Goal: Information Seeking & Learning: Learn about a topic

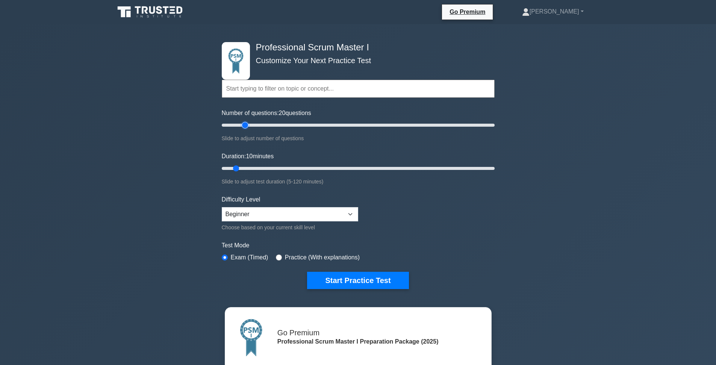
click at [244, 127] on input "Number of questions: 20 questions" at bounding box center [358, 125] width 273 height 9
type input "30"
click at [261, 126] on input "Number of questions: 20 questions" at bounding box center [358, 125] width 273 height 9
click at [271, 168] on input "Duration: 25 minutes" at bounding box center [358, 168] width 273 height 9
click at [284, 166] on input "Duration: 25 minutes" at bounding box center [358, 168] width 273 height 9
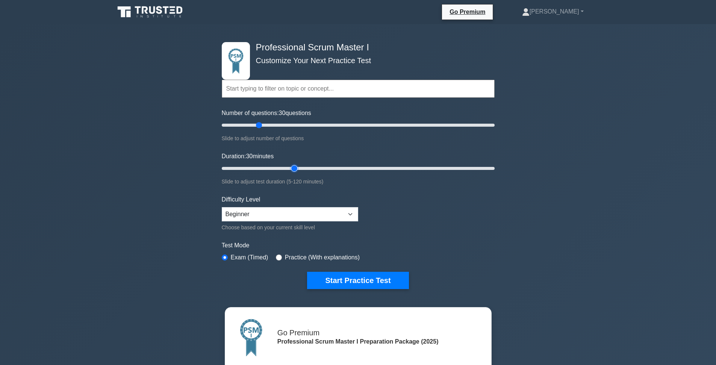
click at [299, 169] on input "Duration: 30 minutes" at bounding box center [358, 168] width 273 height 9
type input "40"
click at [302, 167] on input "Duration: 35 minutes" at bounding box center [358, 168] width 273 height 9
click at [358, 272] on button "Start Practice Test" at bounding box center [357, 280] width 101 height 17
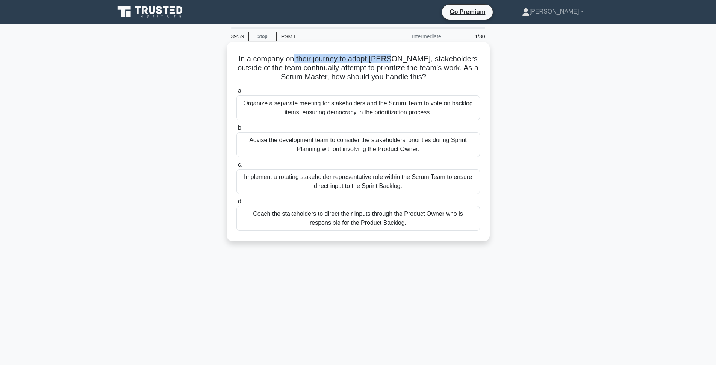
drag, startPoint x: 296, startPoint y: 60, endPoint x: 392, endPoint y: 61, distance: 95.8
click at [392, 61] on h5 "In a company on their journey to adopt Scrum, stakeholders outside of the team …" at bounding box center [358, 68] width 245 height 28
click at [395, 67] on h5 "In a company on their journey to adopt Scrum, stakeholders outside of the team …" at bounding box center [358, 68] width 245 height 28
drag, startPoint x: 402, startPoint y: 66, endPoint x: 301, endPoint y: 58, distance: 101.8
click at [301, 58] on h5 "In a company on their journey to adopt Scrum, stakeholders outside of the team …" at bounding box center [358, 68] width 245 height 28
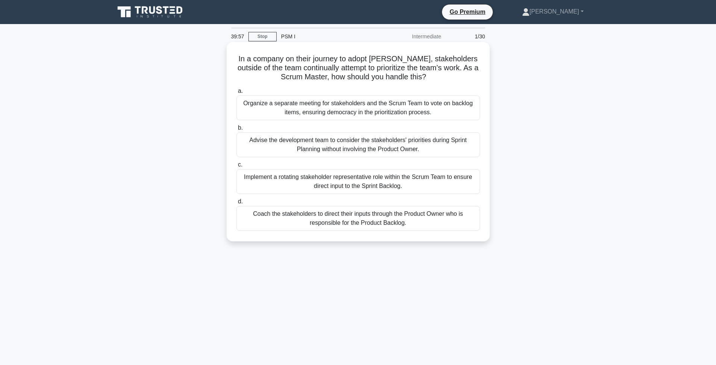
click at [301, 58] on h5 "In a company on their journey to adopt Scrum, stakeholders outside of the team …" at bounding box center [358, 68] width 245 height 28
drag, startPoint x: 284, startPoint y: 68, endPoint x: 360, endPoint y: 69, distance: 75.9
click at [360, 69] on h5 "In a company on their journey to adopt Scrum, stakeholders outside of the team …" at bounding box center [358, 68] width 245 height 28
click at [329, 73] on h5 "In a company on their journey to adopt Scrum, stakeholders outside of the team …" at bounding box center [358, 68] width 245 height 28
drag, startPoint x: 271, startPoint y: 68, endPoint x: 425, endPoint y: 67, distance: 154.5
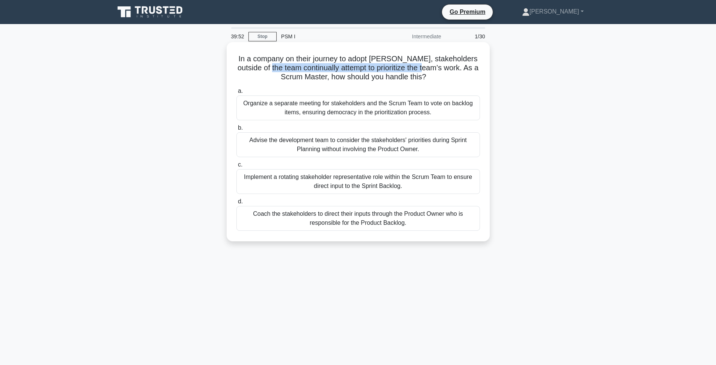
click at [425, 67] on h5 "In a company on their journey to adopt Scrum, stakeholders outside of the team …" at bounding box center [358, 68] width 245 height 28
click at [358, 225] on div "Coach the stakeholders to direct their inputs through the Product Owner who is …" at bounding box center [358, 218] width 244 height 25
click at [236, 204] on input "d. Coach the stakeholders to direct their inputs through the Product Owner who …" at bounding box center [236, 201] width 0 height 5
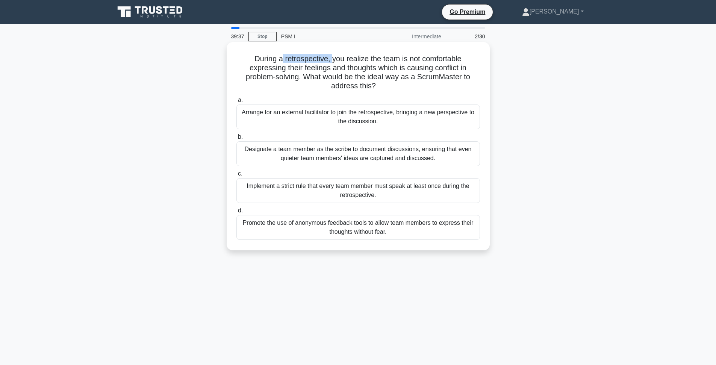
drag, startPoint x: 283, startPoint y: 61, endPoint x: 337, endPoint y: 63, distance: 53.8
click at [334, 63] on h5 "During a retrospective, you realize the team is not comfortable expressing thei…" at bounding box center [358, 72] width 245 height 37
click at [344, 64] on h5 "During a retrospective, you realize the team is not comfortable expressing thei…" at bounding box center [358, 72] width 245 height 37
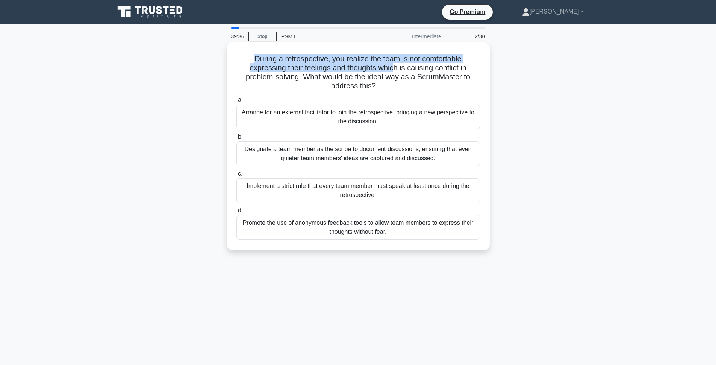
drag, startPoint x: 394, startPoint y: 69, endPoint x: 301, endPoint y: 52, distance: 94.1
click at [301, 52] on div "During a retrospective, you realize the team is not comfortable expressing thei…" at bounding box center [358, 146] width 257 height 202
click at [301, 62] on h5 "During a retrospective, you realize the team is not comfortable expressing thei…" at bounding box center [358, 72] width 245 height 37
drag, startPoint x: 283, startPoint y: 60, endPoint x: 385, endPoint y: 80, distance: 103.8
click at [385, 80] on h5 "During a retrospective, you realize the team is not comfortable expressing thei…" at bounding box center [358, 72] width 245 height 37
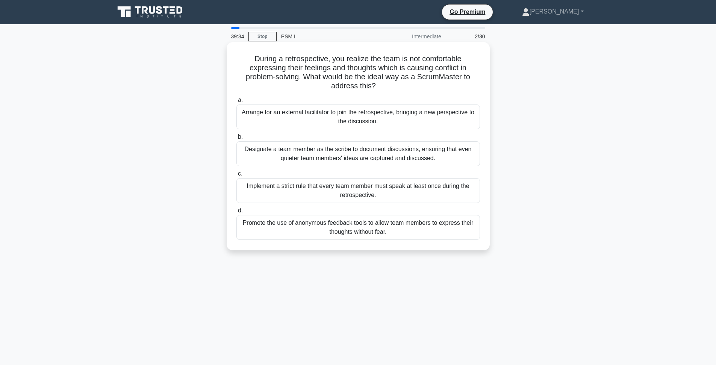
click at [424, 85] on h5 "During a retrospective, you realize the team is not comfortable expressing thei…" at bounding box center [358, 72] width 245 height 37
click at [383, 231] on div "Promote the use of anonymous feedback tools to allow team members to express th…" at bounding box center [358, 227] width 244 height 25
click at [236, 213] on input "d. Promote the use of anonymous feedback tools to allow team members to express…" at bounding box center [236, 210] width 0 height 5
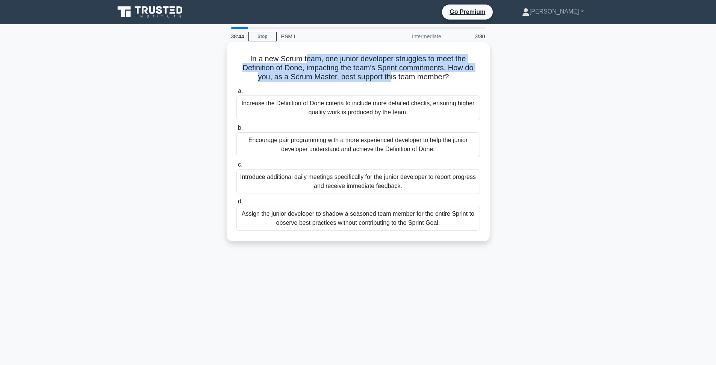
drag, startPoint x: 306, startPoint y: 62, endPoint x: 390, endPoint y: 76, distance: 85.0
click at [390, 76] on h5 "In a new Scrum team, one junior developer struggles to meet the Definition of D…" at bounding box center [358, 68] width 245 height 28
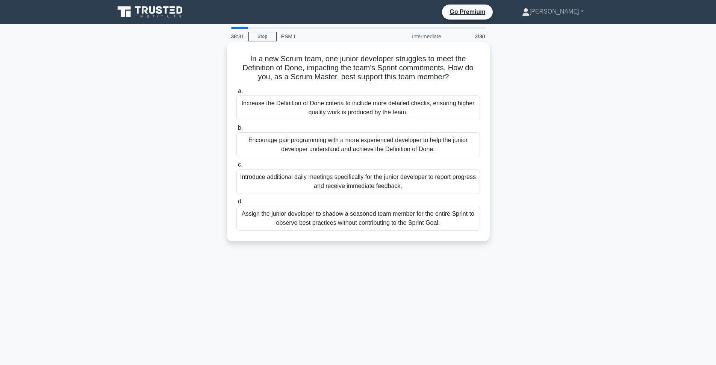
click at [301, 142] on div "Encourage pair programming with a more experienced developer to help the junior…" at bounding box center [358, 144] width 244 height 25
click at [236, 130] on input "b. Encourage pair programming with a more experienced developer to help the jun…" at bounding box center [236, 128] width 0 height 5
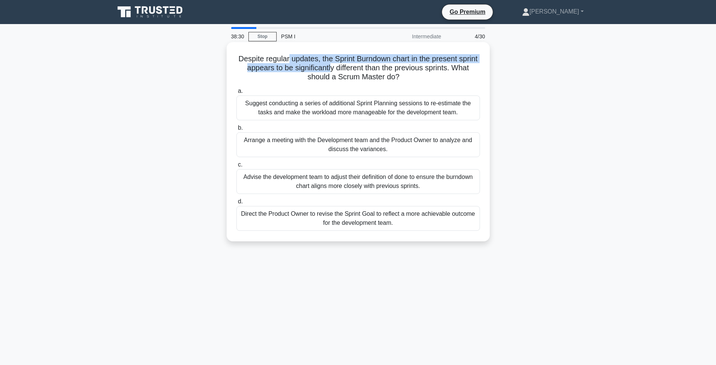
drag, startPoint x: 288, startPoint y: 55, endPoint x: 330, endPoint y: 70, distance: 44.7
click at [330, 70] on h5 "Despite regular updates, the Sprint Burndown chart in the present sprint appear…" at bounding box center [358, 68] width 245 height 28
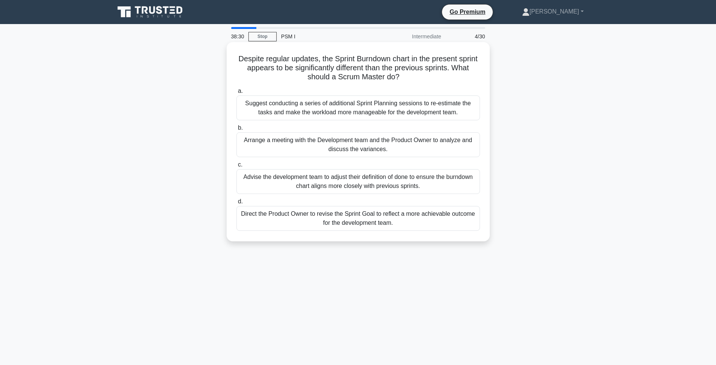
click at [332, 69] on h5 "Despite regular updates, the Sprint Burndown chart in the present sprint appear…" at bounding box center [358, 68] width 245 height 28
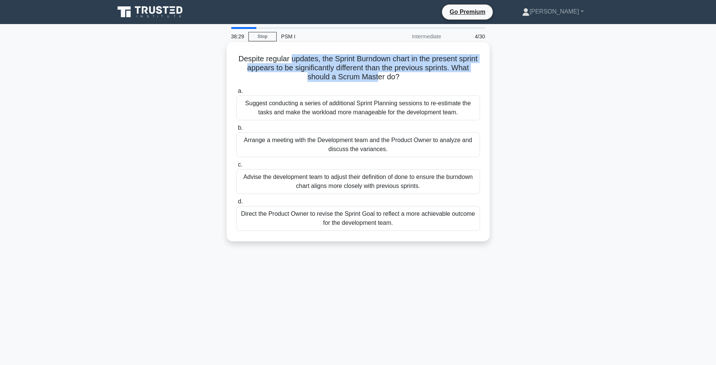
drag, startPoint x: 377, startPoint y: 72, endPoint x: 291, endPoint y: 60, distance: 86.2
click at [291, 60] on h5 "Despite regular updates, the Sprint Burndown chart in the present sprint appear…" at bounding box center [358, 68] width 245 height 28
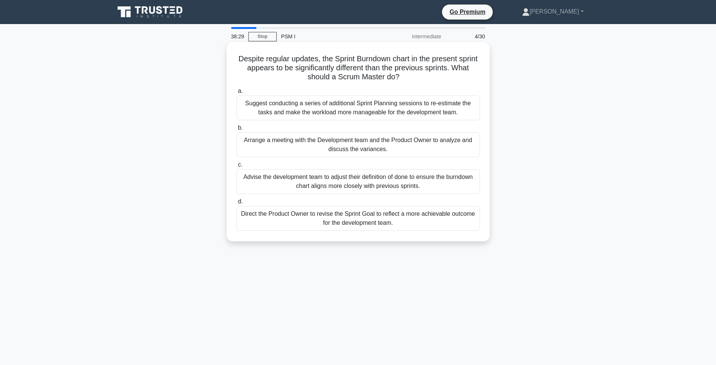
click at [291, 60] on h5 "Despite regular updates, the Sprint Burndown chart in the present sprint appear…" at bounding box center [358, 68] width 245 height 28
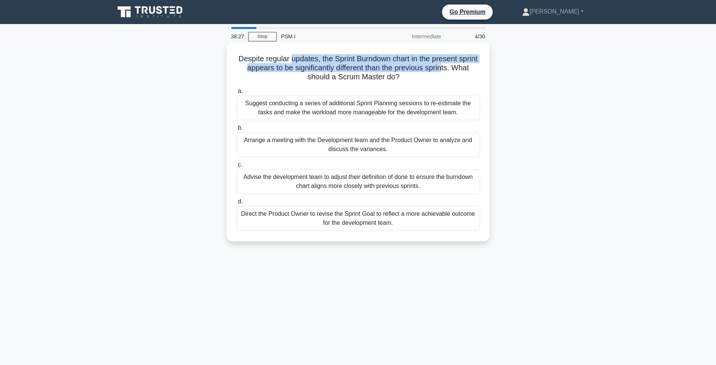
drag, startPoint x: 291, startPoint y: 61, endPoint x: 441, endPoint y: 72, distance: 150.7
click at [441, 72] on h5 "Despite regular updates, the Sprint Burndown chart in the present sprint appear…" at bounding box center [358, 68] width 245 height 28
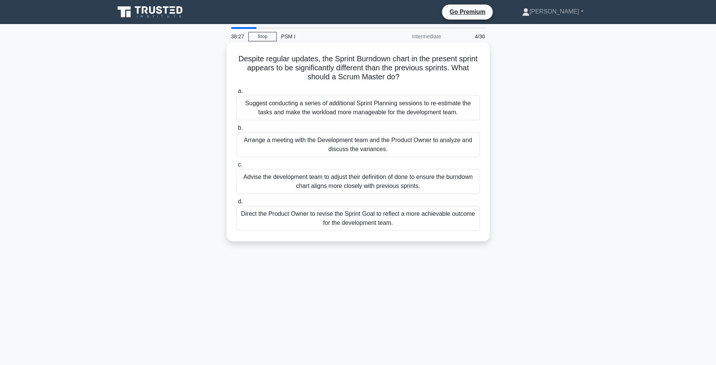
click at [423, 78] on h5 "Despite regular updates, the Sprint Burndown chart in the present sprint appear…" at bounding box center [358, 68] width 245 height 28
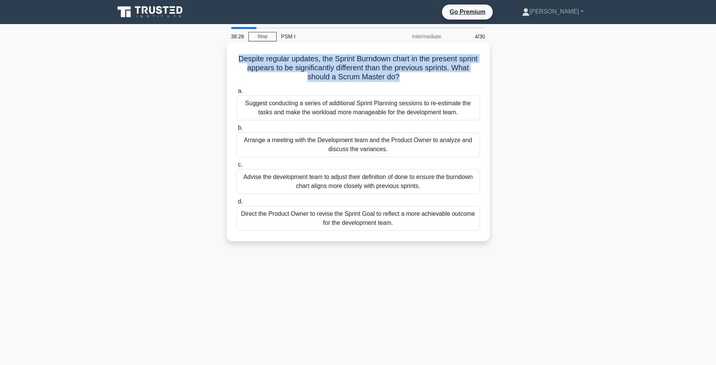
drag, startPoint x: 411, startPoint y: 79, endPoint x: 279, endPoint y: 52, distance: 134.5
click at [279, 52] on div "Despite regular updates, the Sprint Burndown chart in the present sprint appear…" at bounding box center [358, 141] width 257 height 193
drag, startPoint x: 293, startPoint y: 58, endPoint x: 417, endPoint y: 65, distance: 124.6
click at [417, 65] on h5 "Despite regular updates, the Sprint Burndown chart in the present sprint appear…" at bounding box center [358, 68] width 245 height 28
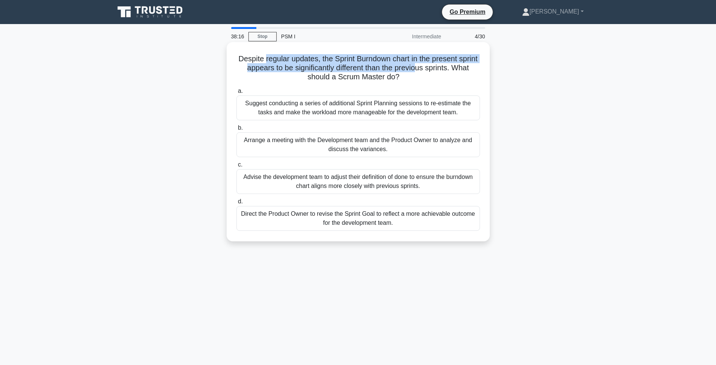
click at [417, 65] on h5 "Despite regular updates, the Sprint Burndown chart in the present sprint appear…" at bounding box center [358, 68] width 245 height 28
drag, startPoint x: 393, startPoint y: 59, endPoint x: 272, endPoint y: 69, distance: 121.1
click at [272, 69] on h5 "Despite regular updates, the Sprint Burndown chart in the present sprint appear…" at bounding box center [358, 68] width 245 height 28
drag, startPoint x: 281, startPoint y: 68, endPoint x: 429, endPoint y: 72, distance: 147.8
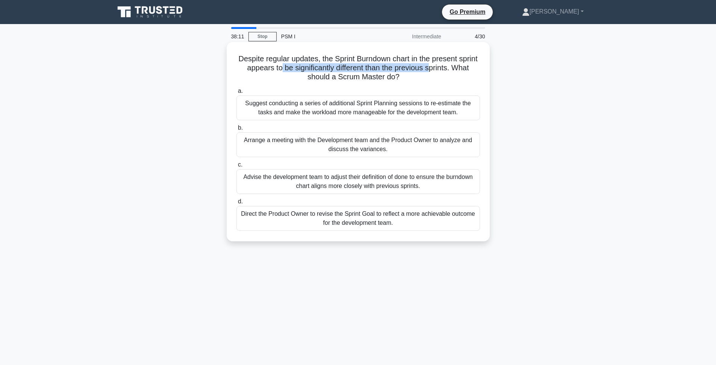
click at [429, 72] on h5 "Despite regular updates, the Sprint Burndown chart in the present sprint appear…" at bounding box center [358, 68] width 245 height 28
click at [442, 67] on h5 "Despite regular updates, the Sprint Burndown chart in the present sprint appear…" at bounding box center [358, 68] width 245 height 28
drag, startPoint x: 343, startPoint y: 60, endPoint x: 454, endPoint y: 57, distance: 110.5
click at [454, 57] on h5 "Despite regular updates, the Sprint Burndown chart in the present sprint appear…" at bounding box center [358, 68] width 245 height 28
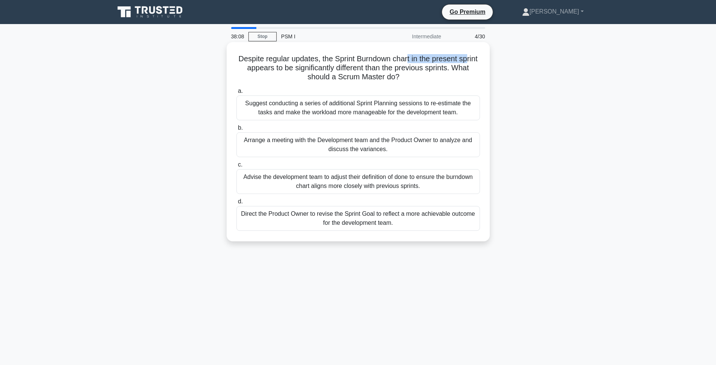
drag, startPoint x: 406, startPoint y: 59, endPoint x: 466, endPoint y: 58, distance: 60.5
click at [466, 58] on h5 "Despite regular updates, the Sprint Burndown chart in the present sprint appear…" at bounding box center [358, 68] width 245 height 28
click at [354, 71] on h5 "Despite regular updates, the Sprint Burndown chart in the present sprint appear…" at bounding box center [358, 68] width 245 height 28
drag, startPoint x: 287, startPoint y: 66, endPoint x: 350, endPoint y: 72, distance: 62.7
click at [349, 72] on h5 "Despite regular updates, the Sprint Burndown chart in the present sprint appear…" at bounding box center [358, 68] width 245 height 28
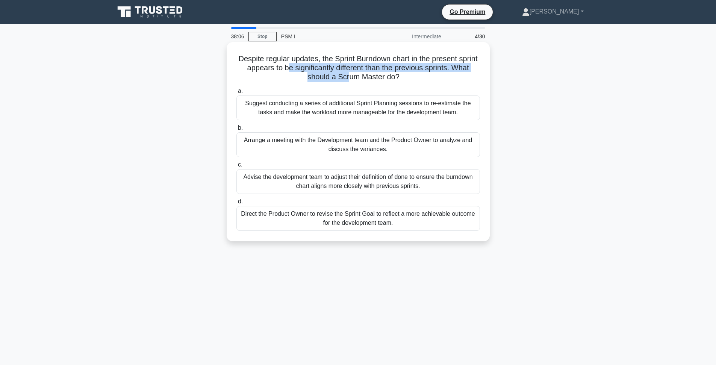
click at [350, 72] on h5 "Despite regular updates, the Sprint Burndown chart in the present sprint appear…" at bounding box center [358, 68] width 245 height 28
drag, startPoint x: 358, startPoint y: 67, endPoint x: 443, endPoint y: 68, distance: 85.7
click at [443, 68] on h5 "Despite regular updates, the Sprint Burndown chart in the present sprint appear…" at bounding box center [358, 68] width 245 height 28
click at [464, 144] on div "Arrange a meeting with the Development team and the Product Owner to analyze an…" at bounding box center [358, 144] width 244 height 25
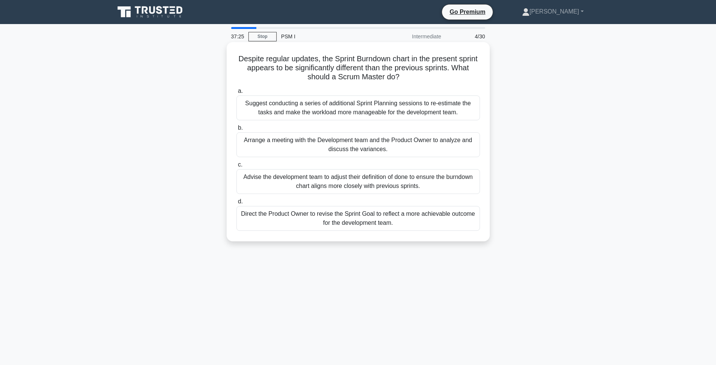
click at [236, 130] on input "b. Arrange a meeting with the Development team and the Product Owner to analyze…" at bounding box center [236, 128] width 0 height 5
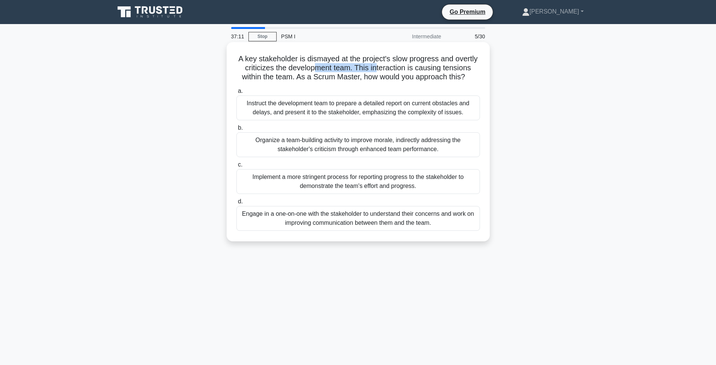
drag, startPoint x: 315, startPoint y: 65, endPoint x: 378, endPoint y: 68, distance: 62.8
click at [378, 68] on h5 "A key stakeholder is dismayed at the project's slow progress and overtly critic…" at bounding box center [358, 68] width 245 height 28
drag, startPoint x: 297, startPoint y: 59, endPoint x: 390, endPoint y: 68, distance: 93.6
click at [389, 68] on h5 "A key stakeholder is dismayed at the project's slow progress and overtly critic…" at bounding box center [358, 68] width 245 height 28
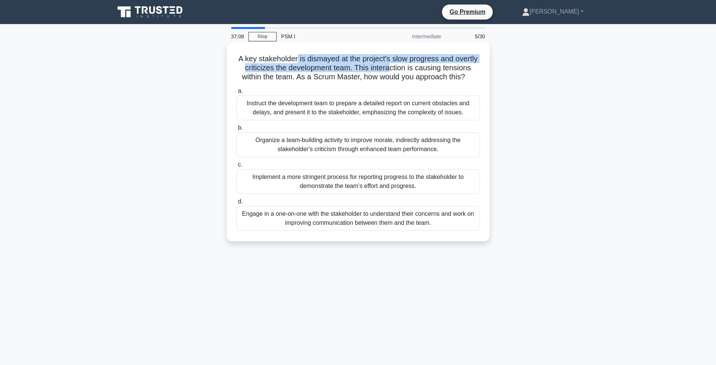
click at [390, 68] on h5 "A key stakeholder is dismayed at the project's slow progress and overtly critic…" at bounding box center [358, 68] width 245 height 28
drag, startPoint x: 431, startPoint y: 70, endPoint x: 291, endPoint y: 65, distance: 139.5
click at [291, 65] on h5 "A key stakeholder is dismayed at the project's slow progress and overtly critic…" at bounding box center [358, 68] width 245 height 28
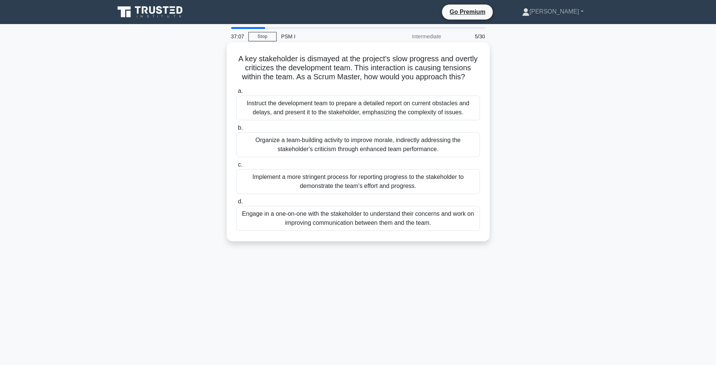
click at [291, 64] on h5 "A key stakeholder is dismayed at the project's slow progress and overtly critic…" at bounding box center [358, 68] width 245 height 28
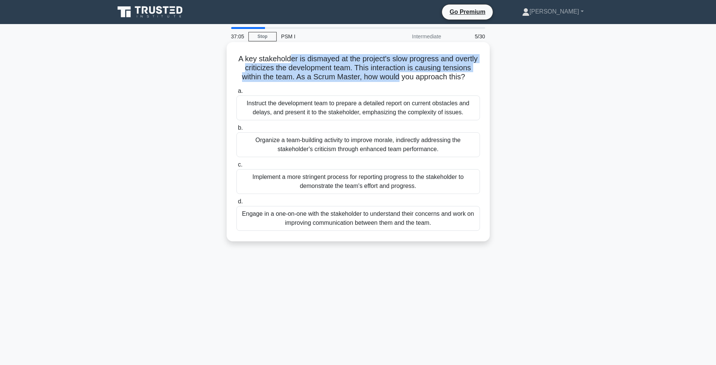
drag, startPoint x: 290, startPoint y: 60, endPoint x: 398, endPoint y: 78, distance: 109.0
click at [398, 78] on h5 "A key stakeholder is dismayed at the project's slow progress and overtly critic…" at bounding box center [358, 68] width 245 height 28
drag, startPoint x: 330, startPoint y: 54, endPoint x: 408, endPoint y: 74, distance: 80.7
click at [408, 74] on div "A key stakeholder is dismayed at the project's slow progress and overtly critic…" at bounding box center [358, 141] width 257 height 193
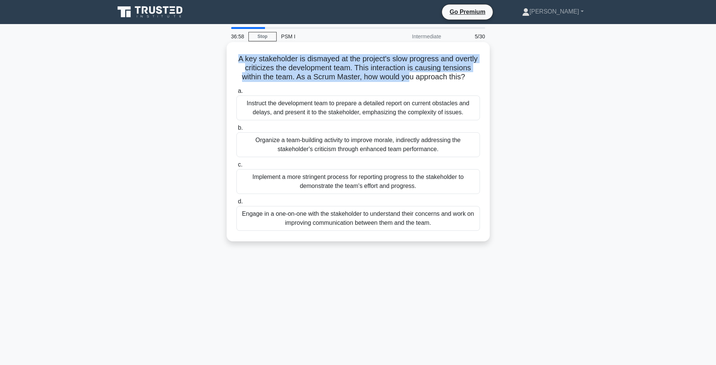
click at [408, 74] on h5 "A key stakeholder is dismayed at the project's slow progress and overtly critic…" at bounding box center [358, 68] width 245 height 28
drag, startPoint x: 408, startPoint y: 74, endPoint x: 321, endPoint y: 58, distance: 88.5
click at [321, 58] on h5 "A key stakeholder is dismayed at the project's slow progress and overtly critic…" at bounding box center [358, 68] width 245 height 28
drag, startPoint x: 321, startPoint y: 58, endPoint x: 409, endPoint y: 74, distance: 89.4
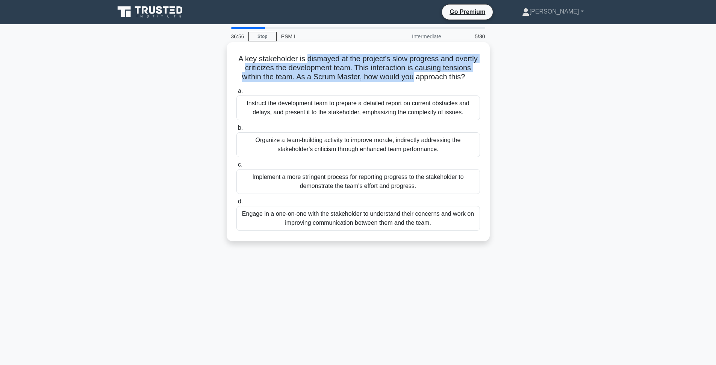
click at [409, 74] on h5 "A key stakeholder is dismayed at the project's slow progress and overtly critic…" at bounding box center [358, 68] width 245 height 28
drag, startPoint x: 411, startPoint y: 76, endPoint x: 283, endPoint y: 58, distance: 129.3
click at [283, 58] on h5 "A key stakeholder is dismayed at the project's slow progress and overtly critic…" at bounding box center [358, 68] width 245 height 28
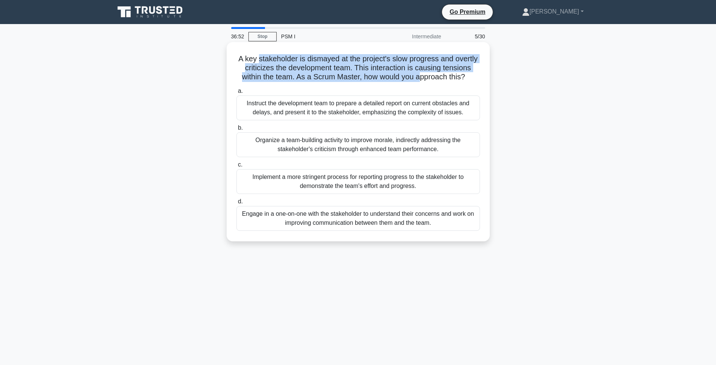
drag, startPoint x: 259, startPoint y: 59, endPoint x: 420, endPoint y: 77, distance: 162.2
click at [420, 77] on h5 "A key stakeholder is dismayed at the project's slow progress and overtly critic…" at bounding box center [358, 68] width 245 height 28
drag, startPoint x: 446, startPoint y: 80, endPoint x: 300, endPoint y: 60, distance: 147.2
click at [300, 60] on h5 "A key stakeholder is dismayed at the project's slow progress and overtly critic…" at bounding box center [358, 68] width 245 height 28
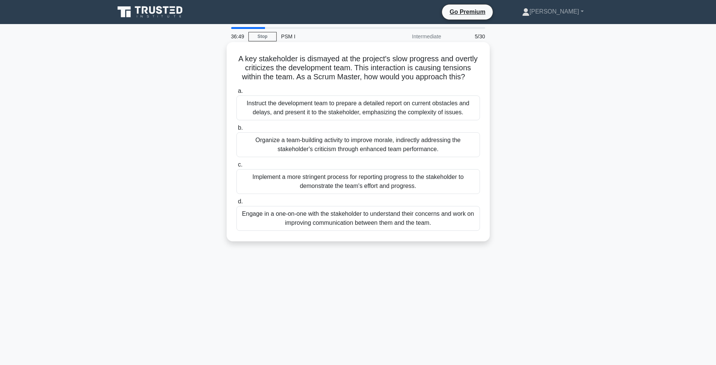
click at [300, 60] on h5 "A key stakeholder is dismayed at the project's slow progress and overtly critic…" at bounding box center [358, 68] width 245 height 28
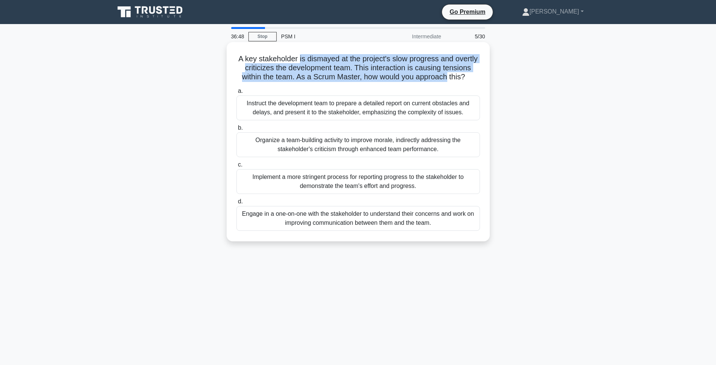
drag, startPoint x: 300, startPoint y: 60, endPoint x: 422, endPoint y: 74, distance: 123.0
click at [422, 74] on h5 "A key stakeholder is dismayed at the project's slow progress and overtly critic…" at bounding box center [358, 68] width 245 height 28
drag, startPoint x: 300, startPoint y: 58, endPoint x: 444, endPoint y: 79, distance: 145.4
click at [444, 79] on h5 "A key stakeholder is dismayed at the project's slow progress and overtly critic…" at bounding box center [358, 68] width 245 height 28
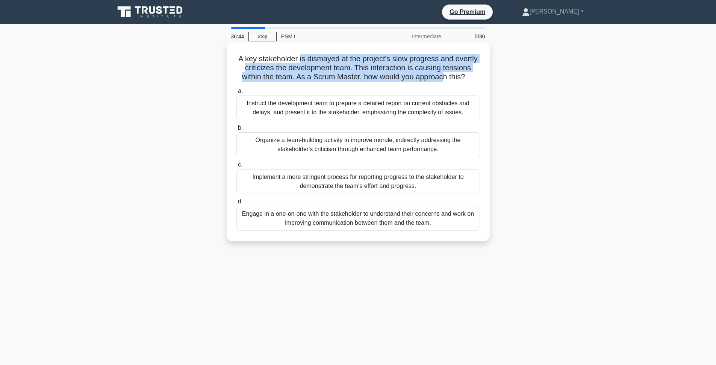
click at [362, 79] on h5 "A key stakeholder is dismayed at the project's slow progress and overtly critic…" at bounding box center [358, 68] width 245 height 28
drag, startPoint x: 299, startPoint y: 59, endPoint x: 444, endPoint y: 78, distance: 146.0
click at [444, 78] on h5 "A key stakeholder is dismayed at the project's slow progress and overtly critic…" at bounding box center [358, 68] width 245 height 28
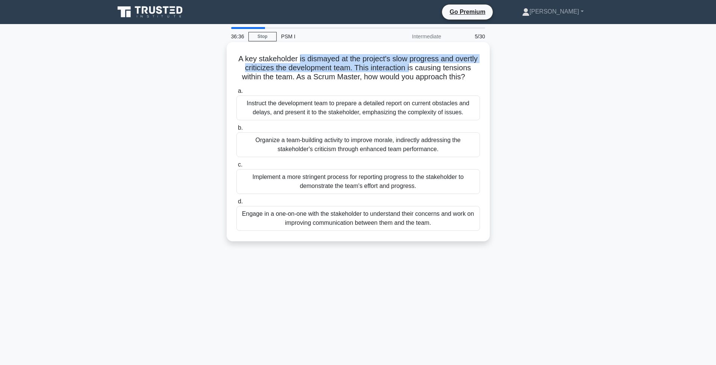
drag, startPoint x: 300, startPoint y: 59, endPoint x: 409, endPoint y: 65, distance: 109.2
click at [409, 65] on h5 "A key stakeholder is dismayed at the project's slow progress and overtly critic…" at bounding box center [358, 68] width 245 height 28
click at [409, 64] on h5 "A key stakeholder is dismayed at the project's slow progress and overtly critic…" at bounding box center [358, 68] width 245 height 28
drag, startPoint x: 442, startPoint y: 69, endPoint x: 261, endPoint y: 59, distance: 181.0
click at [261, 59] on h5 "A key stakeholder is dismayed at the project's slow progress and overtly critic…" at bounding box center [358, 68] width 245 height 28
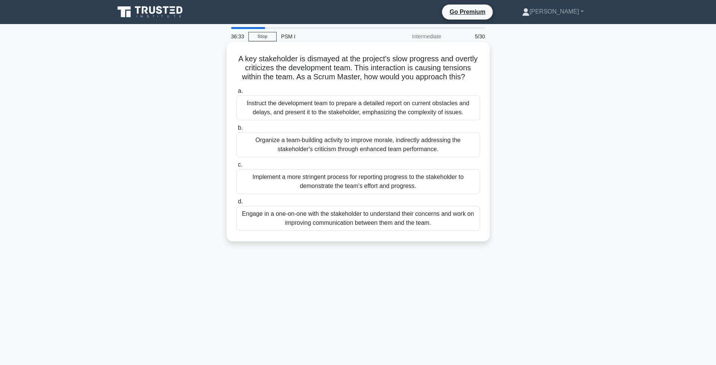
click at [260, 57] on h5 "A key stakeholder is dismayed at the project's slow progress and overtly critic…" at bounding box center [358, 68] width 245 height 28
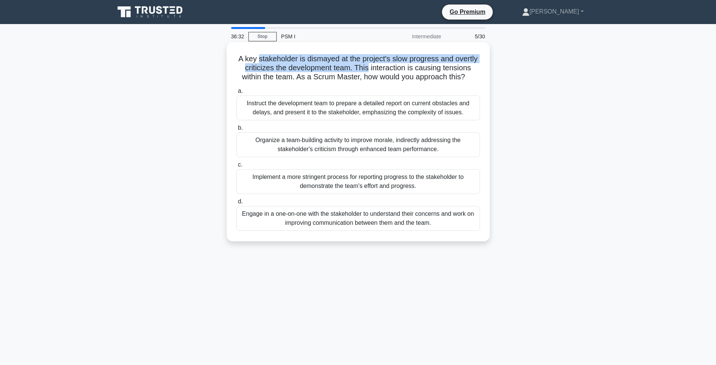
drag, startPoint x: 260, startPoint y: 57, endPoint x: 358, endPoint y: 70, distance: 98.9
click at [357, 70] on h5 "A key stakeholder is dismayed at the project's slow progress and overtly critic…" at bounding box center [358, 68] width 245 height 28
click at [358, 70] on h5 "A key stakeholder is dismayed at the project's slow progress and overtly critic…" at bounding box center [358, 68] width 245 height 28
drag, startPoint x: 362, startPoint y: 63, endPoint x: 421, endPoint y: 61, distance: 59.0
click at [421, 61] on h5 "A key stakeholder is dismayed at the project's slow progress and overtly critic…" at bounding box center [358, 68] width 245 height 28
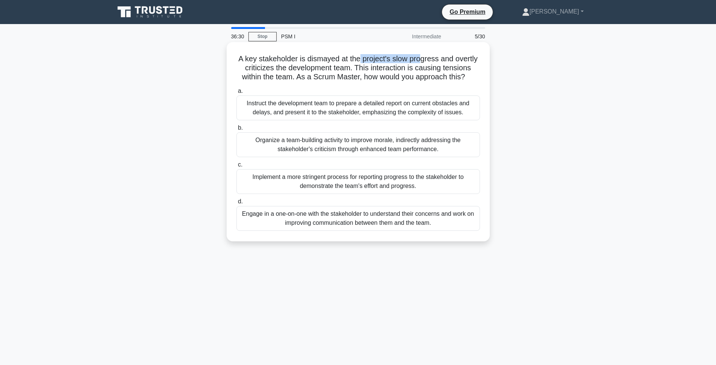
click at [423, 60] on h5 "A key stakeholder is dismayed at the project's slow progress and overtly critic…" at bounding box center [358, 68] width 245 height 28
drag, startPoint x: 447, startPoint y: 60, endPoint x: 298, endPoint y: 59, distance: 149.2
click at [298, 59] on h5 "A key stakeholder is dismayed at the project's slow progress and overtly critic…" at bounding box center [358, 68] width 245 height 28
click at [308, 58] on h5 "A key stakeholder is dismayed at the project's slow progress and overtly critic…" at bounding box center [358, 68] width 245 height 28
drag, startPoint x: 336, startPoint y: 63, endPoint x: 434, endPoint y: 62, distance: 98.1
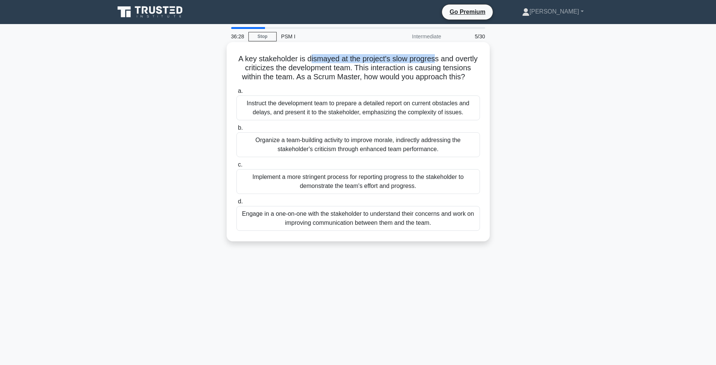
click at [435, 61] on h5 "A key stakeholder is dismayed at the project's slow progress and overtly critic…" at bounding box center [358, 68] width 245 height 28
click at [407, 74] on h5 "A key stakeholder is dismayed at the project's slow progress and overtly critic…" at bounding box center [358, 68] width 245 height 28
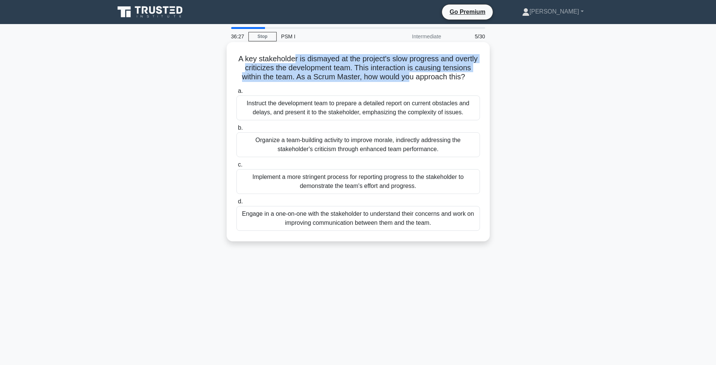
drag, startPoint x: 409, startPoint y: 73, endPoint x: 293, endPoint y: 61, distance: 116.4
click at [293, 61] on h5 "A key stakeholder is dismayed at the project's slow progress and overtly critic…" at bounding box center [358, 68] width 245 height 28
click at [324, 59] on h5 "A key stakeholder is dismayed at the project's slow progress and overtly critic…" at bounding box center [358, 68] width 245 height 28
drag, startPoint x: 315, startPoint y: 60, endPoint x: 389, endPoint y: 76, distance: 76.4
click at [389, 76] on h5 "A key stakeholder is dismayed at the project's slow progress and overtly critic…" at bounding box center [358, 68] width 245 height 28
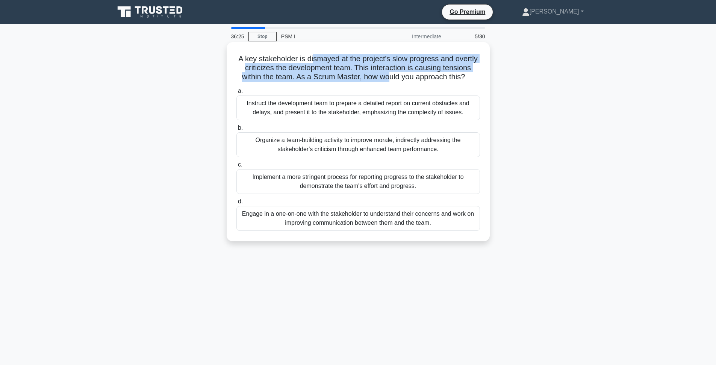
click at [389, 76] on h5 "A key stakeholder is dismayed at the project's slow progress and overtly critic…" at bounding box center [358, 68] width 245 height 28
drag, startPoint x: 382, startPoint y: 73, endPoint x: 290, endPoint y: 65, distance: 92.1
click at [293, 65] on h5 "A key stakeholder is dismayed at the project's slow progress and overtly critic…" at bounding box center [358, 68] width 245 height 28
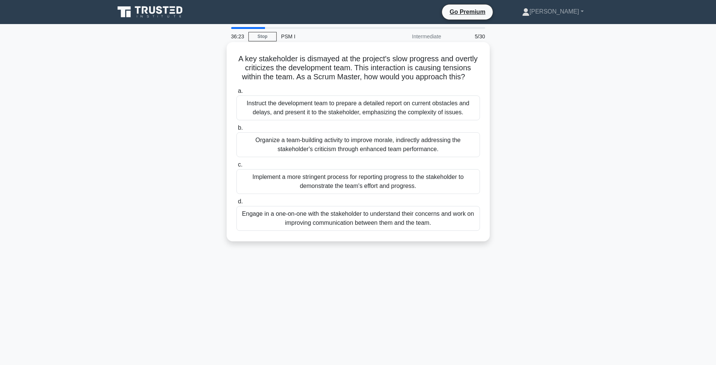
click at [287, 55] on h5 "A key stakeholder is dismayed at the project's slow progress and overtly critic…" at bounding box center [358, 68] width 245 height 28
click at [387, 223] on div "Engage in a one-on-one with the stakeholder to understand their concerns and wo…" at bounding box center [358, 218] width 244 height 25
click at [236, 204] on input "d. Engage in a one-on-one with the stakeholder to understand their concerns and…" at bounding box center [236, 201] width 0 height 5
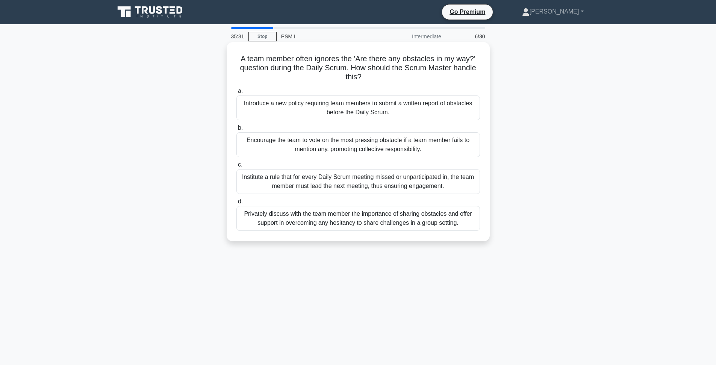
click at [307, 225] on div "Privately discuss with the team member the importance of sharing obstacles and …" at bounding box center [358, 218] width 244 height 25
click at [236, 204] on input "d. Privately discuss with the team member the importance of sharing obstacles a…" at bounding box center [236, 201] width 0 height 5
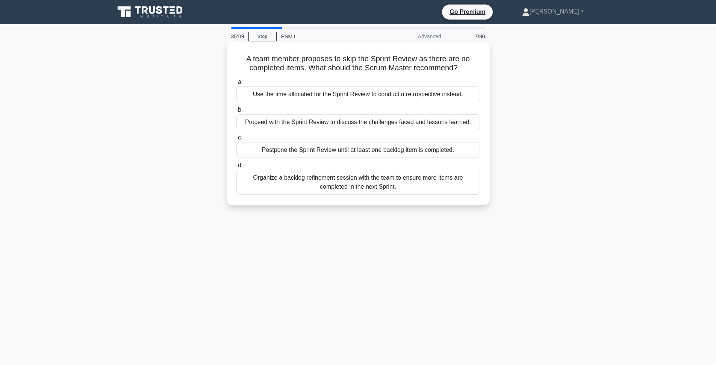
click at [307, 126] on div "Proceed with the Sprint Review to discuss the challenges faced and lessons lear…" at bounding box center [358, 122] width 244 height 16
click at [236, 112] on input "b. Proceed with the Sprint Review to discuss the challenges faced and lessons l…" at bounding box center [236, 109] width 0 height 5
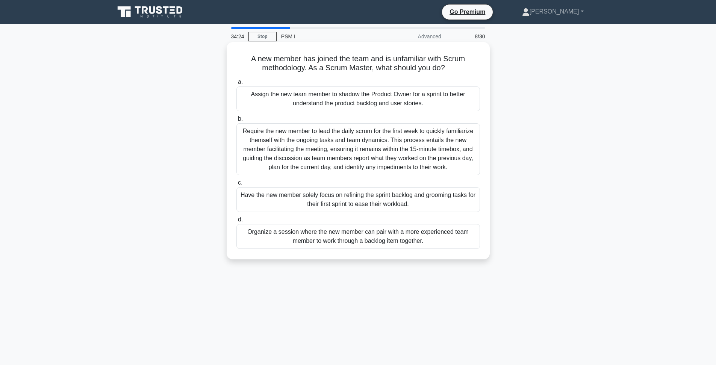
click at [384, 241] on div "Organize a session where the new member can pair with a more experienced team m…" at bounding box center [358, 236] width 244 height 25
click at [236, 222] on input "d. Organize a session where the new member can pair with a more experienced tea…" at bounding box center [236, 219] width 0 height 5
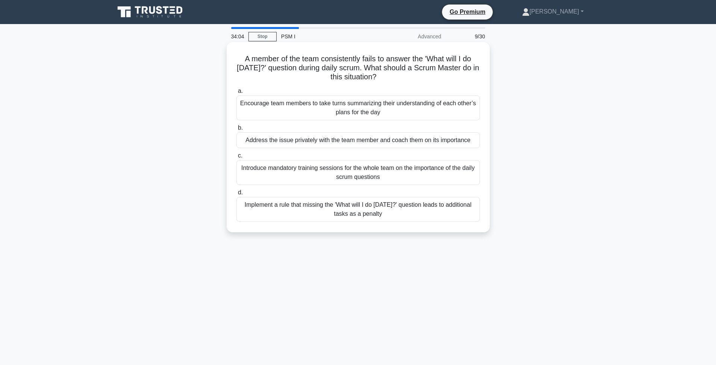
click at [434, 139] on div "Address the issue privately with the team member and coach them on its importan…" at bounding box center [358, 140] width 244 height 16
click at [236, 130] on input "b. Address the issue privately with the team member and coach them on its impor…" at bounding box center [236, 128] width 0 height 5
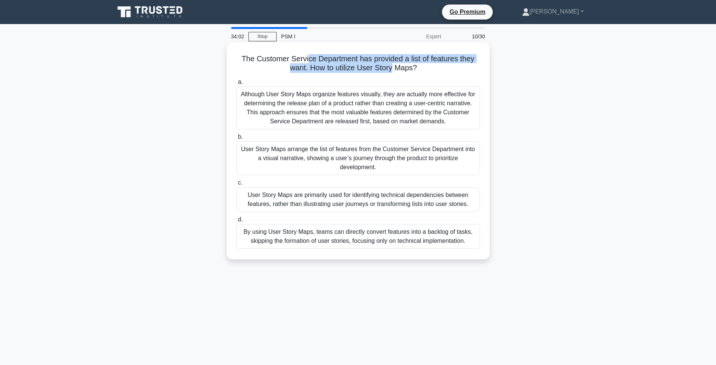
drag, startPoint x: 309, startPoint y: 60, endPoint x: 391, endPoint y: 66, distance: 82.5
click at [391, 66] on h5 "The Customer Service Department has provided a list of features they want. How …" at bounding box center [358, 63] width 245 height 19
click at [404, 71] on h5 "The Customer Service Department has provided a list of features they want. How …" at bounding box center [358, 63] width 245 height 19
drag, startPoint x: 370, startPoint y: 59, endPoint x: 355, endPoint y: 59, distance: 15.0
click at [355, 59] on h5 "The Customer Service Department has provided a list of features they want. How …" at bounding box center [358, 63] width 245 height 19
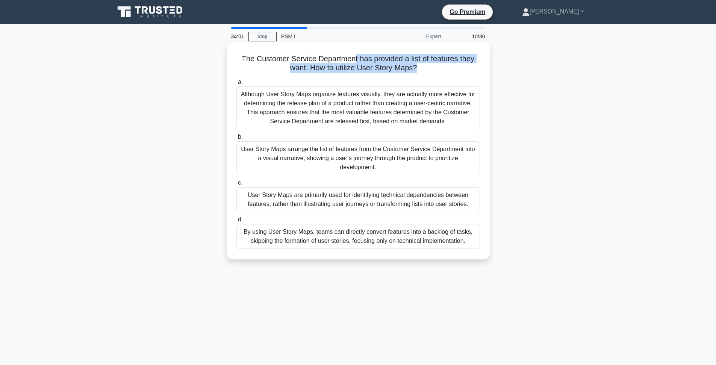
click at [355, 59] on h5 "The Customer Service Department has provided a list of features they want. How …" at bounding box center [358, 63] width 245 height 19
drag, startPoint x: 339, startPoint y: 60, endPoint x: 416, endPoint y: 68, distance: 76.7
click at [415, 68] on h5 "The Customer Service Department has provided a list of features they want. How …" at bounding box center [358, 63] width 245 height 19
click at [429, 73] on h5 "The Customer Service Department has provided a list of features they want. How …" at bounding box center [358, 63] width 245 height 19
drag, startPoint x: 390, startPoint y: 68, endPoint x: 280, endPoint y: 67, distance: 110.1
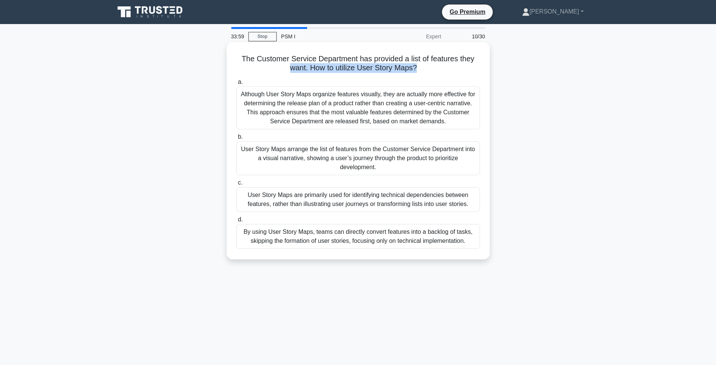
click at [280, 67] on h5 "The Customer Service Department has provided a list of features they want. How …" at bounding box center [358, 63] width 245 height 19
click at [303, 64] on h5 "The Customer Service Department has provided a list of features they want. How …" at bounding box center [358, 63] width 245 height 19
drag, startPoint x: 304, startPoint y: 61, endPoint x: 425, endPoint y: 70, distance: 120.6
click at [423, 71] on h5 "The Customer Service Department has provided a list of features they want. How …" at bounding box center [358, 63] width 245 height 19
click at [425, 70] on icon ".spinner_0XTQ{transform-origin:center;animation:spinner_y6GP .75s linear infini…" at bounding box center [421, 68] width 9 height 9
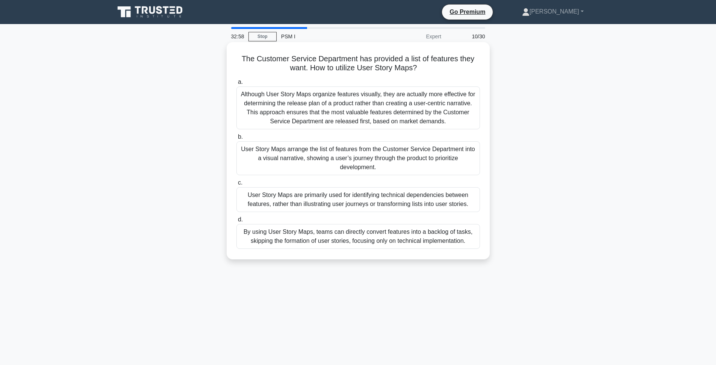
click at [386, 159] on div "User Story Maps arrange the list of features from the Customer Service Departme…" at bounding box center [358, 158] width 244 height 34
click at [236, 139] on input "b. User Story Maps arrange the list of features from the Customer Service Depar…" at bounding box center [236, 137] width 0 height 5
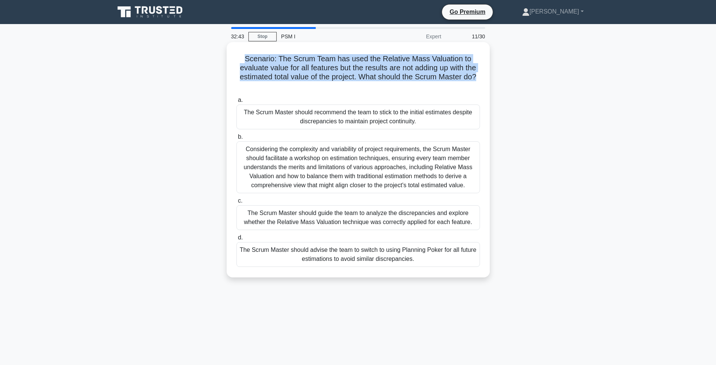
drag, startPoint x: 401, startPoint y: 88, endPoint x: 405, endPoint y: 52, distance: 35.6
click at [405, 52] on div "Scenario: The Scrum Team has used the Relative Mass Valuation to evaluate value…" at bounding box center [358, 159] width 257 height 229
click at [402, 54] on h5 "Scenario: The Scrum Team has used the Relative Mass Valuation to evaluate value…" at bounding box center [358, 72] width 245 height 37
drag, startPoint x: 286, startPoint y: 57, endPoint x: 327, endPoint y: 81, distance: 48.3
click at [325, 81] on h5 "Scenario: The Scrum Team has used the Relative Mass Valuation to evaluate value…" at bounding box center [358, 72] width 245 height 37
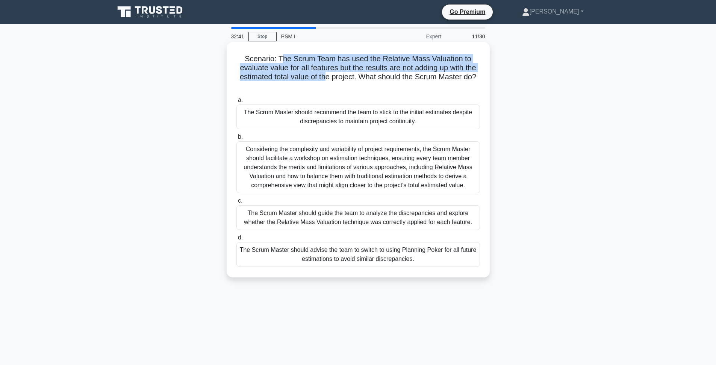
click at [327, 81] on h5 "Scenario: The Scrum Team has used the Relative Mass Valuation to evaluate value…" at bounding box center [358, 72] width 245 height 37
drag, startPoint x: 463, startPoint y: 77, endPoint x: 281, endPoint y: 58, distance: 183.2
click at [281, 58] on h5 "Scenario: The Scrum Team has used the Relative Mass Valuation to evaluate value…" at bounding box center [358, 72] width 245 height 37
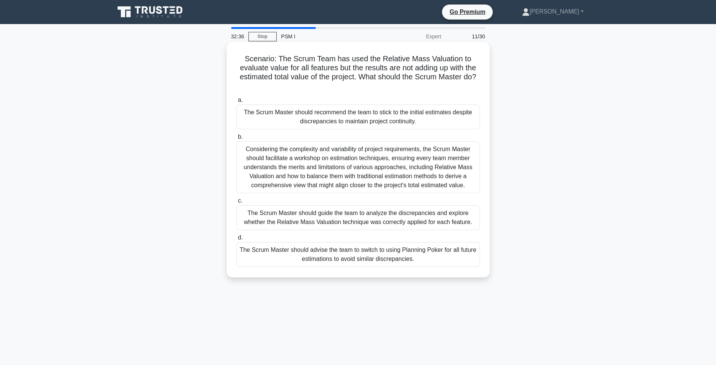
click at [281, 58] on h5 "Scenario: The Scrum Team has used the Relative Mass Valuation to evaluate value…" at bounding box center [358, 72] width 245 height 37
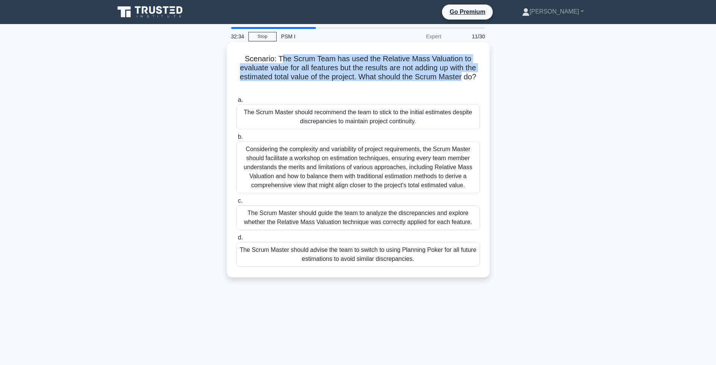
drag, startPoint x: 286, startPoint y: 59, endPoint x: 462, endPoint y: 77, distance: 177.2
click at [462, 77] on h5 "Scenario: The Scrum Team has used the Relative Mass Valuation to evaluate value…" at bounding box center [358, 72] width 245 height 37
drag, startPoint x: 462, startPoint y: 77, endPoint x: 284, endPoint y: 57, distance: 179.2
click at [284, 57] on h5 "Scenario: The Scrum Team has used the Relative Mass Valuation to evaluate value…" at bounding box center [358, 72] width 245 height 37
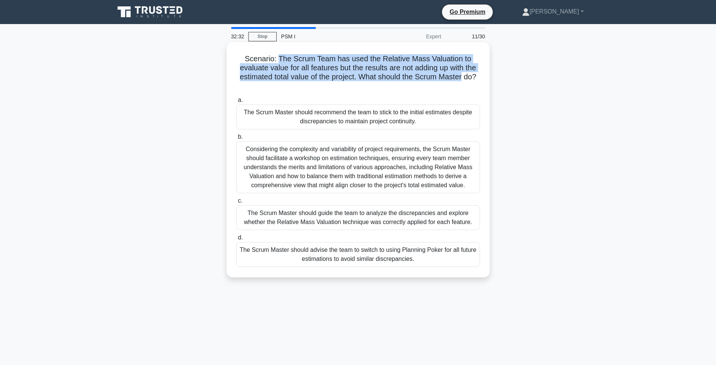
click at [284, 57] on h5 "Scenario: The Scrum Team has used the Relative Mass Valuation to evaluate value…" at bounding box center [358, 72] width 245 height 37
drag, startPoint x: 281, startPoint y: 58, endPoint x: 463, endPoint y: 78, distance: 183.0
click at [463, 78] on h5 "Scenario: The Scrum Team has used the Relative Mass Valuation to evaluate value…" at bounding box center [358, 72] width 245 height 37
drag, startPoint x: 463, startPoint y: 77, endPoint x: 279, endPoint y: 59, distance: 184.7
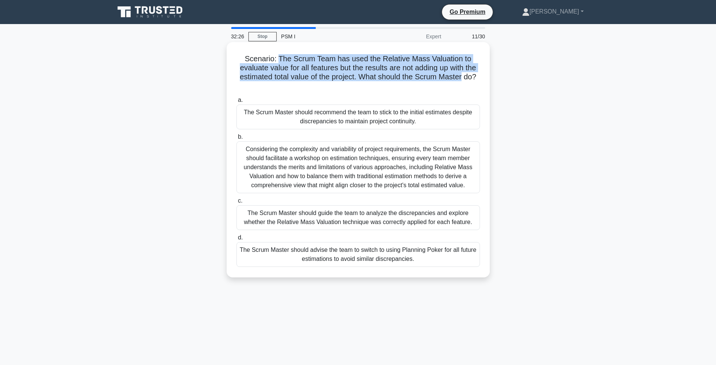
click at [279, 59] on h5 "Scenario: The Scrum Team has used the Relative Mass Valuation to evaluate value…" at bounding box center [358, 72] width 245 height 37
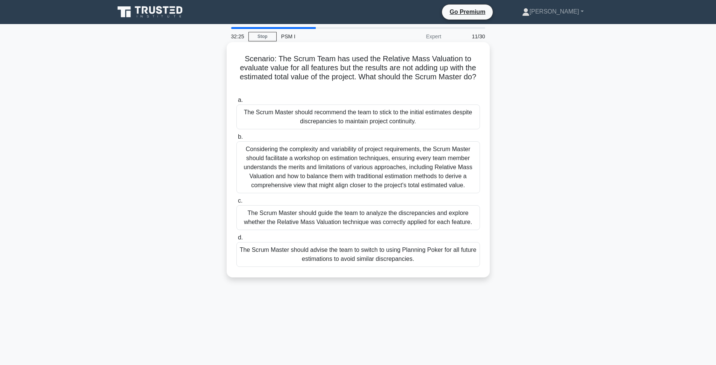
click at [279, 59] on h5 "Scenario: The Scrum Team has used the Relative Mass Valuation to evaluate value…" at bounding box center [358, 72] width 245 height 37
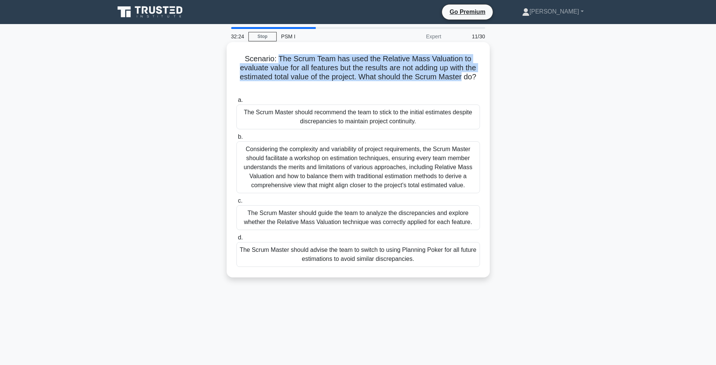
drag, startPoint x: 279, startPoint y: 59, endPoint x: 460, endPoint y: 74, distance: 182.2
click at [460, 74] on h5 "Scenario: The Scrum Team has used the Relative Mass Valuation to evaluate value…" at bounding box center [358, 72] width 245 height 37
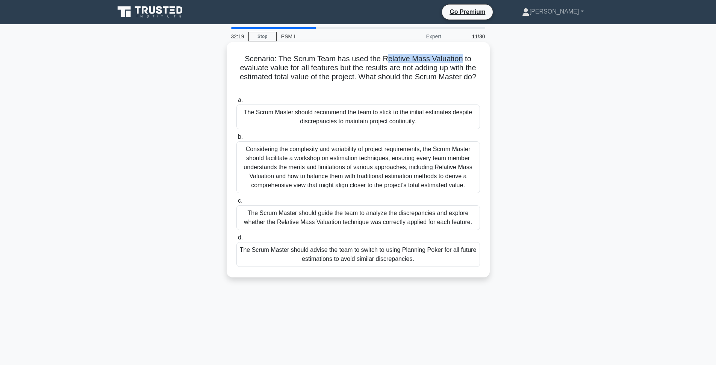
drag, startPoint x: 386, startPoint y: 59, endPoint x: 460, endPoint y: 57, distance: 74.0
click at [460, 57] on h5 "Scenario: The Scrum Team has used the Relative Mass Valuation to evaluate value…" at bounding box center [358, 72] width 245 height 37
click at [396, 69] on h5 "Scenario: The Scrum Team has used the Relative Mass Valuation to evaluate value…" at bounding box center [358, 72] width 245 height 37
drag, startPoint x: 303, startPoint y: 69, endPoint x: 464, endPoint y: 70, distance: 160.5
click at [464, 70] on h5 "Scenario: The Scrum Team has used the Relative Mass Valuation to evaluate value…" at bounding box center [358, 72] width 245 height 37
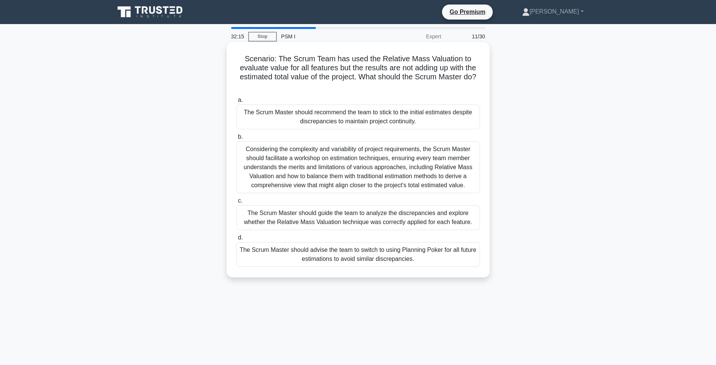
click at [313, 77] on h5 "Scenario: The Scrum Team has used the Relative Mass Valuation to evaluate value…" at bounding box center [358, 72] width 245 height 37
drag, startPoint x: 251, startPoint y: 68, endPoint x: 374, endPoint y: 67, distance: 122.9
click at [374, 67] on h5 "Scenario: The Scrum Team has used the Relative Mass Valuation to evaluate value…" at bounding box center [358, 72] width 245 height 37
click at [372, 67] on h5 "Scenario: The Scrum Team has used the Relative Mass Valuation to evaluate value…" at bounding box center [358, 72] width 245 height 37
drag, startPoint x: 305, startPoint y: 70, endPoint x: 434, endPoint y: 70, distance: 128.9
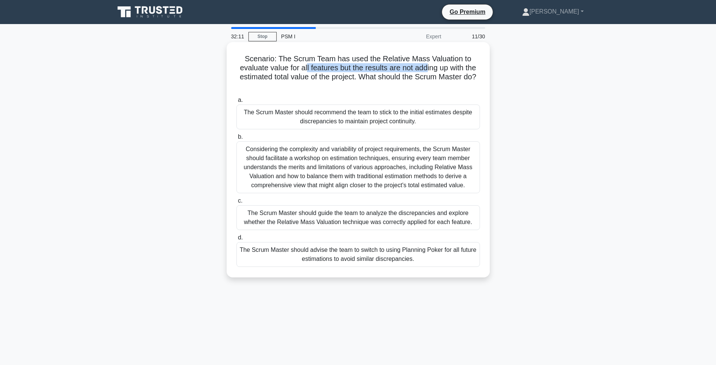
click at [433, 70] on h5 "Scenario: The Scrum Team has used the Relative Mass Valuation to evaluate value…" at bounding box center [358, 72] width 245 height 37
click at [434, 70] on h5 "Scenario: The Scrum Team has used the Relative Mass Valuation to evaluate value…" at bounding box center [358, 72] width 245 height 37
drag, startPoint x: 432, startPoint y: 70, endPoint x: 258, endPoint y: 67, distance: 174.4
click at [258, 67] on h5 "Scenario: The Scrum Team has used the Relative Mass Valuation to evaluate value…" at bounding box center [358, 72] width 245 height 37
click at [277, 71] on h5 "Scenario: The Scrum Team has used the Relative Mass Valuation to evaluate value…" at bounding box center [358, 72] width 245 height 37
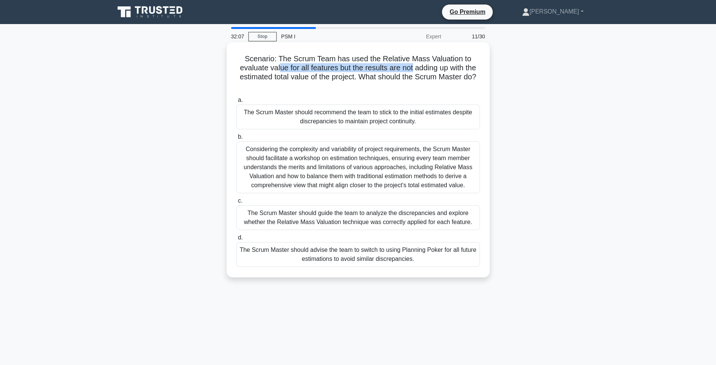
drag, startPoint x: 278, startPoint y: 68, endPoint x: 415, endPoint y: 68, distance: 136.8
click at [413, 68] on h5 "Scenario: The Scrum Team has used the Relative Mass Valuation to evaluate value…" at bounding box center [358, 72] width 245 height 37
click at [418, 68] on h5 "Scenario: The Scrum Team has used the Relative Mass Valuation to evaluate value…" at bounding box center [358, 72] width 245 height 37
drag, startPoint x: 265, startPoint y: 72, endPoint x: 342, endPoint y: 68, distance: 76.4
click at [342, 68] on h5 "Scenario: The Scrum Team has used the Relative Mass Valuation to evaluate value…" at bounding box center [358, 72] width 245 height 37
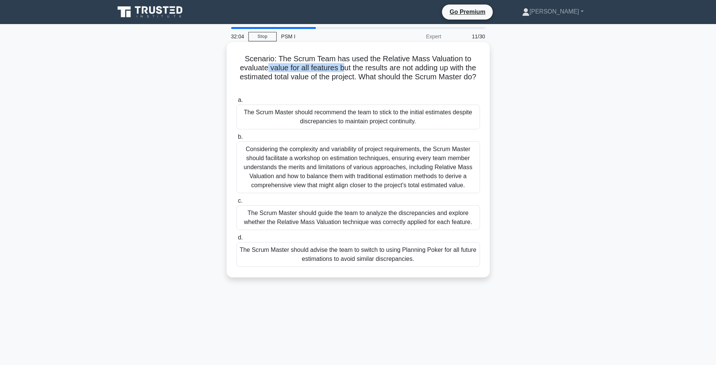
click at [371, 68] on h5 "Scenario: The Scrum Team has used the Relative Mass Valuation to evaluate value…" at bounding box center [358, 72] width 245 height 37
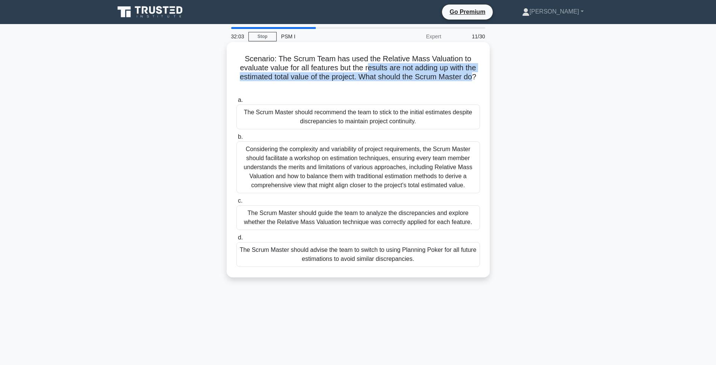
drag, startPoint x: 368, startPoint y: 68, endPoint x: 474, endPoint y: 73, distance: 106.1
click at [474, 73] on h5 "Scenario: The Scrum Team has used the Relative Mass Valuation to evaluate value…" at bounding box center [358, 72] width 245 height 37
click at [364, 79] on h5 "Scenario: The Scrum Team has used the Relative Mass Valuation to evaluate value…" at bounding box center [358, 72] width 245 height 37
drag, startPoint x: 264, startPoint y: 77, endPoint x: 392, endPoint y: 77, distance: 127.8
click at [384, 77] on h5 "Scenario: The Scrum Team has used the Relative Mass Valuation to evaluate value…" at bounding box center [358, 72] width 245 height 37
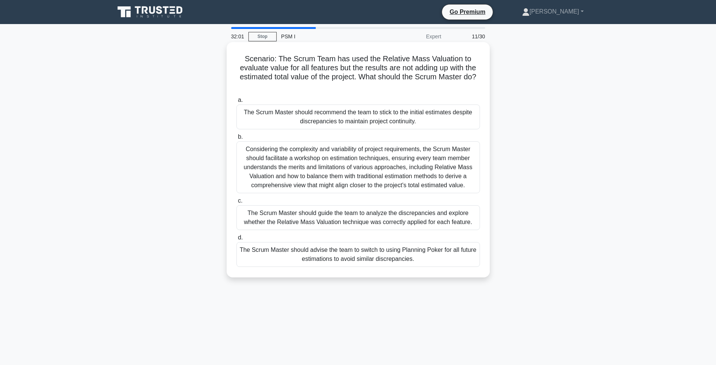
click at [392, 77] on h5 "Scenario: The Scrum Team has used the Relative Mass Valuation to evaluate value…" at bounding box center [358, 72] width 245 height 37
click at [366, 220] on div "The Scrum Master should guide the team to analyze the discrepancies and explore…" at bounding box center [358, 217] width 244 height 25
click at [236, 203] on input "c. The Scrum Master should guide the team to analyze the discrepancies and expl…" at bounding box center [236, 200] width 0 height 5
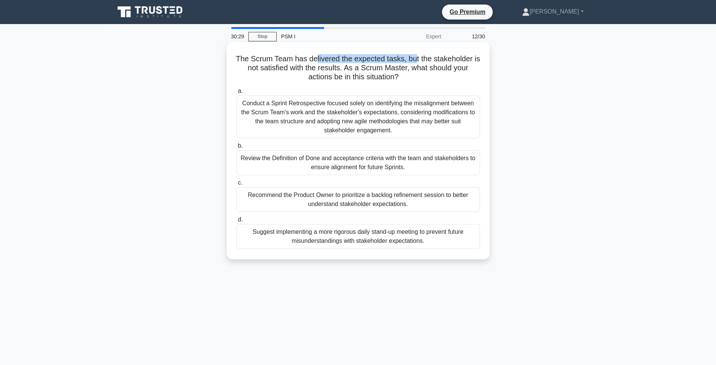
drag, startPoint x: 322, startPoint y: 58, endPoint x: 417, endPoint y: 60, distance: 94.3
click at [417, 60] on h5 "The Scrum Team has delivered the expected tasks, but the stakeholder is not sat…" at bounding box center [358, 68] width 245 height 28
drag, startPoint x: 430, startPoint y: 57, endPoint x: 462, endPoint y: 61, distance: 32.5
click at [462, 61] on h5 "The Scrum Team has delivered the expected tasks, but the stakeholder is not sat…" at bounding box center [358, 68] width 245 height 28
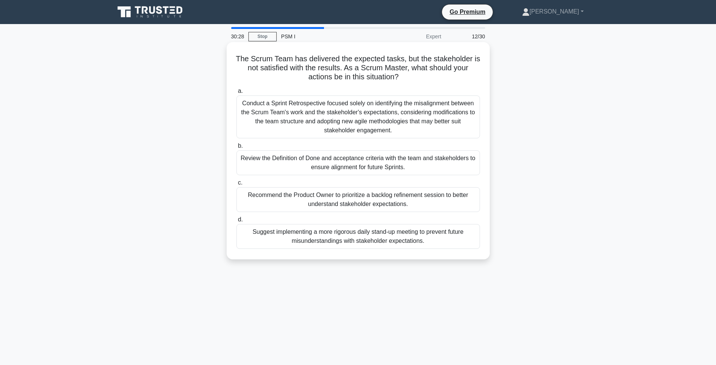
click at [324, 68] on h5 "The Scrum Team has delivered the expected tasks, but the stakeholder is not sat…" at bounding box center [358, 68] width 245 height 28
drag, startPoint x: 313, startPoint y: 68, endPoint x: 377, endPoint y: 65, distance: 64.7
click at [374, 65] on h5 "The Scrum Team has delivered the expected tasks, but the stakeholder is not sat…" at bounding box center [358, 68] width 245 height 28
click at [391, 67] on h5 "The Scrum Team has delivered the expected tasks, but the stakeholder is not sat…" at bounding box center [358, 68] width 245 height 28
click at [386, 164] on div "Review the Definition of Done and acceptance criteria with the team and stakeho…" at bounding box center [358, 162] width 244 height 25
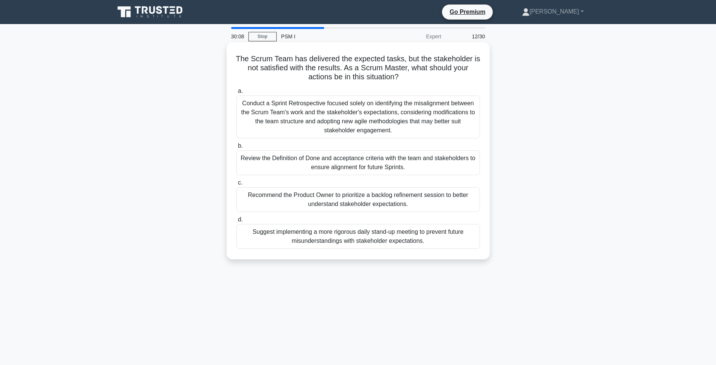
click at [236, 148] on input "b. Review the Definition of Done and acceptance criteria with the team and stak…" at bounding box center [236, 146] width 0 height 5
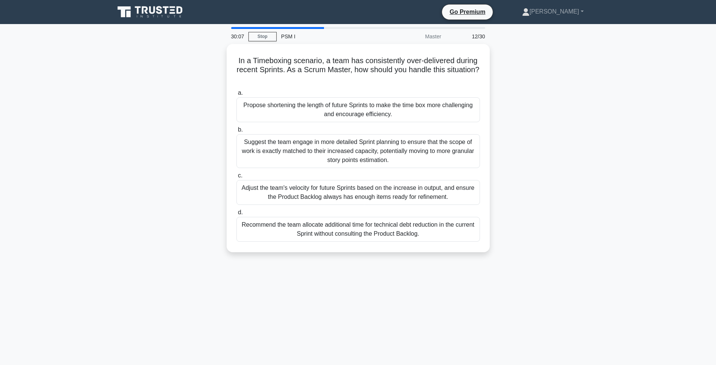
click at [611, 179] on main "30:07 Stop PSM I Master 12/30 In a Timeboxing scenario, a team has consistently…" at bounding box center [358, 215] width 716 height 382
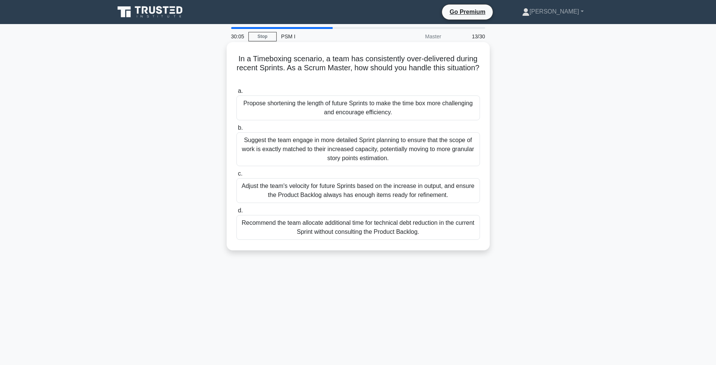
click at [337, 57] on h5 "In a Timeboxing scenario, a team has consistently over-delivered during recent …" at bounding box center [358, 68] width 245 height 28
click at [336, 58] on h5 "In a Timeboxing scenario, a team has consistently over-delivered during recent …" at bounding box center [358, 68] width 245 height 28
click at [288, 56] on h5 "In a Timeboxing scenario, a team has consistently over-delivered during recent …" at bounding box center [358, 68] width 245 height 28
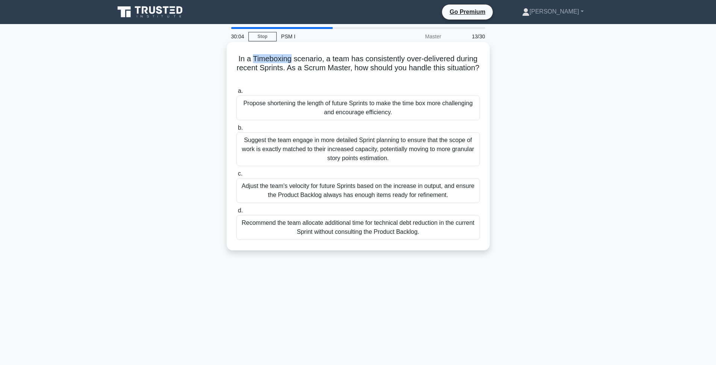
click at [288, 56] on h5 "In a Timeboxing scenario, a team has consistently over-delivered during recent …" at bounding box center [358, 68] width 245 height 28
click at [307, 59] on h5 "In a Timeboxing scenario, a team has consistently over-delivered during recent …" at bounding box center [358, 68] width 245 height 28
click at [300, 58] on h5 "In a Timeboxing scenario, a team has consistently over-delivered during recent …" at bounding box center [358, 68] width 245 height 28
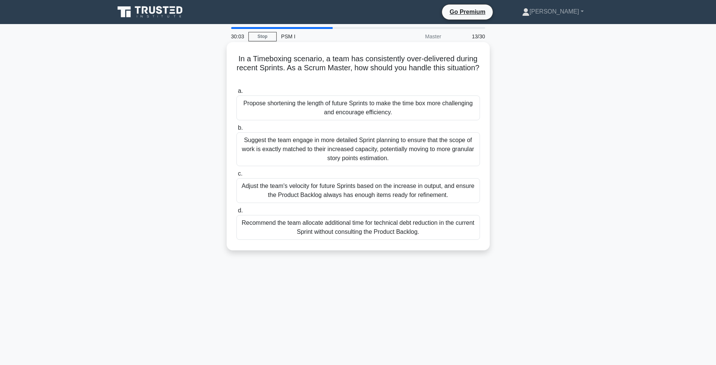
click at [328, 56] on h5 "In a Timeboxing scenario, a team has consistently over-delivered during recent …" at bounding box center [358, 68] width 245 height 28
click at [390, 59] on h5 "In a Timeboxing scenario, a team has consistently over-delivered during recent …" at bounding box center [358, 68] width 245 height 28
click at [424, 55] on h5 "In a Timeboxing scenario, a team has consistently over-delivered during recent …" at bounding box center [358, 68] width 245 height 28
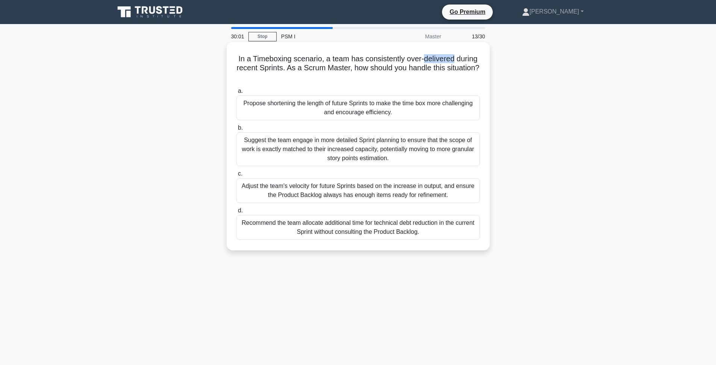
click at [458, 58] on h5 "In a Timeboxing scenario, a team has consistently over-delivered during recent …" at bounding box center [358, 68] width 245 height 28
click at [283, 66] on h5 "In a Timeboxing scenario, a team has consistently over-delivered during recent …" at bounding box center [358, 68] width 245 height 28
click at [319, 67] on h5 "In a Timeboxing scenario, a team has consistently over-delivered during recent …" at bounding box center [358, 68] width 245 height 28
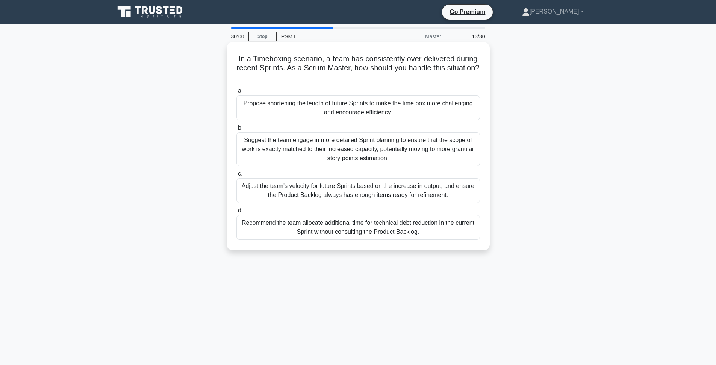
click at [352, 68] on h5 "In a Timeboxing scenario, a team has consistently over-delivered during recent …" at bounding box center [358, 68] width 245 height 28
click at [377, 68] on h5 "In a Timeboxing scenario, a team has consistently over-delivered during recent …" at bounding box center [358, 68] width 245 height 28
click at [419, 71] on h5 "In a Timeboxing scenario, a team has consistently over-delivered during recent …" at bounding box center [358, 68] width 245 height 28
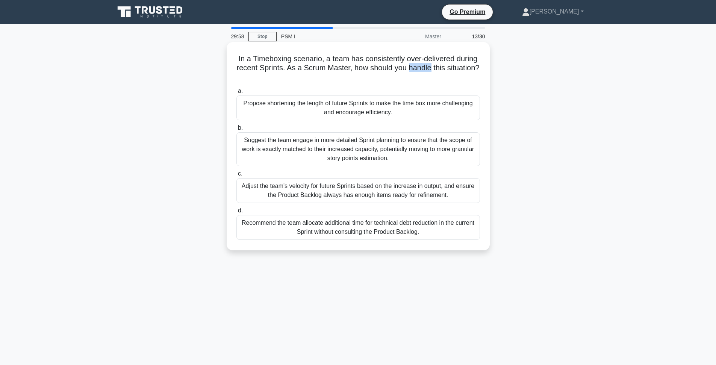
click at [419, 71] on h5 "In a Timeboxing scenario, a team has consistently over-delivered during recent …" at bounding box center [358, 68] width 245 height 28
click at [455, 70] on h5 "In a Timeboxing scenario, a team has consistently over-delivered during recent …" at bounding box center [358, 68] width 245 height 28
click at [400, 70] on h5 "In a Timeboxing scenario, a team has consistently over-delivered during recent …" at bounding box center [358, 68] width 245 height 28
click at [424, 198] on div "Adjust the team's velocity for future Sprints based on the increase in output, …" at bounding box center [358, 190] width 244 height 25
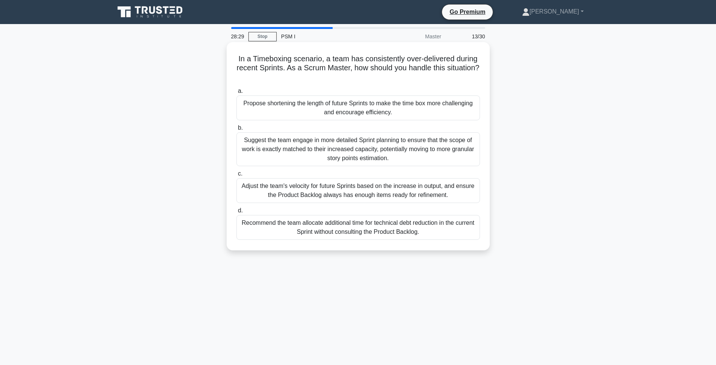
click at [236, 176] on input "c. Adjust the team's velocity for future Sprints based on the increase in outpu…" at bounding box center [236, 173] width 0 height 5
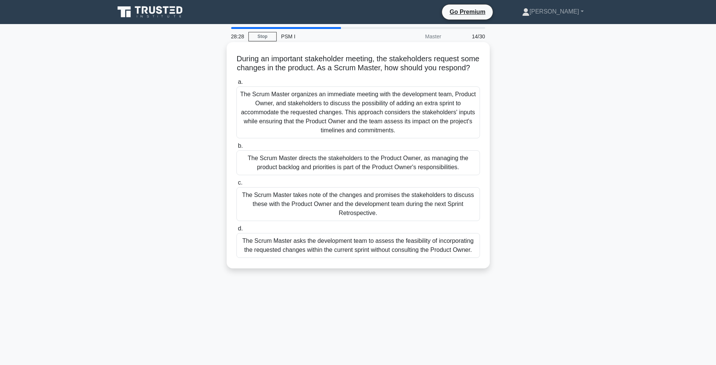
click at [295, 59] on h5 "During an important stakeholder meeting, the stakeholders request some changes …" at bounding box center [358, 63] width 245 height 19
click at [294, 60] on h5 "During an important stakeholder meeting, the stakeholders request some changes …" at bounding box center [358, 63] width 245 height 19
click at [295, 61] on h5 "During an important stakeholder meeting, the stakeholders request some changes …" at bounding box center [358, 63] width 245 height 19
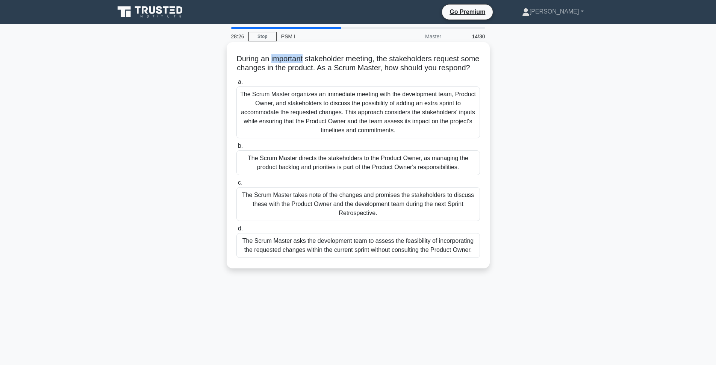
click at [313, 61] on h5 "During an important stakeholder meeting, the stakeholders request some changes …" at bounding box center [358, 63] width 245 height 19
click at [341, 61] on h5 "During an important stakeholder meeting, the stakeholders request some changes …" at bounding box center [358, 63] width 245 height 19
drag, startPoint x: 313, startPoint y: 63, endPoint x: 381, endPoint y: 58, distance: 68.9
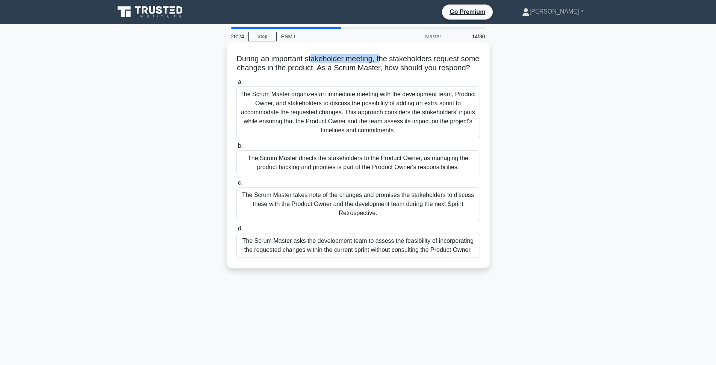
click at [381, 58] on h5 "During an important stakeholder meeting, the stakeholders request some changes …" at bounding box center [358, 63] width 245 height 19
drag, startPoint x: 417, startPoint y: 58, endPoint x: 324, endPoint y: 59, distance: 92.5
click at [325, 59] on h5 "During an important stakeholder meeting, the stakeholders request some changes …" at bounding box center [358, 63] width 245 height 19
click at [322, 62] on h5 "During an important stakeholder meeting, the stakeholders request some changes …" at bounding box center [358, 63] width 245 height 19
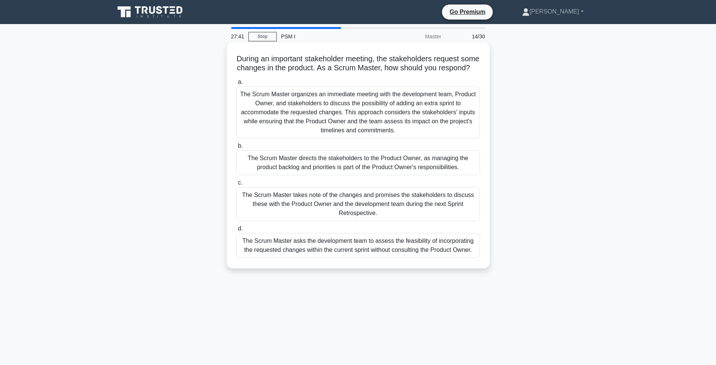
click at [389, 167] on div "The Scrum Master directs the stakeholders to the Product Owner, as managing the…" at bounding box center [358, 162] width 244 height 25
click at [236, 148] on input "b. The Scrum Master directs the stakeholders to the Product Owner, as managing …" at bounding box center [236, 146] width 0 height 5
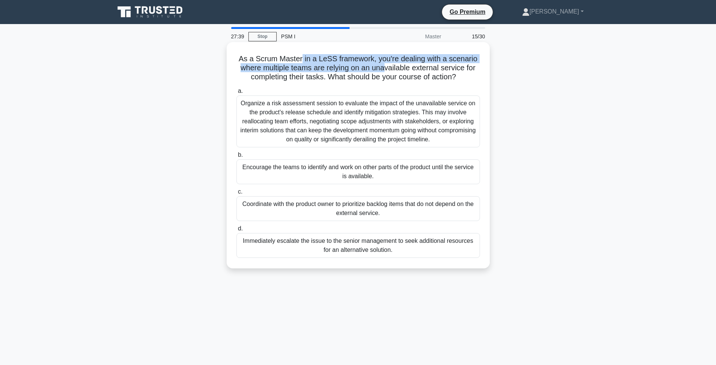
drag, startPoint x: 302, startPoint y: 59, endPoint x: 385, endPoint y: 72, distance: 83.7
click at [385, 72] on h5 "As a Scrum Master in a LeSS framework, you're dealing with a scenario where mul…" at bounding box center [358, 68] width 245 height 28
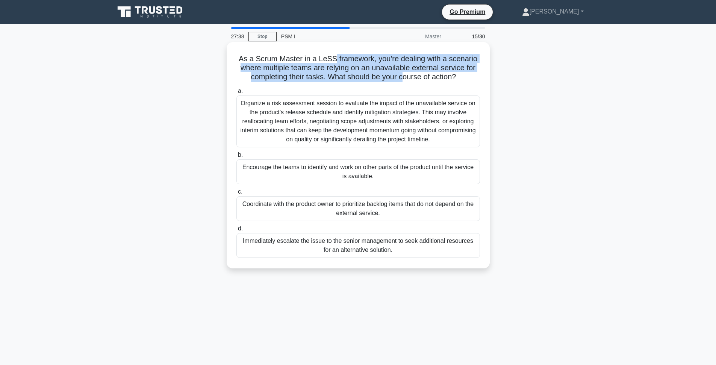
drag, startPoint x: 403, startPoint y: 74, endPoint x: 333, endPoint y: 57, distance: 71.5
click at [333, 57] on h5 "As a Scrum Master in a LeSS framework, you're dealing with a scenario where mul…" at bounding box center [358, 68] width 245 height 28
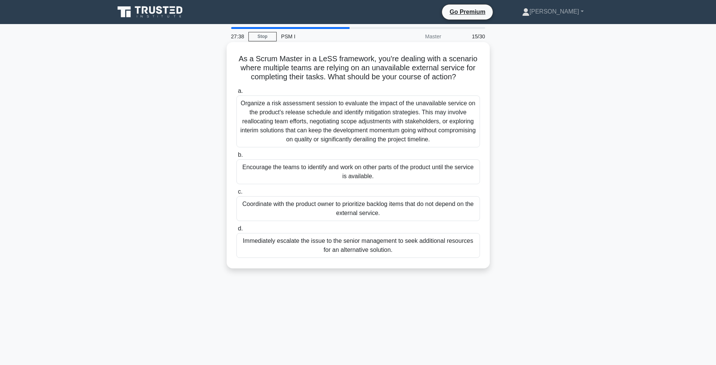
click at [333, 57] on h5 "As a Scrum Master in a LeSS framework, you're dealing with a scenario where mul…" at bounding box center [358, 68] width 245 height 28
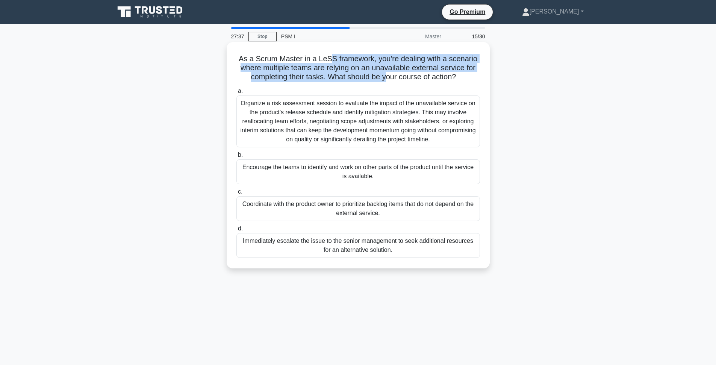
drag, startPoint x: 330, startPoint y: 58, endPoint x: 387, endPoint y: 82, distance: 61.5
click at [387, 82] on h5 "As a Scrum Master in a LeSS framework, you're dealing with a scenario where mul…" at bounding box center [358, 68] width 245 height 28
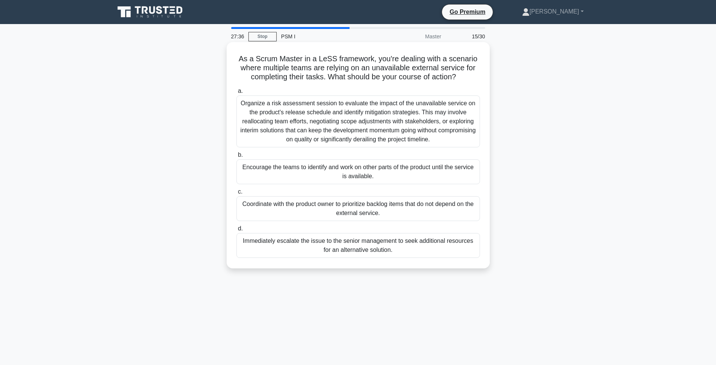
click at [389, 80] on h5 "As a Scrum Master in a LeSS framework, you're dealing with a scenario where mul…" at bounding box center [358, 68] width 245 height 28
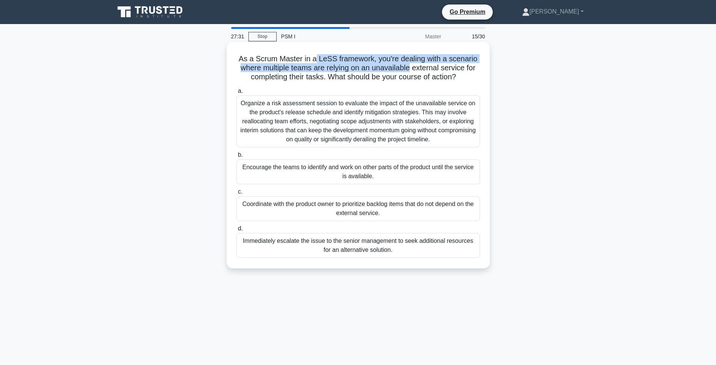
drag, startPoint x: 315, startPoint y: 61, endPoint x: 411, endPoint y: 70, distance: 95.9
click at [411, 70] on h5 "As a Scrum Master in a LeSS framework, you're dealing with a scenario where mul…" at bounding box center [358, 68] width 245 height 28
drag, startPoint x: 269, startPoint y: 68, endPoint x: 467, endPoint y: 67, distance: 198.4
click at [467, 67] on h5 "As a Scrum Master in a LeSS framework, you're dealing with a scenario where mul…" at bounding box center [358, 68] width 245 height 28
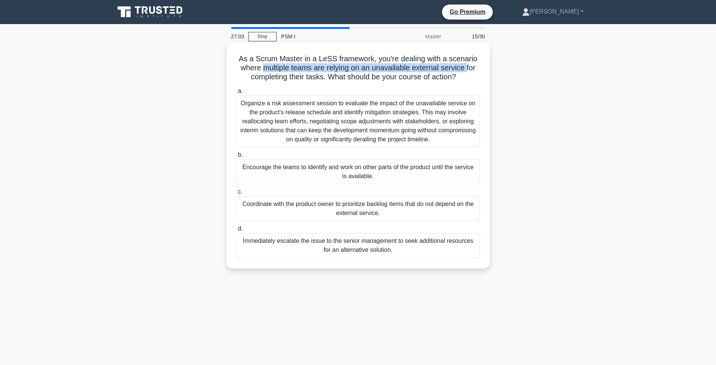
click at [467, 67] on h5 "As a Scrum Master in a LeSS framework, you're dealing with a scenario where mul…" at bounding box center [358, 68] width 245 height 28
drag, startPoint x: 467, startPoint y: 67, endPoint x: 271, endPoint y: 67, distance: 196.5
click at [271, 68] on h5 "As a Scrum Master in a LeSS framework, you're dealing with a scenario where mul…" at bounding box center [358, 68] width 245 height 28
click at [271, 67] on h5 "As a Scrum Master in a LeSS framework, you're dealing with a scenario where mul…" at bounding box center [358, 68] width 245 height 28
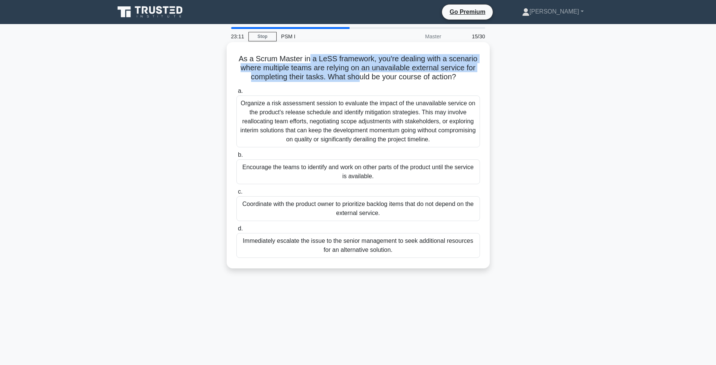
drag, startPoint x: 312, startPoint y: 60, endPoint x: 360, endPoint y: 78, distance: 51.2
click at [358, 78] on h5 "As a Scrum Master in a LeSS framework, you're dealing with a scenario where mul…" at bounding box center [358, 68] width 245 height 28
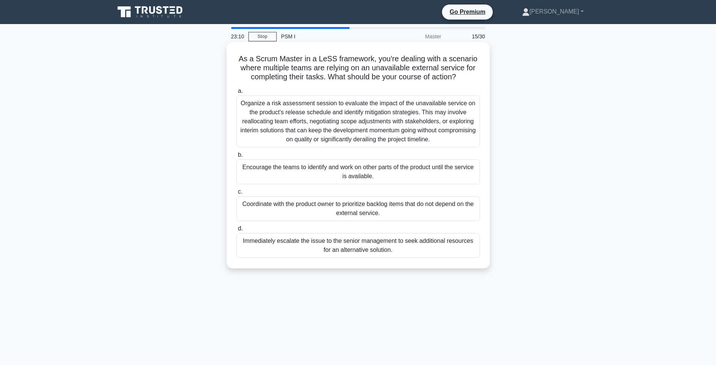
click at [414, 84] on div "As a Scrum Master in a LeSS framework, you're dealing with a scenario where mul…" at bounding box center [358, 155] width 257 height 220
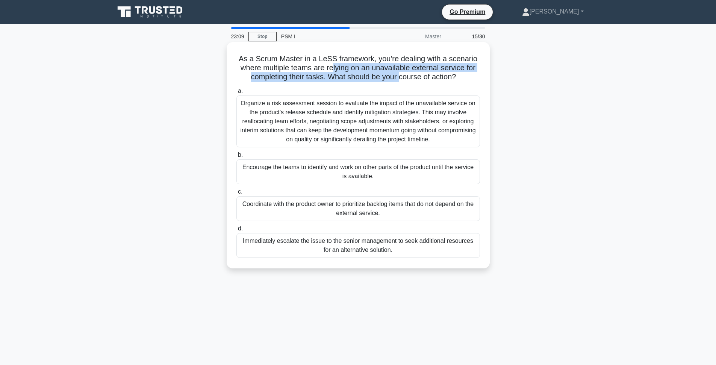
drag, startPoint x: 399, startPoint y: 79, endPoint x: 328, endPoint y: 65, distance: 71.7
click at [328, 65] on h5 "As a Scrum Master in a LeSS framework, you're dealing with a scenario where mul…" at bounding box center [358, 68] width 245 height 28
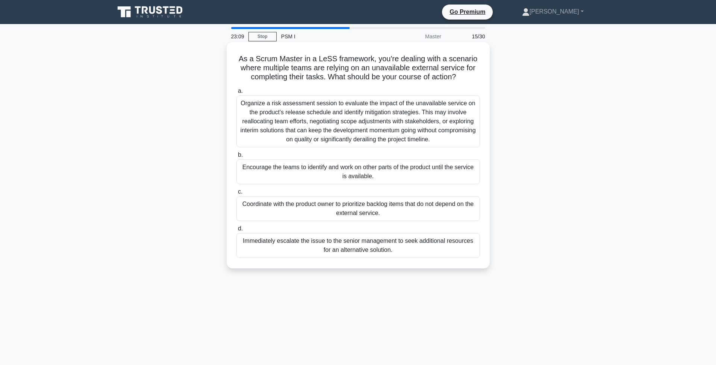
click at [316, 62] on h5 "As a Scrum Master in a LeSS framework, you're dealing with a scenario where mul…" at bounding box center [358, 68] width 245 height 28
drag, startPoint x: 304, startPoint y: 58, endPoint x: 475, endPoint y: 76, distance: 171.2
click at [465, 76] on h5 "As a Scrum Master in a LeSS framework, you're dealing with a scenario where mul…" at bounding box center [358, 68] width 245 height 28
click at [475, 76] on h5 "As a Scrum Master in a LeSS framework, you're dealing with a scenario where mul…" at bounding box center [358, 68] width 245 height 28
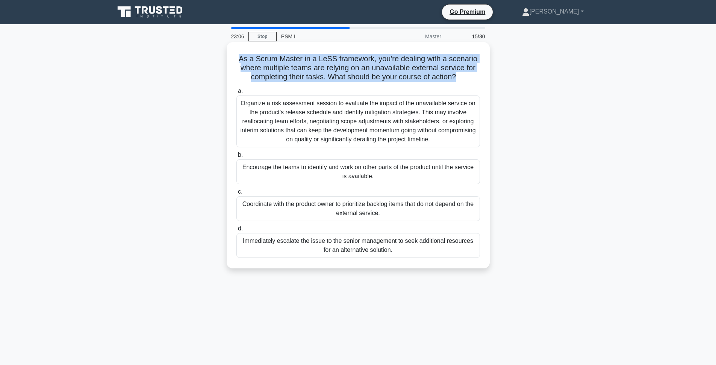
drag, startPoint x: 471, startPoint y: 76, endPoint x: 227, endPoint y: 56, distance: 244.7
click at [227, 56] on div "As a Scrum Master in a LeSS framework, you're dealing with a scenario where mul…" at bounding box center [358, 155] width 263 height 226
click at [266, 59] on h5 "As a Scrum Master in a LeSS framework, you're dealing with a scenario where mul…" at bounding box center [358, 68] width 245 height 28
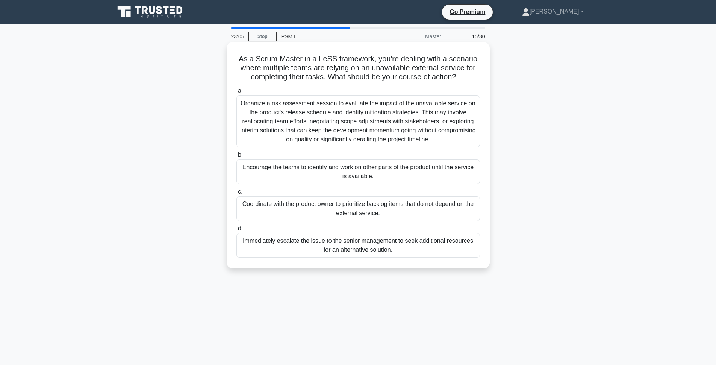
drag, startPoint x: 241, startPoint y: 62, endPoint x: 471, endPoint y: 81, distance: 230.8
click at [471, 81] on h5 "As a Scrum Master in a LeSS framework, you're dealing with a scenario where mul…" at bounding box center [358, 68] width 245 height 28
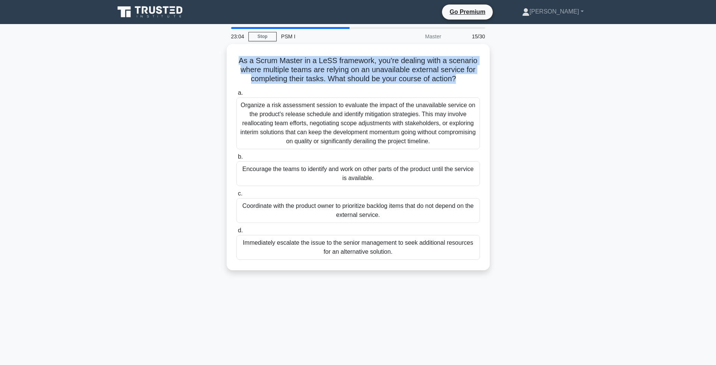
drag, startPoint x: 469, startPoint y: 80, endPoint x: 205, endPoint y: 56, distance: 265.3
click at [205, 56] on div "As a Scrum Master in a LeSS framework, you're dealing with a scenario where mul…" at bounding box center [358, 161] width 496 height 235
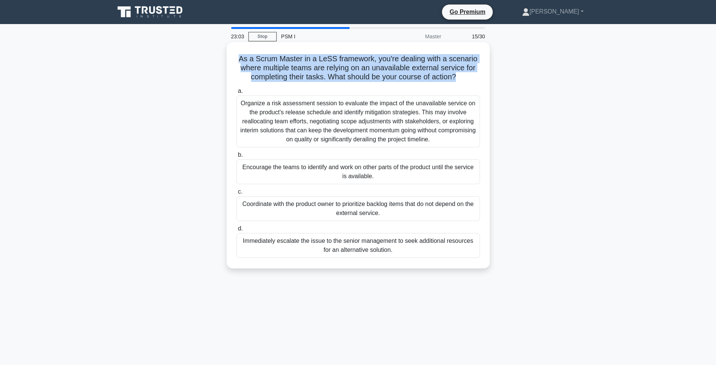
click at [329, 75] on h5 "As a Scrum Master in a LeSS framework, you're dealing with a scenario where mul…" at bounding box center [358, 68] width 245 height 28
drag, startPoint x: 320, startPoint y: 61, endPoint x: 457, endPoint y: 77, distance: 138.4
click at [455, 78] on h5 "As a Scrum Master in a LeSS framework, you're dealing with a scenario where mul…" at bounding box center [358, 68] width 245 height 28
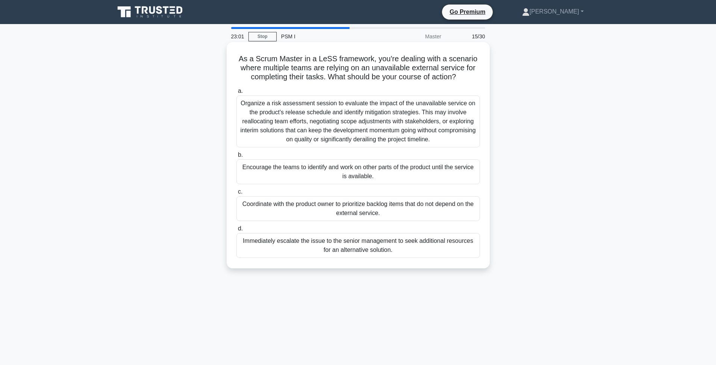
click at [459, 76] on icon ".spinner_0XTQ{transform-origin:center;animation:spinner_y6GP .75s linear infini…" at bounding box center [460, 77] width 9 height 9
drag, startPoint x: 459, startPoint y: 76, endPoint x: 294, endPoint y: 57, distance: 166.5
click at [294, 58] on h5 "As a Scrum Master in a LeSS framework, you're dealing with a scenario where mul…" at bounding box center [358, 68] width 245 height 28
drag, startPoint x: 281, startPoint y: 59, endPoint x: 466, endPoint y: 74, distance: 185.2
click at [466, 74] on h5 "As a Scrum Master in a LeSS framework, you're dealing with a scenario where mul…" at bounding box center [358, 68] width 245 height 28
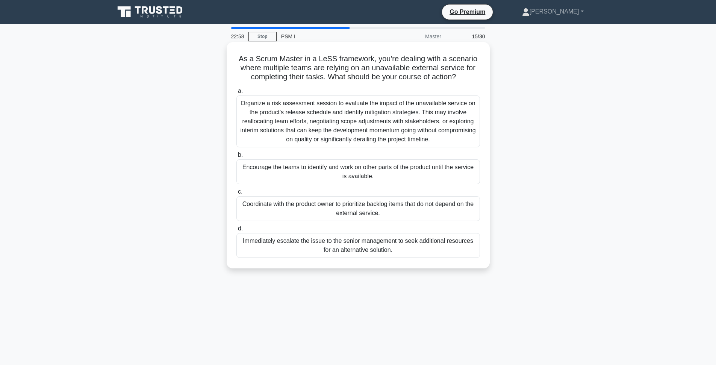
click at [465, 74] on icon ".spinner_0XTQ{transform-origin:center;animation:spinner_y6GP .75s linear infini…" at bounding box center [460, 77] width 9 height 9
click at [381, 126] on div "Organize a risk assessment session to evaluate the impact of the unavailable se…" at bounding box center [358, 121] width 244 height 52
click at [236, 94] on input "a. Organize a risk assessment session to evaluate the impact of the unavailable…" at bounding box center [236, 91] width 0 height 5
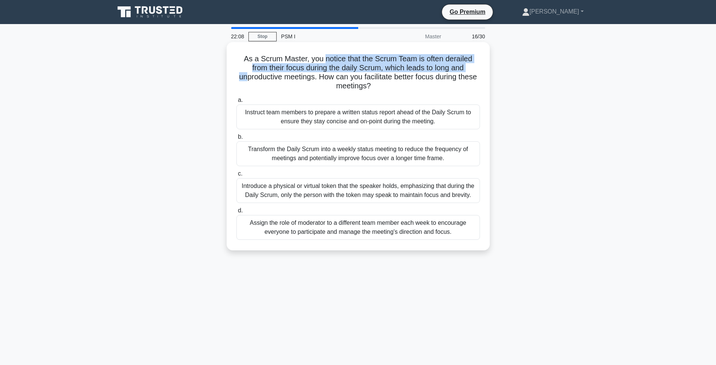
drag, startPoint x: 317, startPoint y: 60, endPoint x: 442, endPoint y: 70, distance: 125.5
click at [442, 70] on h5 "As a Scrum Master, you notice that the Scrum Team is often derailed from their …" at bounding box center [358, 72] width 245 height 37
drag, startPoint x: 274, startPoint y: 60, endPoint x: 373, endPoint y: 73, distance: 99.6
click at [373, 73] on h5 "As a Scrum Master, you notice that the Scrum Team is often derailed from their …" at bounding box center [358, 72] width 245 height 37
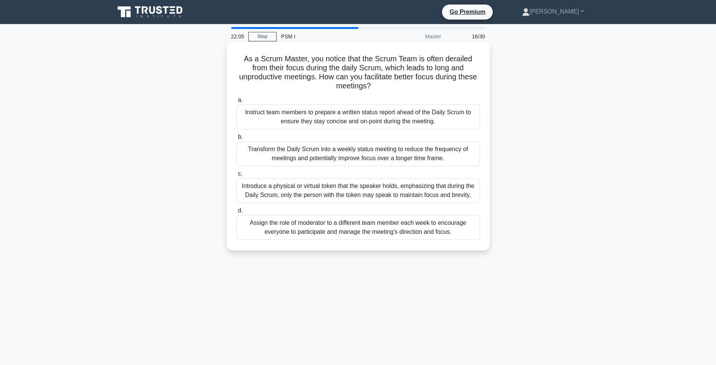
click at [381, 73] on h5 "As a Scrum Master, you notice that the Scrum Team is often derailed from their …" at bounding box center [358, 72] width 245 height 37
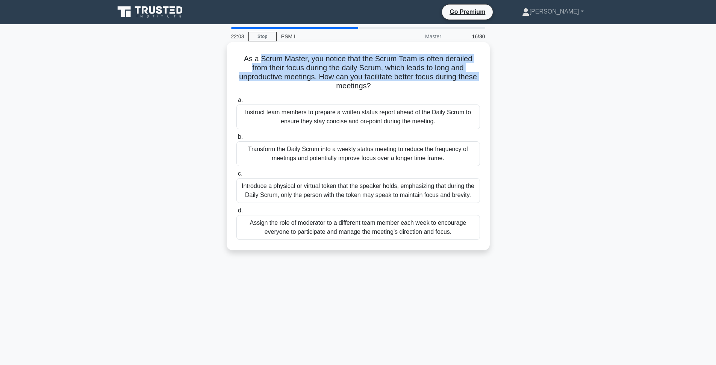
drag, startPoint x: 433, startPoint y: 77, endPoint x: 252, endPoint y: 60, distance: 181.2
click at [252, 60] on h5 "As a Scrum Master, you notice that the Scrum Team is often derailed from their …" at bounding box center [358, 72] width 245 height 37
click at [253, 60] on h5 "As a Scrum Master, you notice that the Scrum Team is often derailed from their …" at bounding box center [358, 72] width 245 height 37
drag, startPoint x: 267, startPoint y: 57, endPoint x: 431, endPoint y: 77, distance: 165.4
click at [431, 77] on h5 "As a Scrum Master, you notice that the Scrum Team is often derailed from their …" at bounding box center [358, 72] width 245 height 37
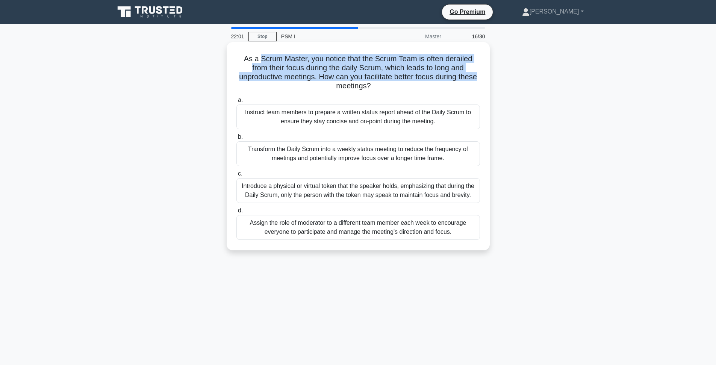
click at [431, 77] on h5 "As a Scrum Master, you notice that the Scrum Team is often derailed from their …" at bounding box center [358, 72] width 245 height 37
drag, startPoint x: 431, startPoint y: 77, endPoint x: 266, endPoint y: 61, distance: 165.8
click at [266, 61] on h5 "As a Scrum Master, you notice that the Scrum Team is often derailed from their …" at bounding box center [358, 72] width 245 height 37
drag, startPoint x: 253, startPoint y: 58, endPoint x: 432, endPoint y: 75, distance: 180.0
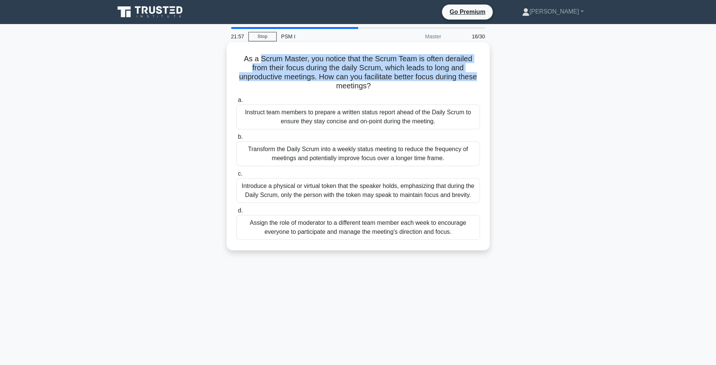
click at [432, 75] on h5 "As a Scrum Master, you notice that the Scrum Team is often derailed from their …" at bounding box center [358, 72] width 245 height 37
drag, startPoint x: 431, startPoint y: 77, endPoint x: 251, endPoint y: 59, distance: 181.6
click at [251, 59] on h5 "As a Scrum Master, you notice that the Scrum Team is often derailed from their …" at bounding box center [358, 72] width 245 height 37
click at [253, 59] on h5 "As a Scrum Master, you notice that the Scrum Team is often derailed from their …" at bounding box center [358, 72] width 245 height 37
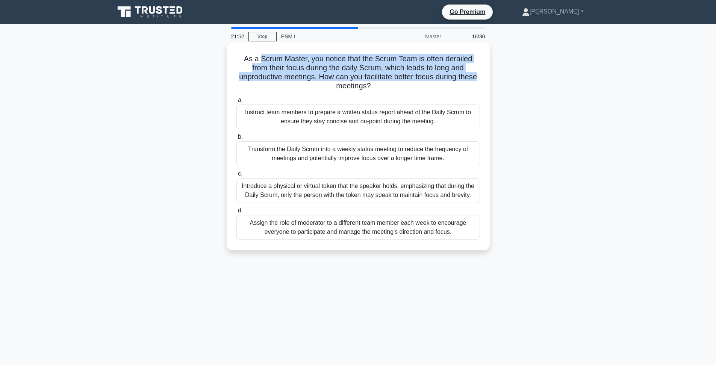
drag, startPoint x: 253, startPoint y: 59, endPoint x: 428, endPoint y: 76, distance: 175.2
click at [428, 76] on h5 "As a Scrum Master, you notice that the Scrum Team is often derailed from their …" at bounding box center [358, 72] width 245 height 37
drag, startPoint x: 301, startPoint y: 59, endPoint x: 430, endPoint y: 77, distance: 130.1
click at [430, 77] on h5 "As a Scrum Master, you notice that the Scrum Team is often derailed from their …" at bounding box center [358, 72] width 245 height 37
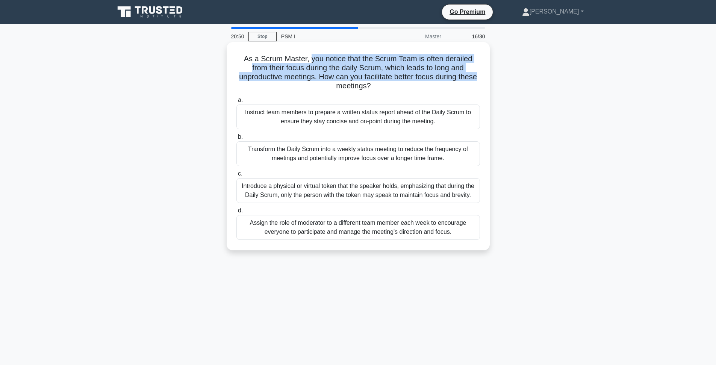
click at [430, 76] on h5 "As a Scrum Master, you notice that the Scrum Team is often derailed from their …" at bounding box center [358, 72] width 245 height 37
drag, startPoint x: 431, startPoint y: 76, endPoint x: 305, endPoint y: 61, distance: 126.4
click at [305, 61] on h5 "As a Scrum Master, you notice that the Scrum Team is often derailed from their …" at bounding box center [358, 72] width 245 height 37
click at [306, 62] on h5 "As a Scrum Master, you notice that the Scrum Team is often derailed from their …" at bounding box center [358, 72] width 245 height 37
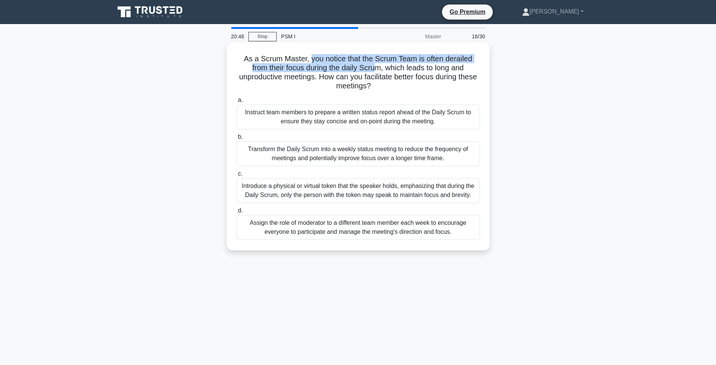
drag, startPoint x: 302, startPoint y: 59, endPoint x: 346, endPoint y: 69, distance: 45.1
click at [345, 69] on h5 "As a Scrum Master, you notice that the Scrum Team is often derailed from their …" at bounding box center [358, 72] width 245 height 37
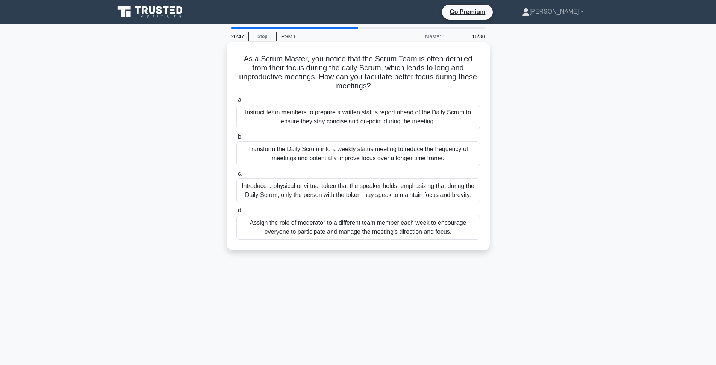
click at [362, 68] on h5 "As a Scrum Master, you notice that the Scrum Team is often derailed from their …" at bounding box center [358, 72] width 245 height 37
drag, startPoint x: 431, startPoint y: 78, endPoint x: 272, endPoint y: 77, distance: 158.6
click at [272, 77] on h5 "As a Scrum Master, you notice that the Scrum Team is often derailed from their …" at bounding box center [358, 72] width 245 height 37
drag, startPoint x: 286, startPoint y: 79, endPoint x: 414, endPoint y: 77, distance: 128.2
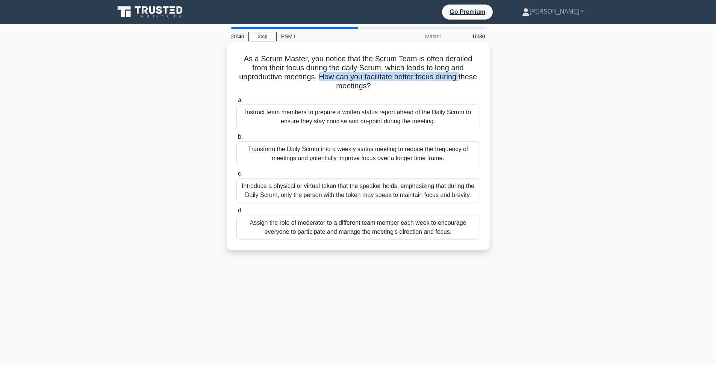
click at [414, 77] on h5 "As a Scrum Master, you notice that the Scrum Team is often derailed from their …" at bounding box center [358, 72] width 245 height 37
click at [430, 77] on h5 "As a Scrum Master, you notice that the Scrum Team is often derailed from their …" at bounding box center [358, 72] width 245 height 37
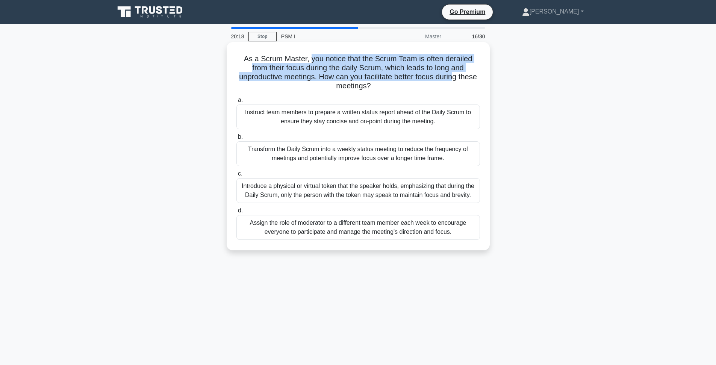
drag, startPoint x: 303, startPoint y: 62, endPoint x: 408, endPoint y: 78, distance: 106.5
click at [408, 78] on h5 "As a Scrum Master, you notice that the Scrum Team is often derailed from their …" at bounding box center [358, 72] width 245 height 37
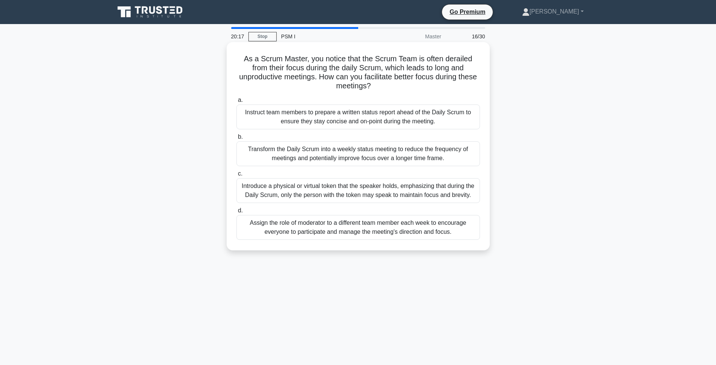
click at [409, 77] on h5 "As a Scrum Master, you notice that the Scrum Team is often derailed from their …" at bounding box center [358, 72] width 245 height 37
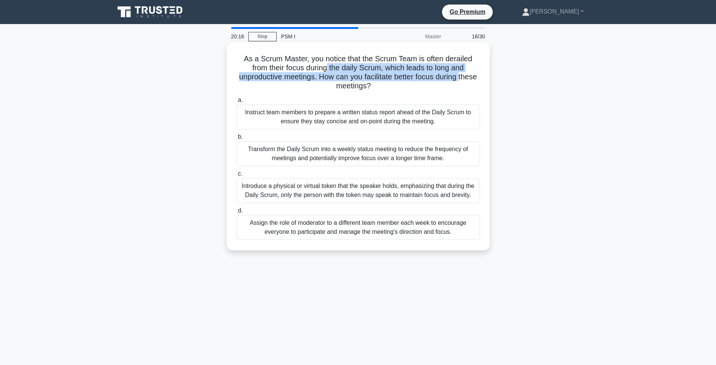
drag, startPoint x: 407, startPoint y: 79, endPoint x: 291, endPoint y: 65, distance: 116.5
click at [291, 66] on h5 "As a Scrum Master, you notice that the Scrum Team is often derailed from their …" at bounding box center [358, 72] width 245 height 37
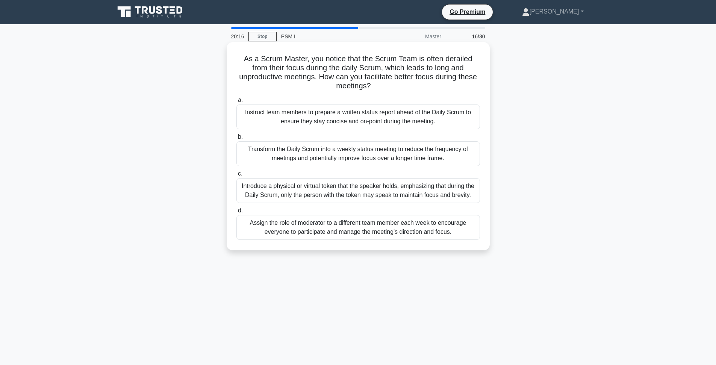
click at [291, 65] on h5 "As a Scrum Master, you notice that the Scrum Team is often derailed from their …" at bounding box center [358, 72] width 245 height 37
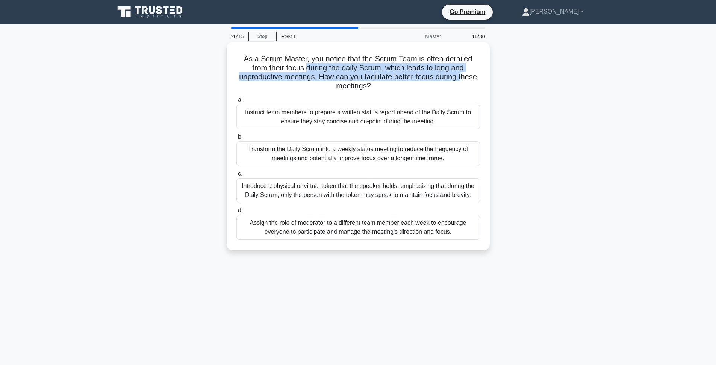
drag, startPoint x: 274, startPoint y: 69, endPoint x: 418, endPoint y: 80, distance: 144.0
click at [418, 80] on h5 "As a Scrum Master, you notice that the Scrum Team is often derailed from their …" at bounding box center [358, 72] width 245 height 37
drag, startPoint x: 418, startPoint y: 80, endPoint x: 314, endPoint y: 70, distance: 103.9
click at [314, 70] on h5 "As a Scrum Master, you notice that the Scrum Team is often derailed from their …" at bounding box center [358, 72] width 245 height 37
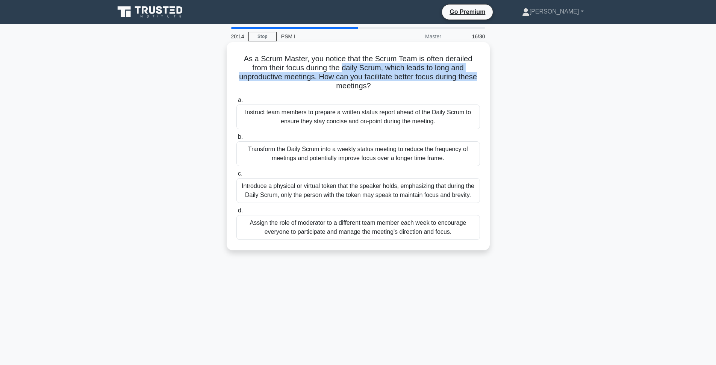
click at [314, 69] on h5 "As a Scrum Master, you notice that the Scrum Team is often derailed from their …" at bounding box center [358, 72] width 245 height 37
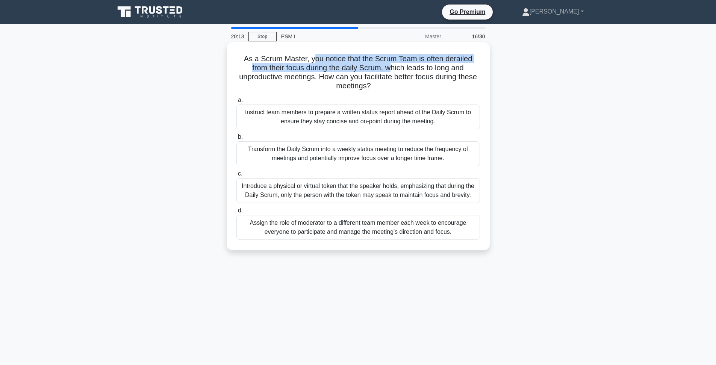
drag, startPoint x: 306, startPoint y: 62, endPoint x: 365, endPoint y: 72, distance: 60.1
click at [365, 72] on h5 "As a Scrum Master, you notice that the Scrum Team is often derailed from their …" at bounding box center [358, 72] width 245 height 37
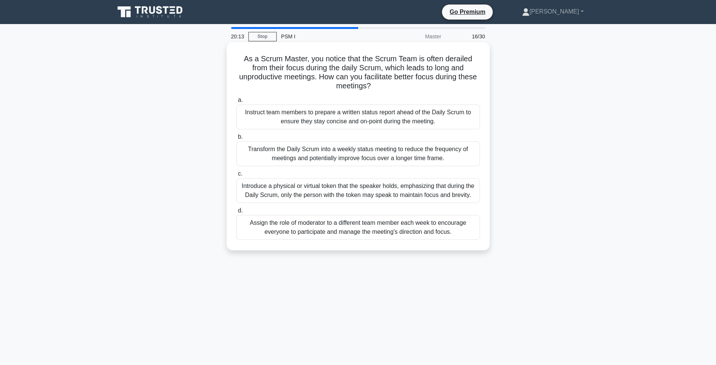
click at [366, 72] on h5 "As a Scrum Master, you notice that the Scrum Team is often derailed from their …" at bounding box center [358, 72] width 245 height 37
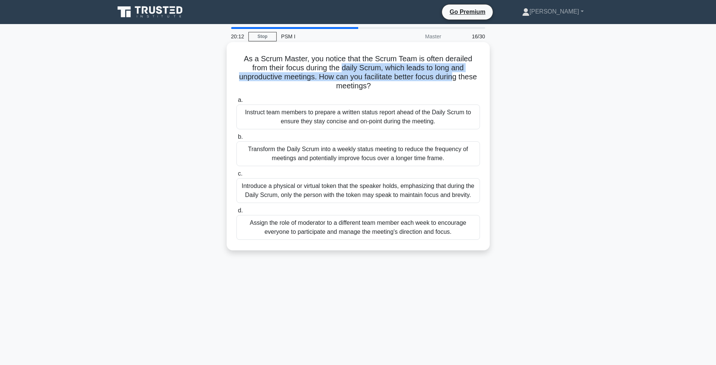
drag, startPoint x: 405, startPoint y: 74, endPoint x: 312, endPoint y: 64, distance: 93.4
click at [312, 64] on h5 "As a Scrum Master, you notice that the Scrum Team is often derailed from their …" at bounding box center [358, 72] width 245 height 37
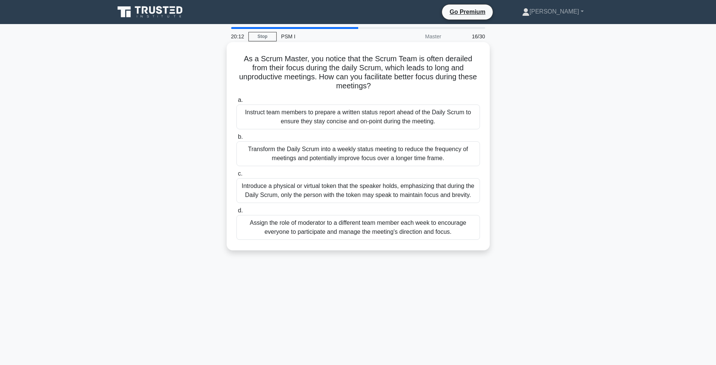
click at [312, 64] on h5 "As a Scrum Master, you notice that the Scrum Team is often derailed from their …" at bounding box center [358, 72] width 245 height 37
drag, startPoint x: 312, startPoint y: 56, endPoint x: 346, endPoint y: 83, distance: 43.7
click at [346, 83] on div "As a Scrum Master, you notice that the Scrum Team is often derailed from their …" at bounding box center [358, 146] width 257 height 202
click at [361, 77] on h5 "As a Scrum Master, you notice that the Scrum Team is often derailed from their …" at bounding box center [358, 72] width 245 height 37
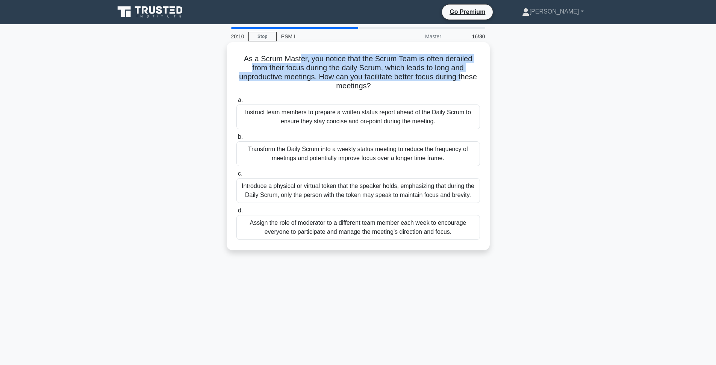
drag, startPoint x: 416, startPoint y: 80, endPoint x: 290, endPoint y: 58, distance: 127.7
click at [290, 58] on h5 "As a Scrum Master, you notice that the Scrum Team is often derailed from their …" at bounding box center [358, 72] width 245 height 37
click at [295, 64] on h5 "As a Scrum Master, you notice that the Scrum Team is often derailed from their …" at bounding box center [358, 72] width 245 height 37
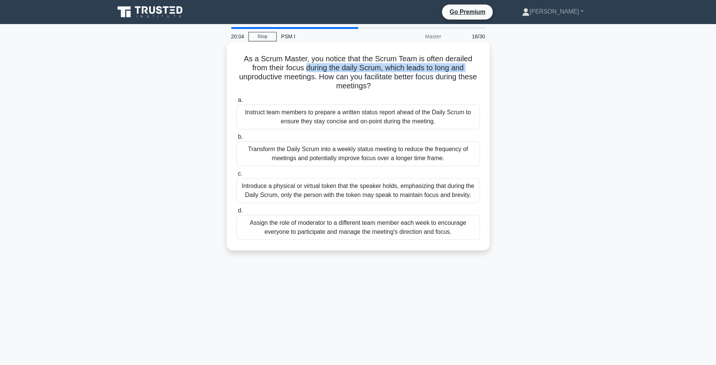
drag, startPoint x: 275, startPoint y: 67, endPoint x: 436, endPoint y: 66, distance: 160.9
click at [437, 66] on h5 "As a Scrum Master, you notice that the Scrum Team is often derailed from their …" at bounding box center [358, 72] width 245 height 37
click at [435, 67] on h5 "As a Scrum Master, you notice that the Scrum Team is often derailed from their …" at bounding box center [358, 72] width 245 height 37
drag, startPoint x: 433, startPoint y: 67, endPoint x: 256, endPoint y: 67, distance: 177.4
click at [256, 67] on h5 "As a Scrum Master, you notice that the Scrum Team is often derailed from their …" at bounding box center [358, 72] width 245 height 37
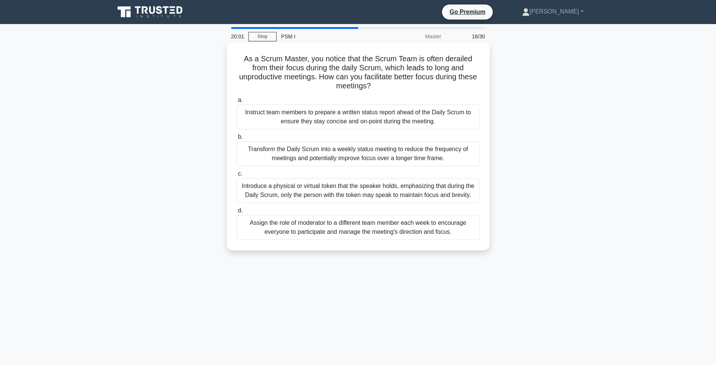
click at [256, 67] on h5 "As a Scrum Master, you notice that the Scrum Team is often derailed from their …" at bounding box center [358, 72] width 245 height 37
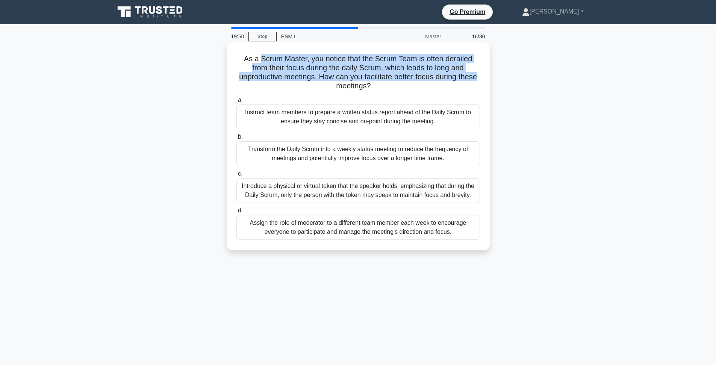
drag, startPoint x: 431, startPoint y: 77, endPoint x: 254, endPoint y: 59, distance: 178.3
click at [254, 59] on h5 "As a Scrum Master, you notice that the Scrum Team is often derailed from their …" at bounding box center [358, 72] width 245 height 37
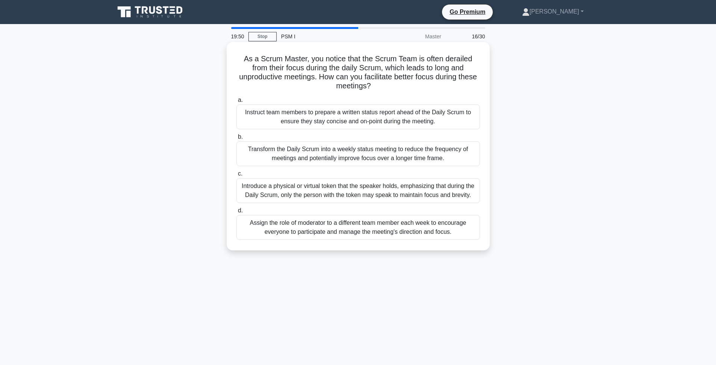
click at [254, 59] on h5 "As a Scrum Master, you notice that the Scrum Team is often derailed from their …" at bounding box center [358, 72] width 245 height 37
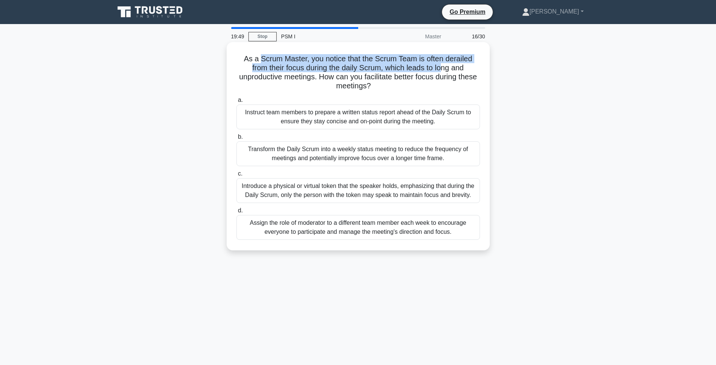
drag, startPoint x: 253, startPoint y: 58, endPoint x: 412, endPoint y: 69, distance: 158.6
click at [412, 69] on h5 "As a Scrum Master, you notice that the Scrum Team is often derailed from their …" at bounding box center [358, 72] width 245 height 37
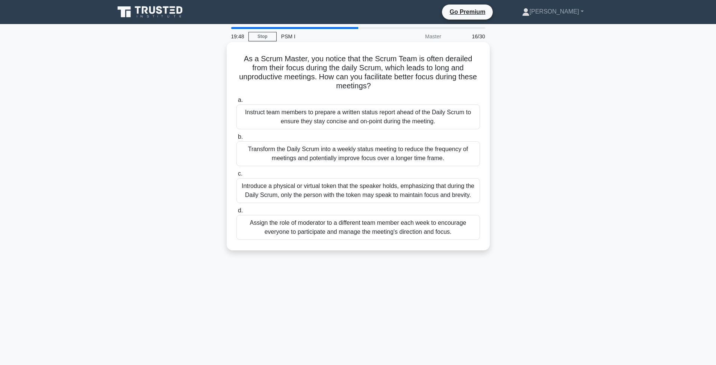
click at [412, 73] on h5 "As a Scrum Master, you notice that the Scrum Team is often derailed from their …" at bounding box center [358, 72] width 245 height 37
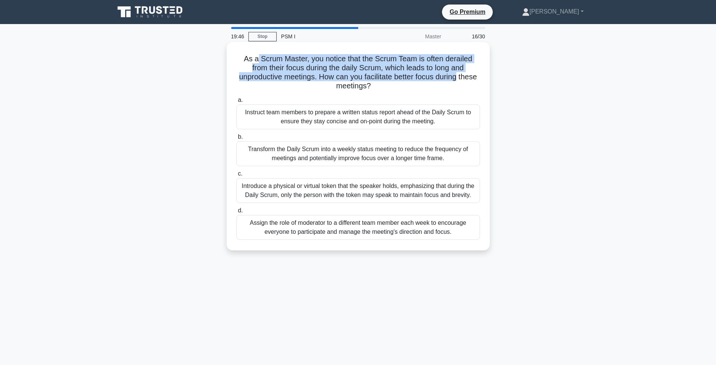
drag, startPoint x: 410, startPoint y: 79, endPoint x: 250, endPoint y: 57, distance: 162.3
click at [250, 57] on h5 "As a Scrum Master, you notice that the Scrum Team is often derailed from their …" at bounding box center [358, 72] width 245 height 37
click at [251, 57] on h5 "As a Scrum Master, you notice that the Scrum Team is often derailed from their …" at bounding box center [358, 72] width 245 height 37
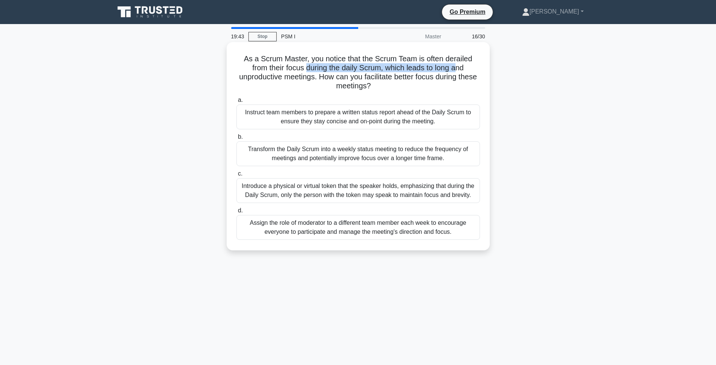
drag, startPoint x: 294, startPoint y: 68, endPoint x: 427, endPoint y: 68, distance: 133.0
click at [427, 68] on h5 "As a Scrum Master, you notice that the Scrum Team is often derailed from their …" at bounding box center [358, 72] width 245 height 37
drag, startPoint x: 363, startPoint y: 68, endPoint x: 467, endPoint y: 70, distance: 104.1
click at [467, 70] on h5 "As a Scrum Master, you notice that the Scrum Team is often derailed from their …" at bounding box center [358, 72] width 245 height 37
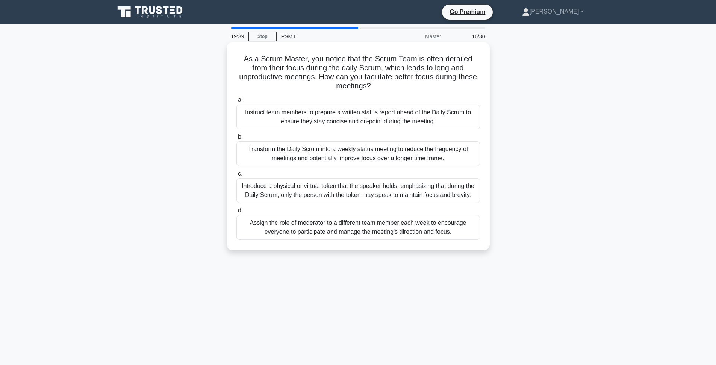
click at [339, 68] on h5 "As a Scrum Master, you notice that the Scrum Team is often derailed from their …" at bounding box center [358, 72] width 245 height 37
drag, startPoint x: 289, startPoint y: 80, endPoint x: 368, endPoint y: 81, distance: 78.2
click at [360, 82] on h5 "As a Scrum Master, you notice that the Scrum Team is often derailed from their …" at bounding box center [358, 72] width 245 height 37
click at [377, 80] on h5 "As a Scrum Master, you notice that the Scrum Team is often derailed from their …" at bounding box center [358, 72] width 245 height 37
drag, startPoint x: 287, startPoint y: 62, endPoint x: 371, endPoint y: 61, distance: 83.5
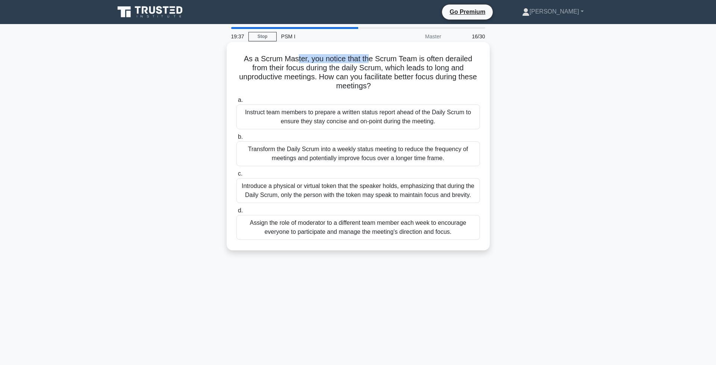
click at [371, 61] on h5 "As a Scrum Master, you notice that the Scrum Team is often derailed from their …" at bounding box center [358, 72] width 245 height 37
click at [375, 60] on h5 "As a Scrum Master, you notice that the Scrum Team is often derailed from their …" at bounding box center [358, 72] width 245 height 37
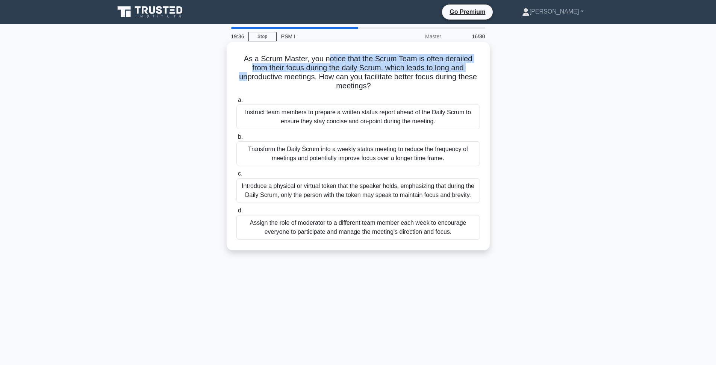
drag, startPoint x: 321, startPoint y: 56, endPoint x: 447, endPoint y: 66, distance: 125.9
click at [447, 66] on h5 "As a Scrum Master, you notice that the Scrum Team is often derailed from their …" at bounding box center [358, 72] width 245 height 37
click at [431, 69] on h5 "As a Scrum Master, you notice that the Scrum Team is often derailed from their …" at bounding box center [358, 72] width 245 height 37
drag, startPoint x: 432, startPoint y: 68, endPoint x: 277, endPoint y: 64, distance: 155.7
click at [276, 64] on h5 "As a Scrum Master, you notice that the Scrum Team is often derailed from their …" at bounding box center [358, 72] width 245 height 37
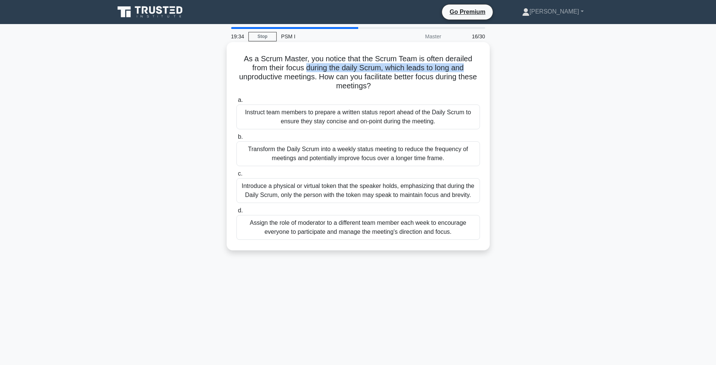
click at [302, 72] on h5 "As a Scrum Master, you notice that the Scrum Team is often derailed from their …" at bounding box center [358, 72] width 245 height 37
drag, startPoint x: 276, startPoint y: 68, endPoint x: 437, endPoint y: 65, distance: 161.2
click at [434, 65] on h5 "As a Scrum Master, you notice that the Scrum Team is often derailed from their …" at bounding box center [358, 72] width 245 height 37
click at [437, 65] on h5 "As a Scrum Master, you notice that the Scrum Team is often derailed from their …" at bounding box center [358, 72] width 245 height 37
drag, startPoint x: 434, startPoint y: 68, endPoint x: 276, endPoint y: 65, distance: 157.9
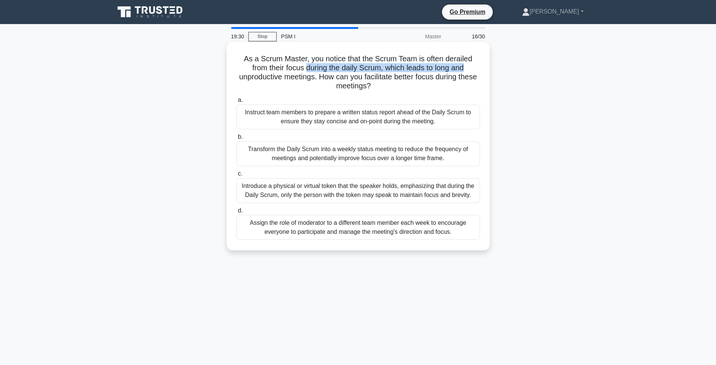
click at [276, 65] on h5 "As a Scrum Master, you notice that the Scrum Team is often derailed from their …" at bounding box center [358, 72] width 245 height 37
drag, startPoint x: 275, startPoint y: 67, endPoint x: 457, endPoint y: 67, distance: 181.5
click at [457, 67] on h5 "As a Scrum Master, you notice that the Scrum Team is often derailed from their …" at bounding box center [358, 72] width 245 height 37
click at [457, 68] on h5 "As a Scrum Master, you notice that the Scrum Team is often derailed from their …" at bounding box center [358, 72] width 245 height 37
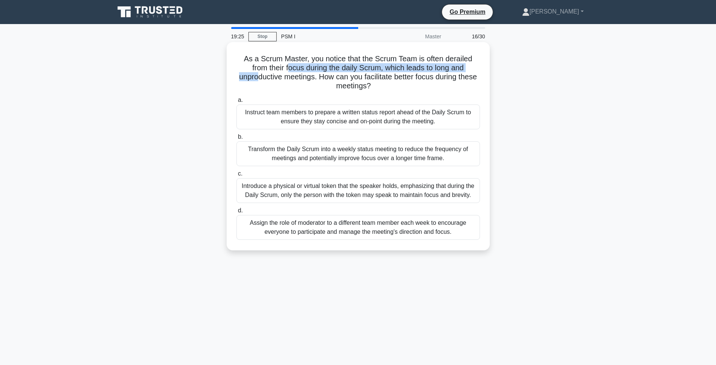
drag, startPoint x: 457, startPoint y: 68, endPoint x: 256, endPoint y: 66, distance: 200.3
click at [256, 66] on h5 "As a Scrum Master, you notice that the Scrum Team is often derailed from their …" at bounding box center [358, 72] width 245 height 37
drag, startPoint x: 256, startPoint y: 67, endPoint x: 433, endPoint y: 68, distance: 177.4
click at [433, 68] on h5 "As a Scrum Master, you notice that the Scrum Team is often derailed from their …" at bounding box center [358, 72] width 245 height 37
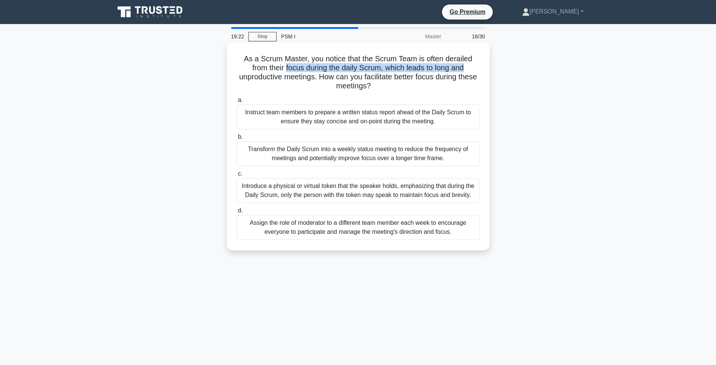
click at [433, 68] on h5 "As a Scrum Master, you notice that the Scrum Team is often derailed from their …" at bounding box center [358, 72] width 245 height 37
drag, startPoint x: 433, startPoint y: 68, endPoint x: 269, endPoint y: 67, distance: 164.6
click at [269, 67] on h5 "As a Scrum Master, you notice that the Scrum Team is often derailed from their …" at bounding box center [358, 72] width 245 height 37
click at [260, 68] on h5 "As a Scrum Master, you notice that the Scrum Team is often derailed from their …" at bounding box center [358, 72] width 245 height 37
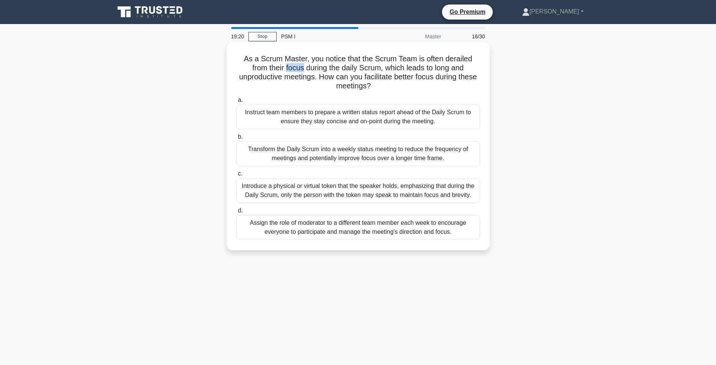
click at [260, 68] on h5 "As a Scrum Master, you notice that the Scrum Team is often derailed from their …" at bounding box center [358, 72] width 245 height 37
click at [309, 65] on h5 "As a Scrum Master, you notice that the Scrum Team is often derailed from their …" at bounding box center [358, 72] width 245 height 37
drag, startPoint x: 410, startPoint y: 79, endPoint x: 273, endPoint y: 76, distance: 136.8
click at [273, 76] on h5 "As a Scrum Master, you notice that the Scrum Team is often derailed from their …" at bounding box center [358, 72] width 245 height 37
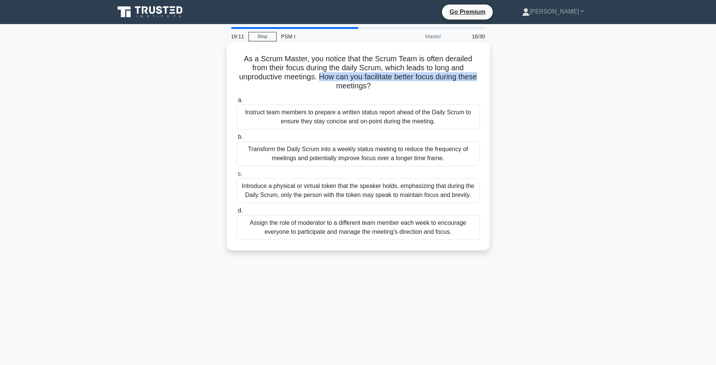
drag, startPoint x: 273, startPoint y: 76, endPoint x: 425, endPoint y: 76, distance: 151.8
click at [425, 76] on h5 "As a Scrum Master, you notice that the Scrum Team is often derailed from their …" at bounding box center [358, 72] width 245 height 37
click at [445, 76] on h5 "As a Scrum Master, you notice that the Scrum Team is often derailed from their …" at bounding box center [358, 72] width 245 height 37
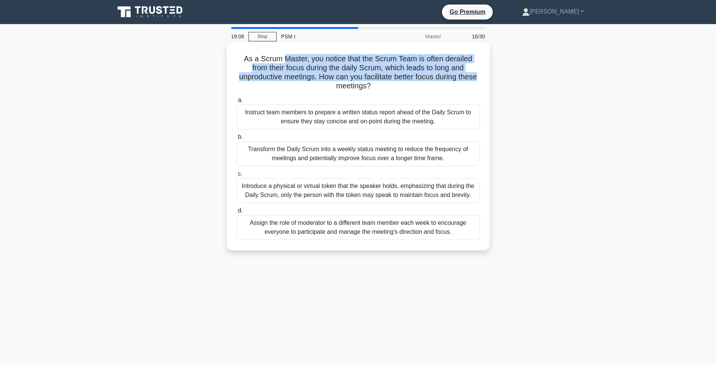
drag, startPoint x: 432, startPoint y: 78, endPoint x: 277, endPoint y: 59, distance: 156.3
click at [277, 59] on h5 "As a Scrum Master, you notice that the Scrum Team is often derailed from their …" at bounding box center [358, 72] width 245 height 37
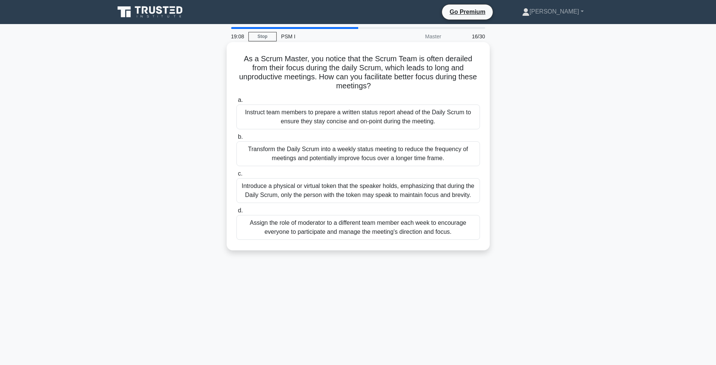
click at [277, 59] on h5 "As a Scrum Master, you notice that the Scrum Team is often derailed from their …" at bounding box center [358, 72] width 245 height 37
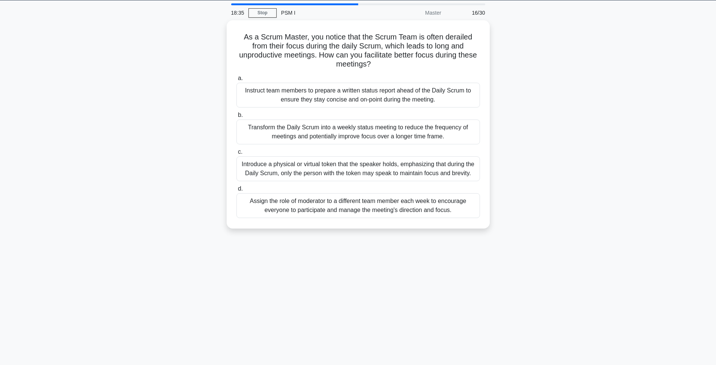
scroll to position [41, 0]
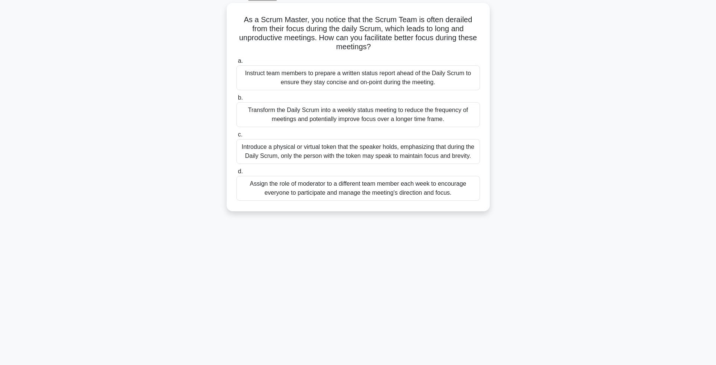
click at [558, 212] on div "18:08 Stop PSM I Master 16/30 As a Scrum Master, you notice that the Scrum Team…" at bounding box center [358, 174] width 496 height 376
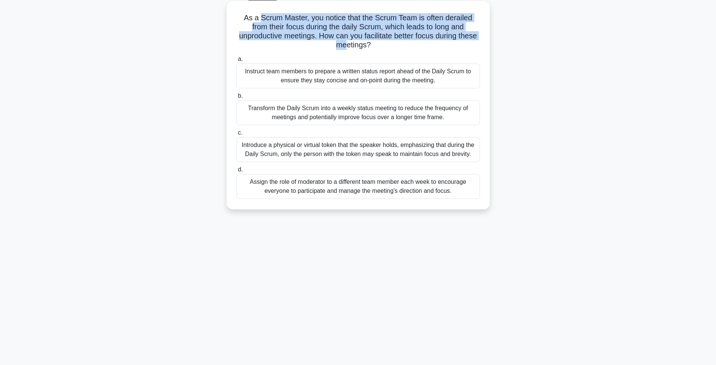
drag, startPoint x: 253, startPoint y: 17, endPoint x: 444, endPoint y: 40, distance: 192.7
click at [444, 40] on h5 "As a Scrum Master, you notice that the Scrum Team is often derailed from their …" at bounding box center [358, 31] width 245 height 37
click at [443, 38] on h5 "As a Scrum Master, you notice that the Scrum Team is often derailed from their …" at bounding box center [358, 31] width 245 height 37
drag, startPoint x: 432, startPoint y: 38, endPoint x: 273, endPoint y: 15, distance: 160.6
click at [273, 15] on h5 "As a Scrum Master, you notice that the Scrum Team is often derailed from their …" at bounding box center [358, 31] width 245 height 37
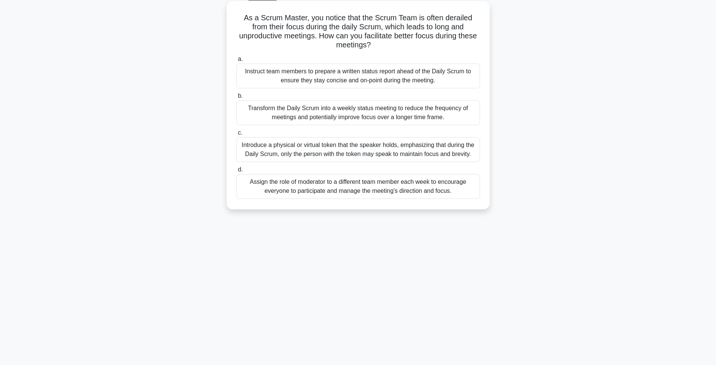
click at [273, 15] on h5 "As a Scrum Master, you notice that the Scrum Team is often derailed from their …" at bounding box center [358, 31] width 245 height 37
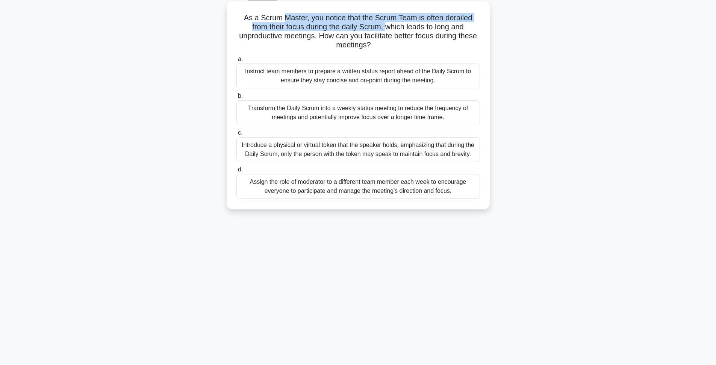
drag, startPoint x: 275, startPoint y: 17, endPoint x: 357, endPoint y: 26, distance: 82.8
click at [357, 26] on h5 "As a Scrum Master, you notice that the Scrum Team is often derailed from their …" at bounding box center [358, 31] width 245 height 37
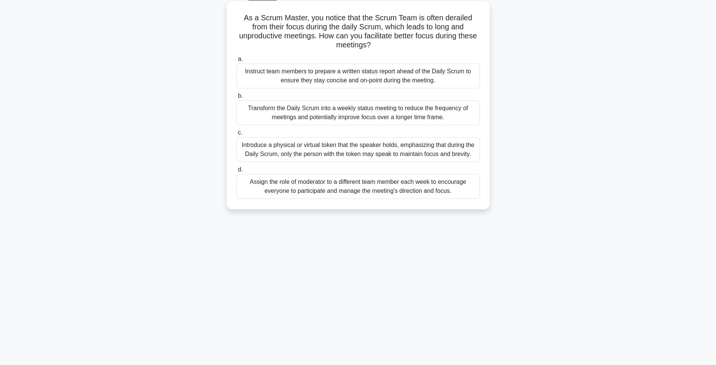
click at [407, 39] on h5 "As a Scrum Master, you notice that the Scrum Team is often derailed from their …" at bounding box center [358, 31] width 245 height 37
click at [413, 35] on h5 "As a Scrum Master, you notice that the Scrum Team is often derailed from their …" at bounding box center [358, 31] width 245 height 37
click at [414, 35] on h5 "As a Scrum Master, you notice that the Scrum Team is often derailed from their …" at bounding box center [358, 31] width 245 height 37
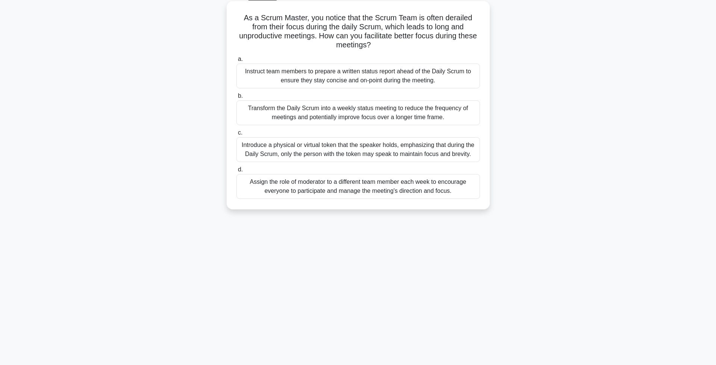
click at [428, 36] on h5 "As a Scrum Master, you notice that the Scrum Team is often derailed from their …" at bounding box center [358, 31] width 245 height 37
click at [418, 36] on h5 "As a Scrum Master, you notice that the Scrum Team is often derailed from their …" at bounding box center [358, 31] width 245 height 37
click at [285, 18] on h5 "As a Scrum Master, you notice that the Scrum Team is often derailed from their …" at bounding box center [358, 31] width 245 height 37
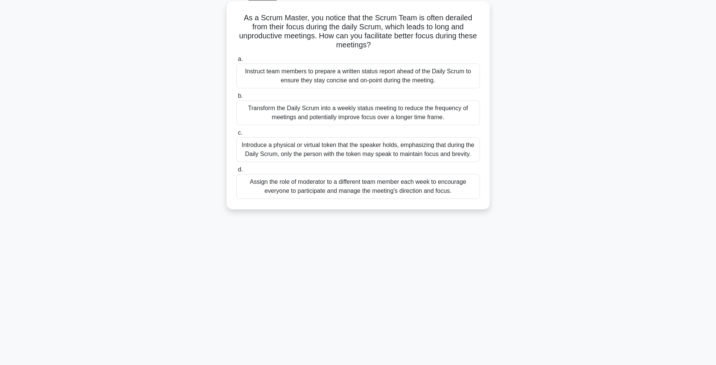
click at [315, 21] on h5 "As a Scrum Master, you notice that the Scrum Team is often derailed from their …" at bounding box center [358, 31] width 245 height 37
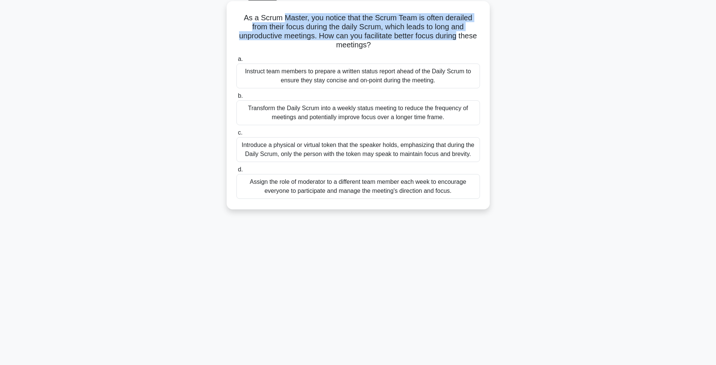
drag, startPoint x: 412, startPoint y: 37, endPoint x: 276, endPoint y: 18, distance: 136.6
click at [276, 18] on h5 "As a Scrum Master, you notice that the Scrum Team is often derailed from their …" at bounding box center [358, 31] width 245 height 37
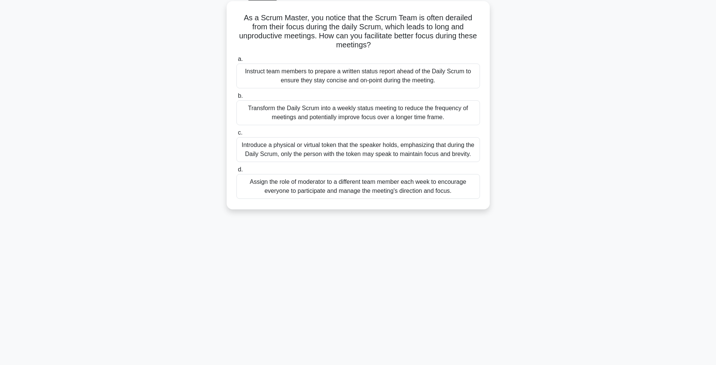
click at [277, 18] on h5 "As a Scrum Master, you notice that the Scrum Team is often derailed from their …" at bounding box center [358, 31] width 245 height 37
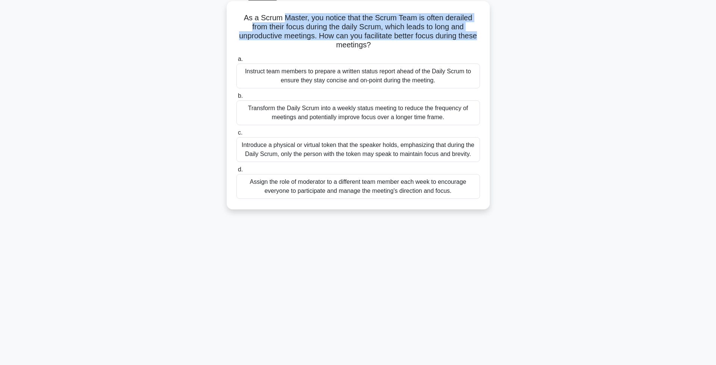
drag, startPoint x: 277, startPoint y: 19, endPoint x: 421, endPoint y: 35, distance: 145.6
click at [421, 35] on h5 "As a Scrum Master, you notice that the Scrum Team is often derailed from their …" at bounding box center [358, 31] width 245 height 37
drag, startPoint x: 432, startPoint y: 36, endPoint x: 278, endPoint y: 17, distance: 154.6
click at [278, 17] on h5 "As a Scrum Master, you notice that the Scrum Team is often derailed from their …" at bounding box center [358, 31] width 245 height 37
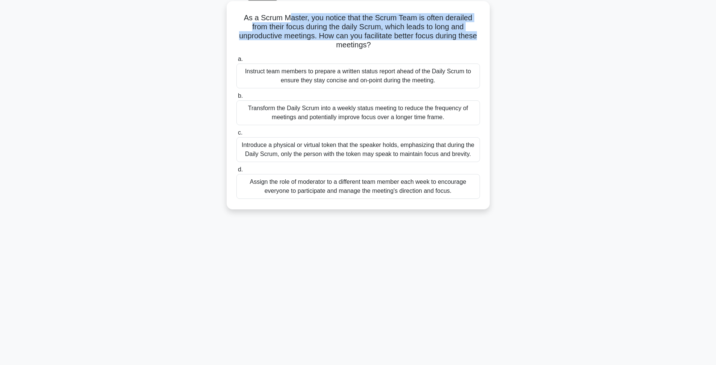
click at [278, 17] on h5 "As a Scrum Master, you notice that the Scrum Team is often derailed from their …" at bounding box center [358, 31] width 245 height 37
drag, startPoint x: 449, startPoint y: 33, endPoint x: 234, endPoint y: 18, distance: 215.9
click at [234, 18] on div "As a Scrum Master, you notice that the Scrum Team is often derailed from their …" at bounding box center [358, 105] width 257 height 202
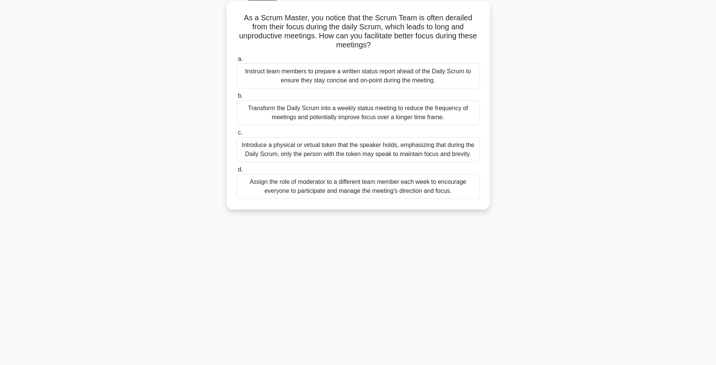
click at [234, 18] on div "As a Scrum Master, you notice that the Scrum Team is often derailed from their …" at bounding box center [358, 105] width 257 height 202
click at [335, 142] on div "Introduce a physical or virtual token that the speaker holds, emphasizing that …" at bounding box center [358, 149] width 244 height 25
click at [236, 135] on input "c. Introduce a physical or virtual token that the speaker holds, emphasizing th…" at bounding box center [236, 132] width 0 height 5
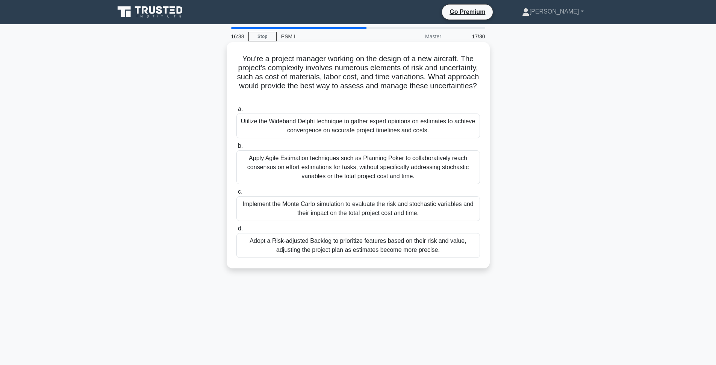
scroll to position [0, 0]
drag, startPoint x: 290, startPoint y: 57, endPoint x: 369, endPoint y: 59, distance: 79.3
click at [369, 59] on h5 "You're a project manager working on the design of a new aircraft. The project's…" at bounding box center [358, 77] width 245 height 46
drag, startPoint x: 337, startPoint y: 62, endPoint x: 393, endPoint y: 61, distance: 55.6
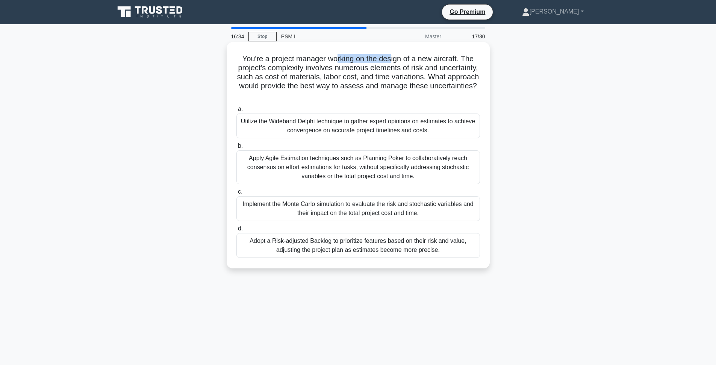
click at [393, 61] on h5 "You're a project manager working on the design of a new aircraft. The project's…" at bounding box center [358, 77] width 245 height 46
click at [420, 69] on h5 "You're a project manager working on the design of a new aircraft. The project's…" at bounding box center [358, 77] width 245 height 46
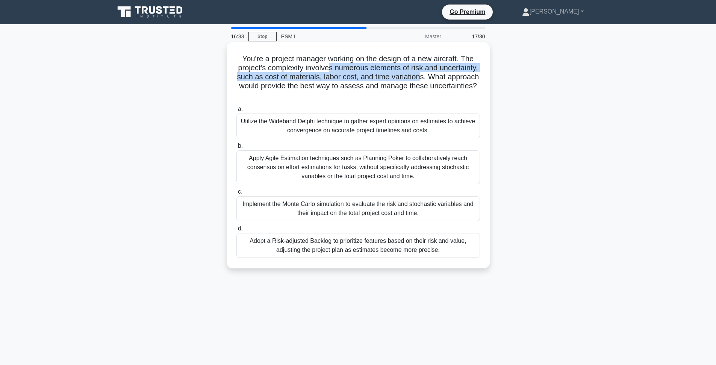
drag, startPoint x: 421, startPoint y: 80, endPoint x: 316, endPoint y: 61, distance: 106.2
click at [318, 61] on h5 "You're a project manager working on the design of a new aircraft. The project's…" at bounding box center [358, 77] width 245 height 46
click at [324, 65] on h5 "You're a project manager working on the design of a new aircraft. The project's…" at bounding box center [358, 77] width 245 height 46
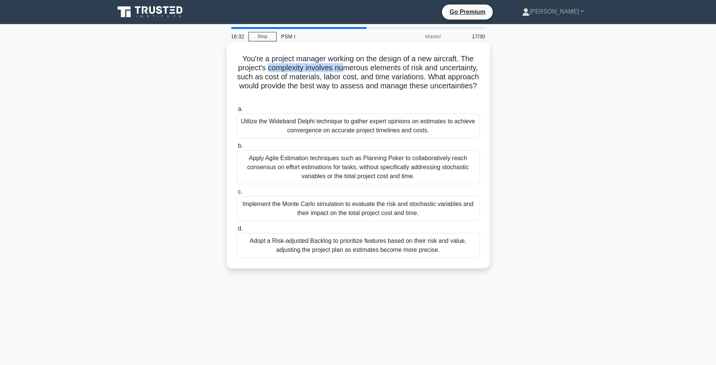
drag, startPoint x: 268, startPoint y: 71, endPoint x: 375, endPoint y: 70, distance: 106.4
click at [359, 70] on h5 "You're a project manager working on the design of a new aircraft. The project's…" at bounding box center [358, 77] width 245 height 46
click at [376, 70] on h5 "You're a project manager working on the design of a new aircraft. The project's…" at bounding box center [358, 77] width 245 height 46
drag, startPoint x: 460, startPoint y: 68, endPoint x: 310, endPoint y: 68, distance: 149.9
click at [310, 68] on h5 "You're a project manager working on the design of a new aircraft. The project's…" at bounding box center [358, 77] width 245 height 46
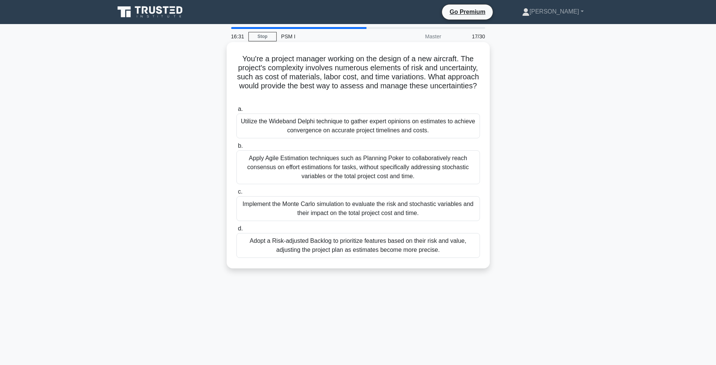
click at [310, 68] on h5 "You're a project manager working on the design of a new aircraft. The project's…" at bounding box center [358, 77] width 245 height 46
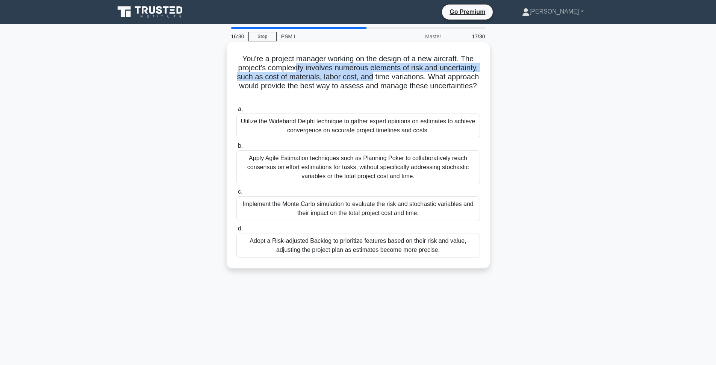
drag, startPoint x: 294, startPoint y: 70, endPoint x: 374, endPoint y: 77, distance: 80.7
click at [374, 77] on h5 "You're a project manager working on the design of a new aircraft. The project's…" at bounding box center [358, 77] width 245 height 46
click at [372, 79] on h5 "You're a project manager working on the design of a new aircraft. The project's…" at bounding box center [358, 77] width 245 height 46
drag, startPoint x: 268, startPoint y: 80, endPoint x: 445, endPoint y: 70, distance: 177.3
click at [444, 70] on h5 "You're a project manager working on the design of a new aircraft. The project's…" at bounding box center [358, 77] width 245 height 46
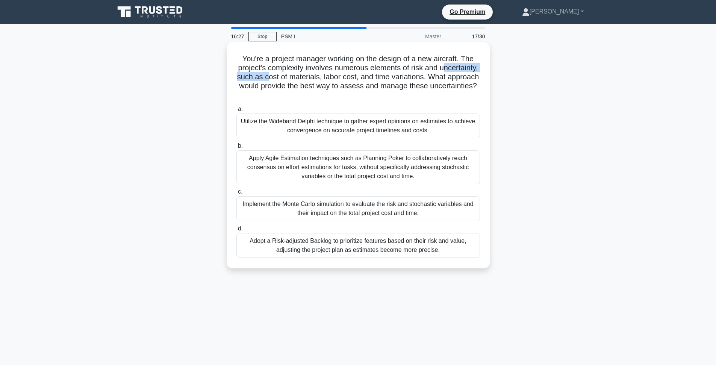
click at [445, 70] on h5 "You're a project manager working on the design of a new aircraft. The project's…" at bounding box center [358, 77] width 245 height 46
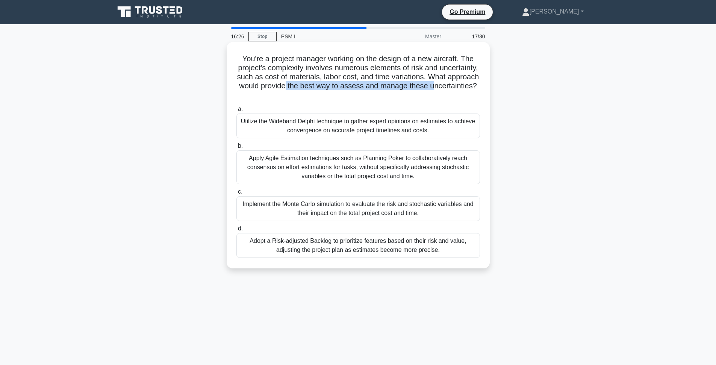
drag, startPoint x: 287, startPoint y: 86, endPoint x: 440, endPoint y: 85, distance: 153.0
click at [432, 85] on h5 "You're a project manager working on the design of a new aircraft. The project's…" at bounding box center [358, 77] width 245 height 46
click at [440, 85] on h5 "You're a project manager working on the design of a new aircraft. The project's…" at bounding box center [358, 77] width 245 height 46
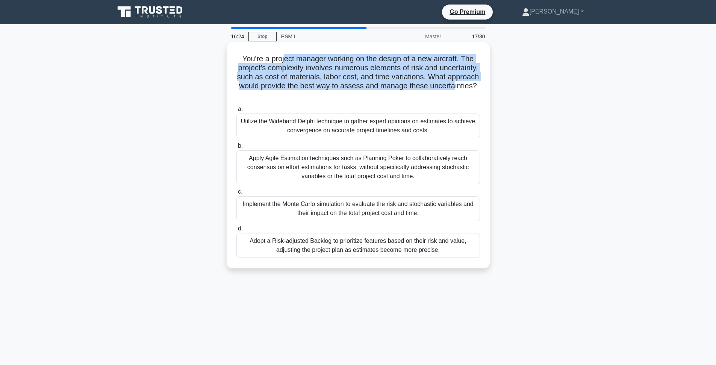
drag, startPoint x: 454, startPoint y: 87, endPoint x: 284, endPoint y: 57, distance: 172.8
click at [283, 57] on h5 "You're a project manager working on the design of a new aircraft. The project's…" at bounding box center [358, 77] width 245 height 46
click at [294, 61] on h5 "You're a project manager working on the design of a new aircraft. The project's…" at bounding box center [358, 77] width 245 height 46
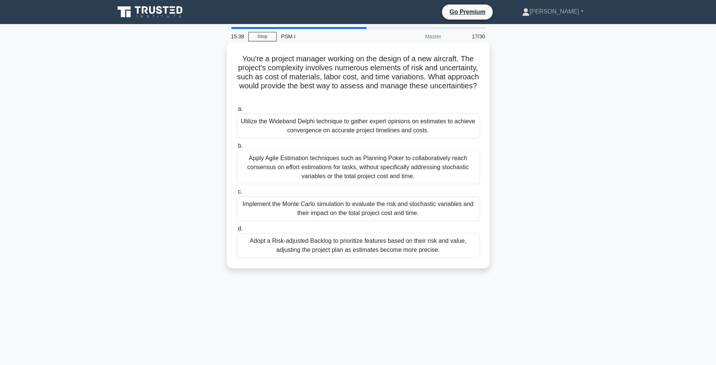
click at [363, 214] on div "Implement the Monte Carlo simulation to evaluate the risk and stochastic variab…" at bounding box center [358, 208] width 244 height 25
click at [236, 194] on input "c. Implement the Monte Carlo simulation to evaluate the risk and stochastic var…" at bounding box center [236, 191] width 0 height 5
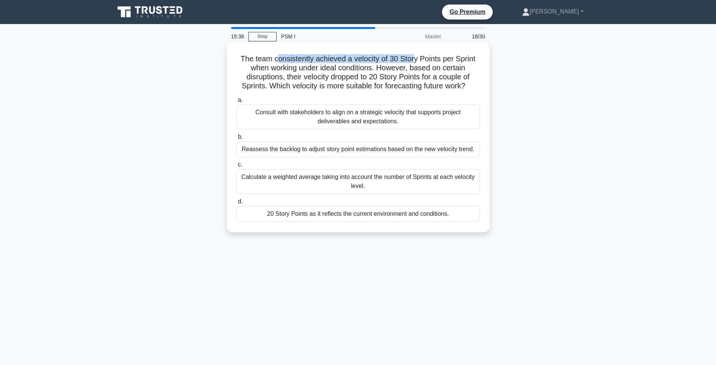
drag, startPoint x: 278, startPoint y: 61, endPoint x: 415, endPoint y: 60, distance: 137.5
click at [415, 60] on h5 "The team consistently achieved a velocity of 30 Story Points per Sprint when wo…" at bounding box center [358, 72] width 245 height 37
click at [410, 69] on h5 "The team consistently achieved a velocity of 30 Story Points per Sprint when wo…" at bounding box center [358, 72] width 245 height 37
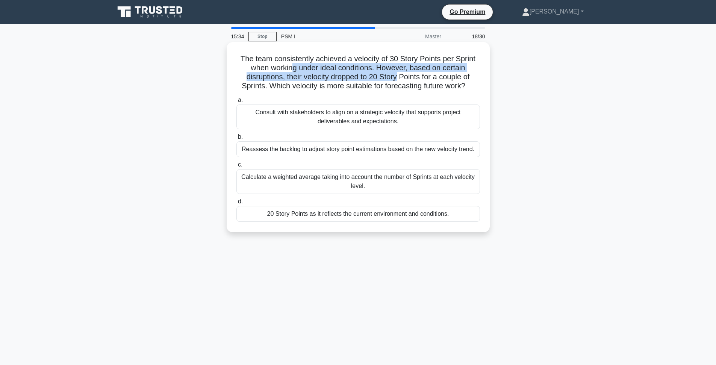
drag, startPoint x: 294, startPoint y: 68, endPoint x: 402, endPoint y: 76, distance: 108.5
click at [397, 74] on h5 "The team consistently achieved a velocity of 30 Story Points per Sprint when wo…" at bounding box center [358, 72] width 245 height 37
click at [412, 79] on h5 "The team consistently achieved a velocity of 30 Story Points per Sprint when wo…" at bounding box center [358, 72] width 245 height 37
drag, startPoint x: 407, startPoint y: 76, endPoint x: 377, endPoint y: 67, distance: 31.3
click at [377, 67] on h5 "The team consistently achieved a velocity of 30 Story Points per Sprint when wo…" at bounding box center [358, 72] width 245 height 37
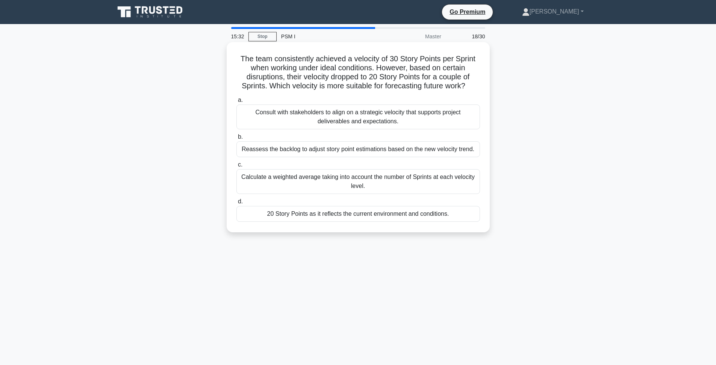
click at [377, 67] on h5 "The team consistently achieved a velocity of 30 Story Points per Sprint when wo…" at bounding box center [358, 72] width 245 height 37
drag, startPoint x: 377, startPoint y: 67, endPoint x: 389, endPoint y: 74, distance: 14.7
click at [389, 74] on h5 "The team consistently achieved a velocity of 30 Story Points per Sprint when wo…" at bounding box center [358, 72] width 245 height 37
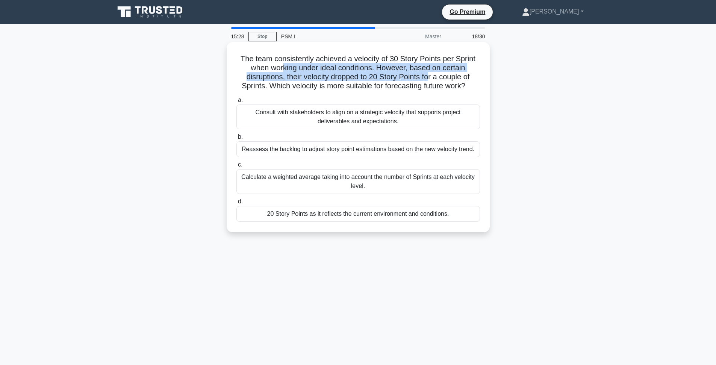
drag, startPoint x: 428, startPoint y: 78, endPoint x: 283, endPoint y: 66, distance: 145.2
click at [283, 65] on h5 "The team consistently achieved a velocity of 30 Story Points per Sprint when wo…" at bounding box center [358, 72] width 245 height 37
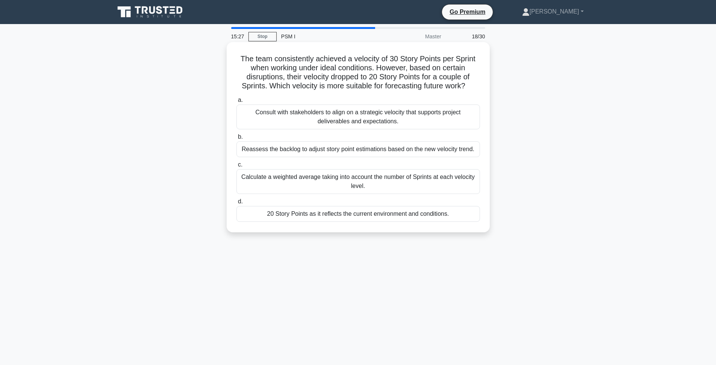
click at [285, 67] on h5 "The team consistently achieved a velocity of 30 Story Points per Sprint when wo…" at bounding box center [358, 72] width 245 height 37
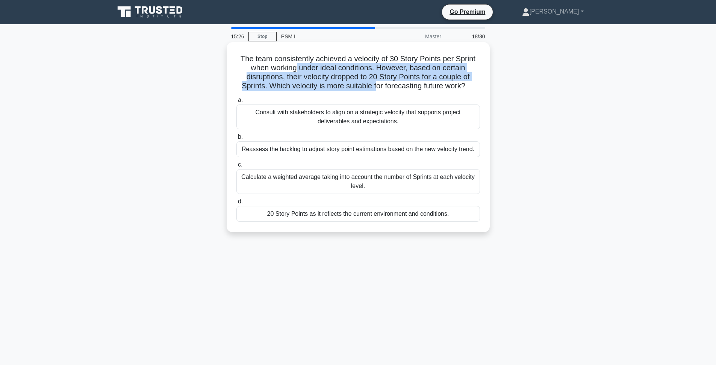
drag, startPoint x: 297, startPoint y: 63, endPoint x: 416, endPoint y: 86, distance: 122.1
click at [384, 84] on h5 "The team consistently achieved a velocity of 30 Story Points per Sprint when wo…" at bounding box center [358, 72] width 245 height 37
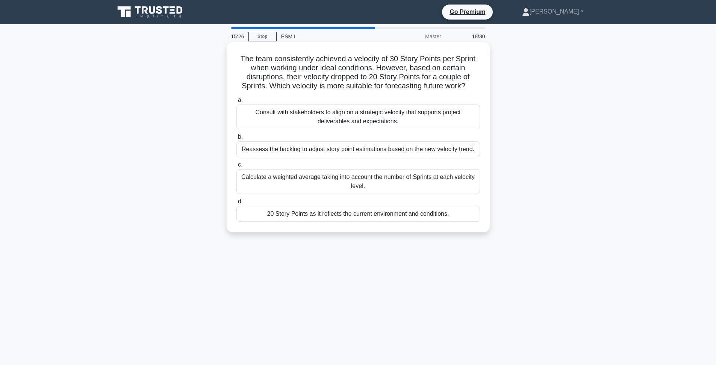
click at [417, 86] on h5 "The team consistently achieved a velocity of 30 Story Points per Sprint when wo…" at bounding box center [358, 72] width 245 height 37
click at [414, 123] on div "Consult with stakeholders to align on a strategic velocity that supports projec…" at bounding box center [358, 116] width 244 height 25
click at [236, 103] on input "a. Consult with stakeholders to align on a strategic velocity that supports pro…" at bounding box center [236, 100] width 0 height 5
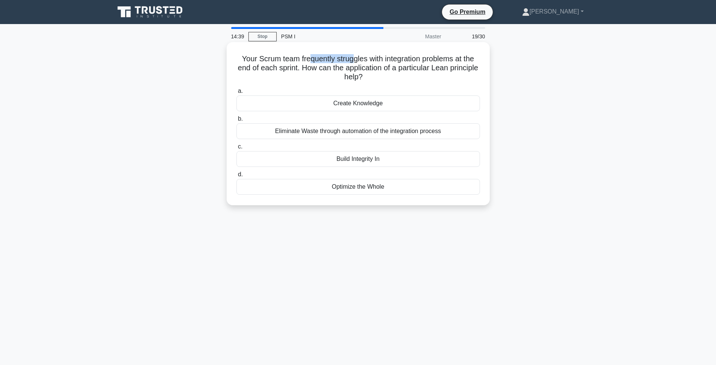
drag, startPoint x: 312, startPoint y: 54, endPoint x: 354, endPoint y: 61, distance: 42.6
click at [354, 61] on h5 "Your Scrum team frequently struggles with integration problems at the end of ea…" at bounding box center [358, 68] width 245 height 28
click at [405, 63] on h5 "Your Scrum team frequently struggles with integration problems at the end of ea…" at bounding box center [358, 68] width 245 height 28
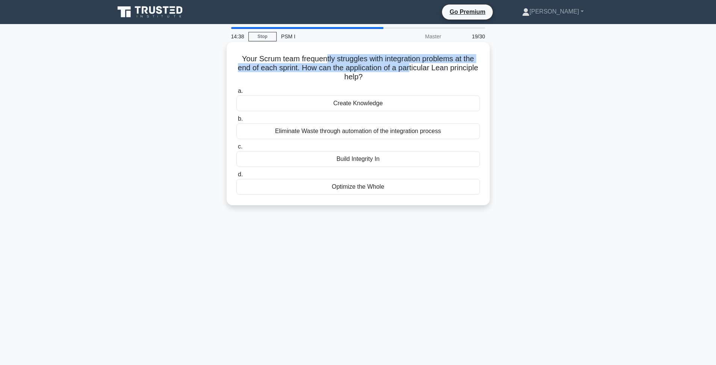
drag, startPoint x: 410, startPoint y: 66, endPoint x: 324, endPoint y: 61, distance: 85.8
click at [324, 61] on h5 "Your Scrum team frequently struggles with integration problems at the end of ea…" at bounding box center [358, 68] width 245 height 28
drag, startPoint x: 307, startPoint y: 56, endPoint x: 454, endPoint y: 70, distance: 146.8
click at [446, 69] on h5 "Your Scrum team frequently struggles with integration problems at the end of ea…" at bounding box center [358, 68] width 245 height 28
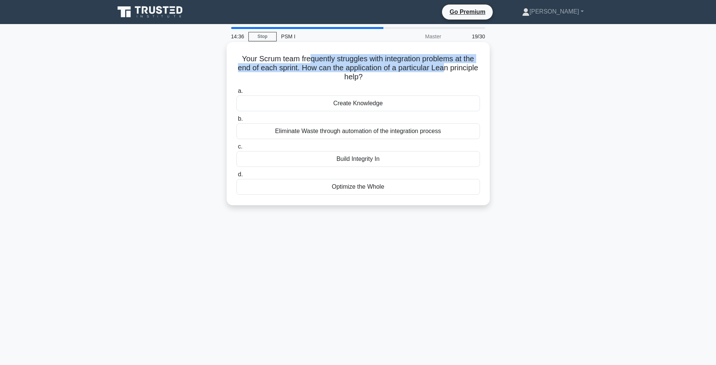
click at [454, 70] on h5 "Your Scrum team frequently struggles with integration problems at the end of ea…" at bounding box center [358, 68] width 245 height 28
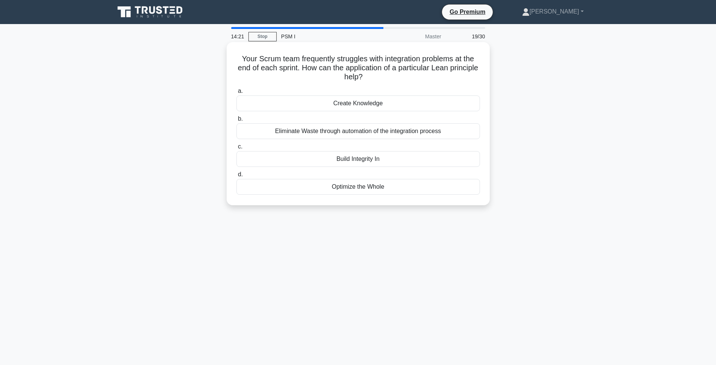
click at [363, 135] on div "Eliminate Waste through automation of the integration process" at bounding box center [358, 131] width 244 height 16
click at [236, 121] on input "b. Eliminate Waste through automation of the integration process" at bounding box center [236, 119] width 0 height 5
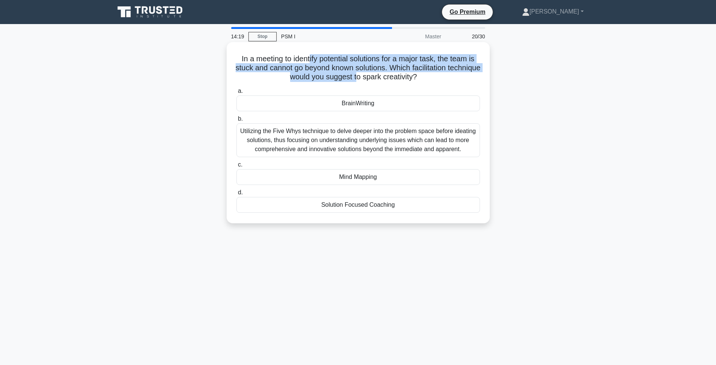
drag, startPoint x: 309, startPoint y: 59, endPoint x: 374, endPoint y: 77, distance: 67.3
click at [374, 77] on h5 "In a meeting to identify potential solutions for a major task, the team is stuc…" at bounding box center [358, 68] width 245 height 28
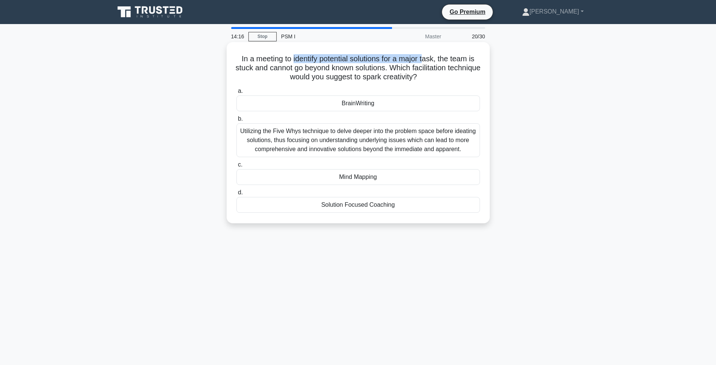
drag, startPoint x: 293, startPoint y: 60, endPoint x: 425, endPoint y: 61, distance: 132.3
click at [425, 61] on h5 "In a meeting to identify potential solutions for a major task, the team is stuc…" at bounding box center [358, 68] width 245 height 28
click at [433, 60] on h5 "In a meeting to identify potential solutions for a major task, the team is stuc…" at bounding box center [358, 68] width 245 height 28
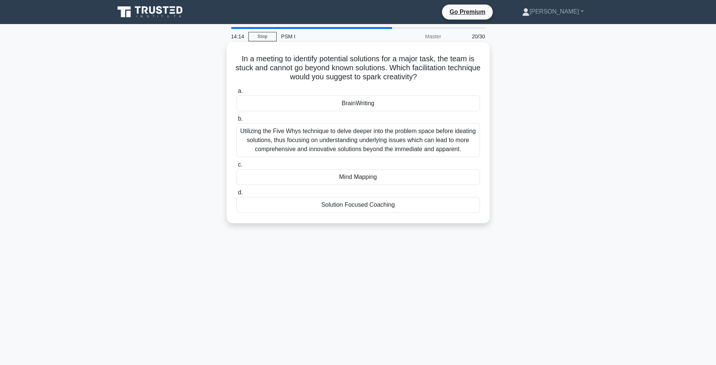
click at [392, 71] on h5 "In a meeting to identify potential solutions for a major task, the team is stuc…" at bounding box center [358, 68] width 245 height 28
click at [403, 71] on h5 "In a meeting to identify potential solutions for a major task, the team is stuc…" at bounding box center [358, 68] width 245 height 28
drag, startPoint x: 321, startPoint y: 60, endPoint x: 433, endPoint y: 58, distance: 112.4
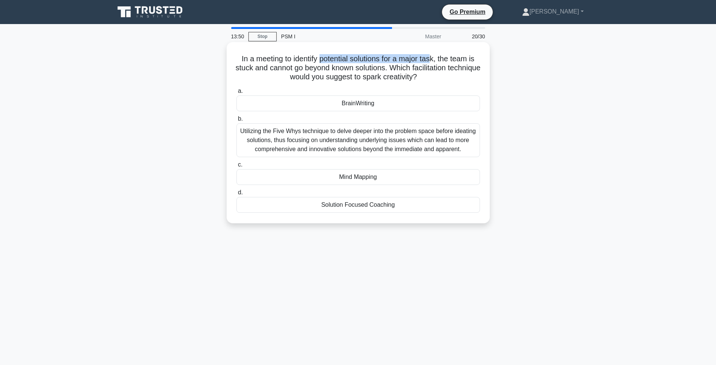
click at [433, 58] on h5 "In a meeting to identify potential solutions for a major task, the team is stuc…" at bounding box center [358, 68] width 245 height 28
click at [433, 57] on h5 "In a meeting to identify potential solutions for a major task, the team is stuc…" at bounding box center [358, 68] width 245 height 28
drag, startPoint x: 436, startPoint y: 58, endPoint x: 251, endPoint y: 60, distance: 185.3
click at [251, 60] on h5 "In a meeting to identify potential solutions for a major task, the team is stuc…" at bounding box center [358, 68] width 245 height 28
click at [316, 67] on h5 "In a meeting to identify potential solutions for a major task, the team is stuc…" at bounding box center [358, 68] width 245 height 28
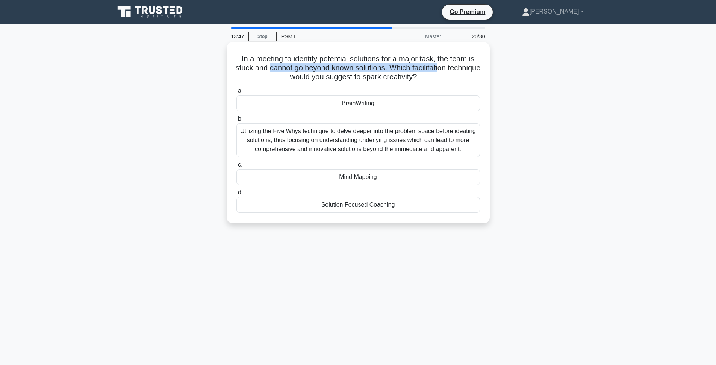
drag, startPoint x: 286, startPoint y: 67, endPoint x: 460, endPoint y: 67, distance: 174.0
click at [460, 67] on h5 "In a meeting to identify potential solutions for a major task, the team is stuc…" at bounding box center [358, 68] width 245 height 28
click at [451, 80] on h5 "In a meeting to identify potential solutions for a major task, the team is stuc…" at bounding box center [358, 68] width 245 height 28
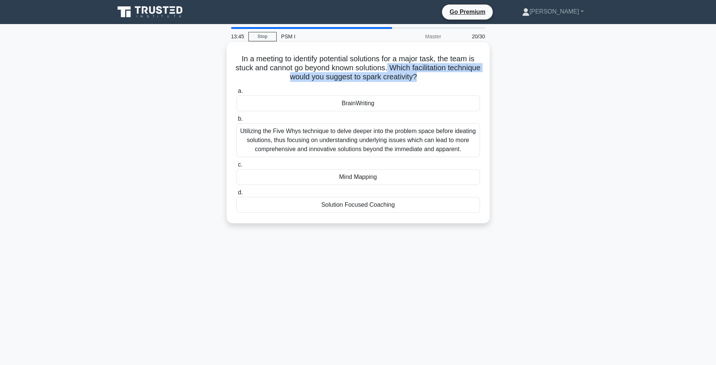
drag, startPoint x: 389, startPoint y: 67, endPoint x: 405, endPoint y: 65, distance: 16.6
click at [405, 65] on h5 "In a meeting to identify potential solutions for a major task, the team is stuc…" at bounding box center [358, 68] width 245 height 28
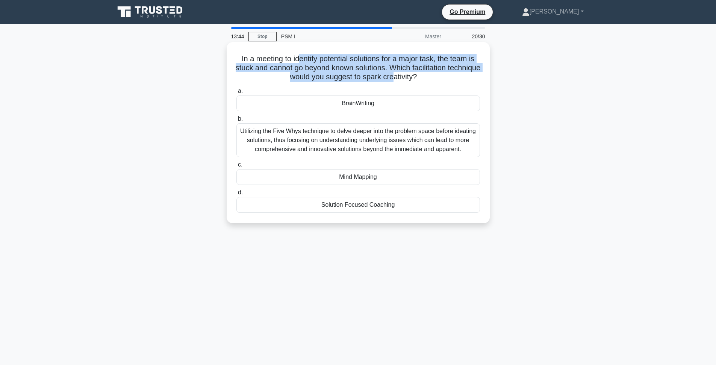
drag, startPoint x: 308, startPoint y: 61, endPoint x: 410, endPoint y: 75, distance: 102.5
click at [410, 75] on h5 "In a meeting to identify potential solutions for a major task, the team is stuc…" at bounding box center [358, 68] width 245 height 28
drag, startPoint x: 449, startPoint y: 77, endPoint x: 235, endPoint y: 56, distance: 214.9
click at [235, 56] on div "In a meeting to identify potential solutions for a major task, the team is stuc…" at bounding box center [358, 132] width 257 height 175
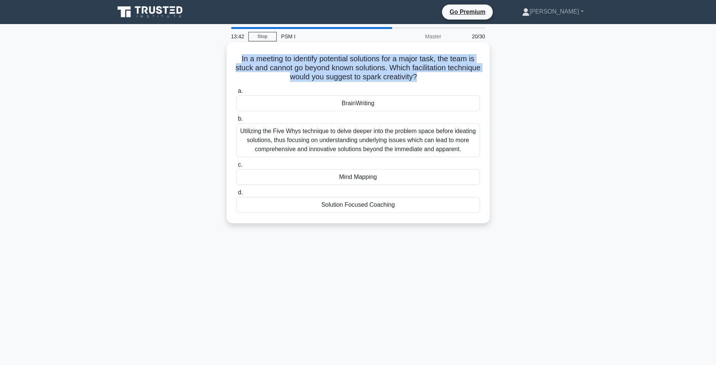
click at [269, 62] on h5 "In a meeting to identify potential solutions for a major task, the team is stuc…" at bounding box center [358, 68] width 245 height 28
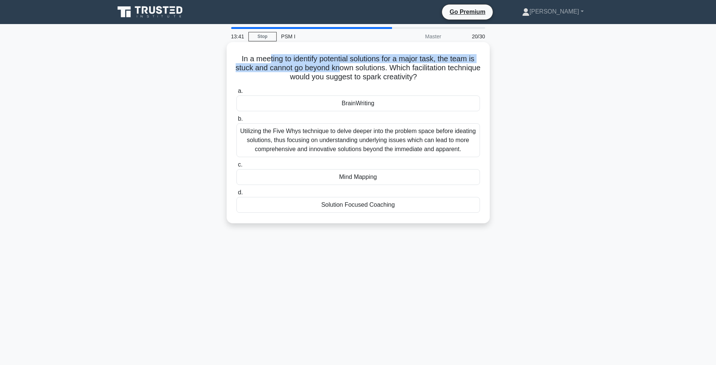
drag, startPoint x: 280, startPoint y: 61, endPoint x: 364, endPoint y: 65, distance: 84.7
click at [364, 65] on h5 "In a meeting to identify potential solutions for a major task, the team is stuc…" at bounding box center [358, 68] width 245 height 28
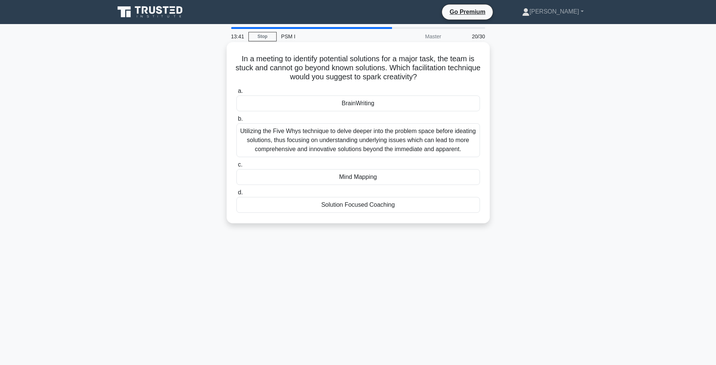
click at [383, 67] on h5 "In a meeting to identify potential solutions for a major task, the team is stuc…" at bounding box center [358, 68] width 245 height 28
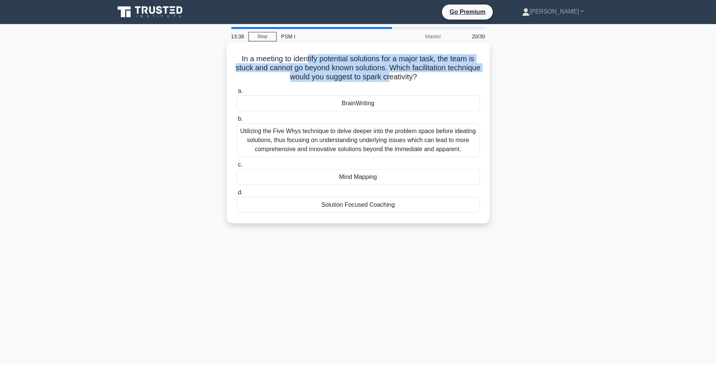
drag, startPoint x: 405, startPoint y: 76, endPoint x: 306, endPoint y: 58, distance: 100.4
click at [306, 58] on h5 "In a meeting to identify potential solutions for a major task, the team is stuc…" at bounding box center [358, 68] width 245 height 28
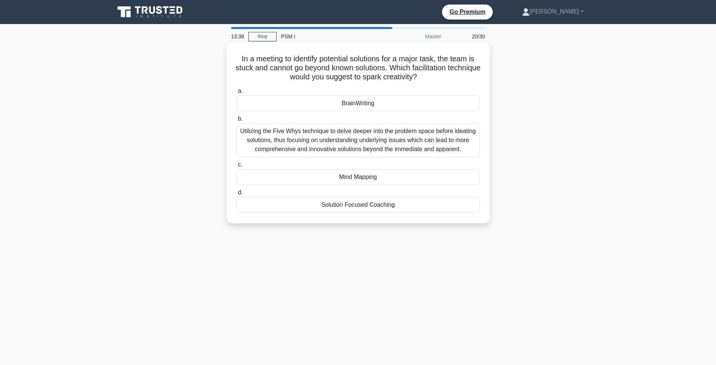
click at [306, 58] on h5 "In a meeting to identify potential solutions for a major task, the team is stuc…" at bounding box center [358, 68] width 245 height 28
click at [348, 62] on h5 "In a meeting to identify potential solutions for a major task, the team is stuc…" at bounding box center [358, 68] width 245 height 28
drag, startPoint x: 281, startPoint y: 71, endPoint x: 401, endPoint y: 65, distance: 120.0
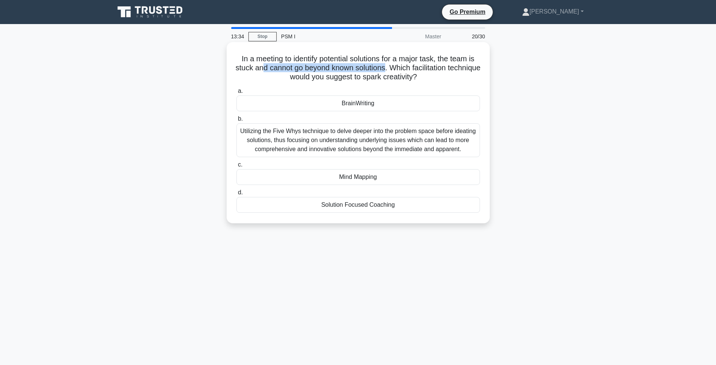
click at [401, 65] on h5 "In a meeting to identify potential solutions for a major task, the team is stuc…" at bounding box center [358, 68] width 245 height 28
click at [415, 68] on h5 "In a meeting to identify potential solutions for a major task, the team is stuc…" at bounding box center [358, 68] width 245 height 28
click at [410, 68] on h5 "In a meeting to identify potential solutions for a major task, the team is stuc…" at bounding box center [358, 68] width 245 height 28
click at [433, 109] on div "BrainWriting" at bounding box center [358, 103] width 244 height 16
click at [236, 94] on input "a. BrainWriting" at bounding box center [236, 91] width 0 height 5
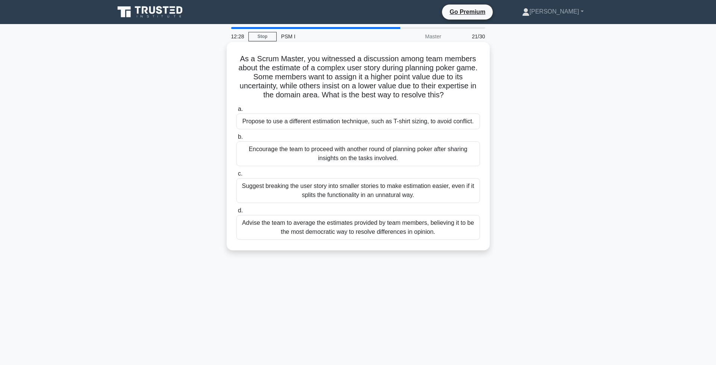
click at [323, 155] on div "Encourage the team to proceed with another round of planning poker after sharin…" at bounding box center [358, 153] width 244 height 25
click at [236, 139] on input "b. Encourage the team to proceed with another round of planning poker after sha…" at bounding box center [236, 137] width 0 height 5
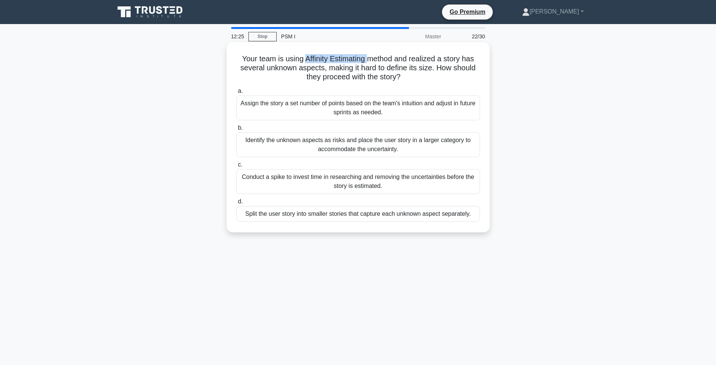
drag, startPoint x: 307, startPoint y: 60, endPoint x: 371, endPoint y: 58, distance: 63.2
click at [371, 58] on h5 "Your team is using Affinity Estimating method and realized a story has several …" at bounding box center [358, 68] width 245 height 28
click at [371, 59] on h5 "Your team is using Affinity Estimating method and realized a story has several …" at bounding box center [358, 68] width 245 height 28
drag, startPoint x: 305, startPoint y: 59, endPoint x: 462, endPoint y: 57, distance: 157.1
click at [462, 57] on h5 "Your team is using Affinity Estimating method and realized a story has several …" at bounding box center [358, 68] width 245 height 28
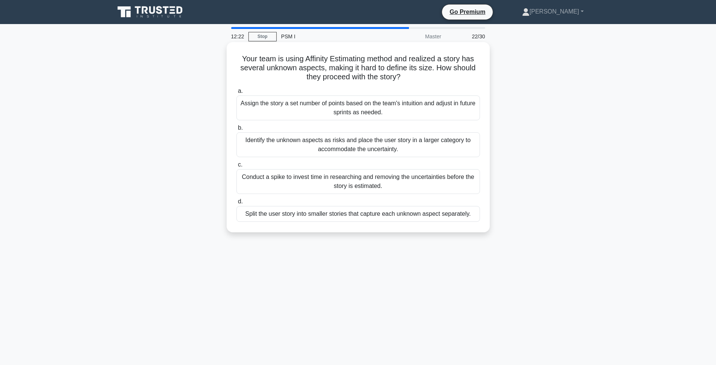
click at [369, 66] on h5 "Your team is using Affinity Estimating method and realized a story has several …" at bounding box center [358, 68] width 245 height 28
drag, startPoint x: 256, startPoint y: 69, endPoint x: 440, endPoint y: 67, distance: 183.8
click at [440, 67] on h5 "Your team is using Affinity Estimating method and realized a story has several …" at bounding box center [358, 68] width 245 height 28
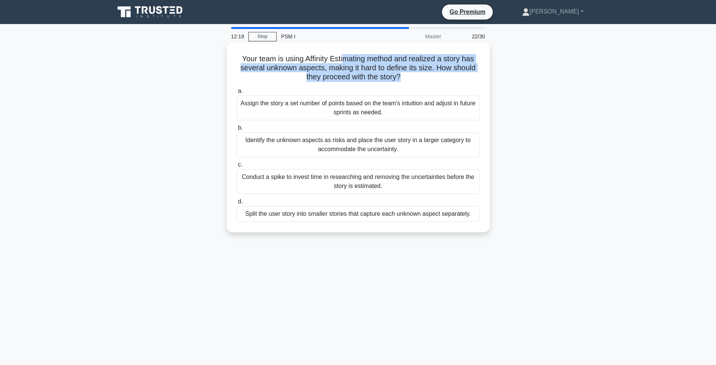
drag, startPoint x: 442, startPoint y: 78, endPoint x: 343, endPoint y: 58, distance: 101.2
click at [343, 58] on h5 "Your team is using Affinity Estimating method and realized a story has several …" at bounding box center [358, 68] width 245 height 28
click at [331, 57] on h5 "Your team is using Affinity Estimating method and realized a story has several …" at bounding box center [358, 68] width 245 height 28
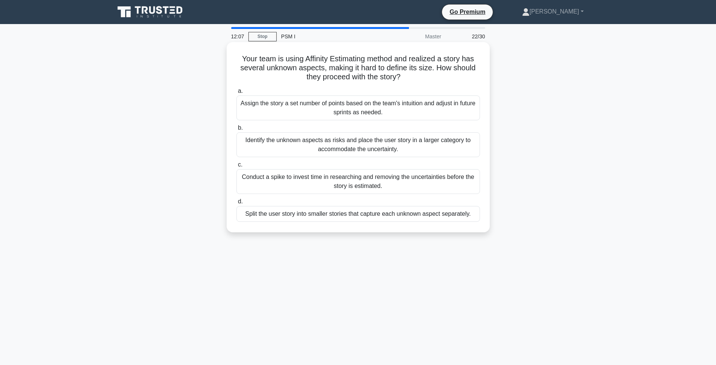
click at [328, 183] on div "Conduct a spike to invest time in researching and removing the uncertainties be…" at bounding box center [358, 181] width 244 height 25
click at [236, 167] on input "c. Conduct a spike to invest time in researching and removing the uncertainties…" at bounding box center [236, 164] width 0 height 5
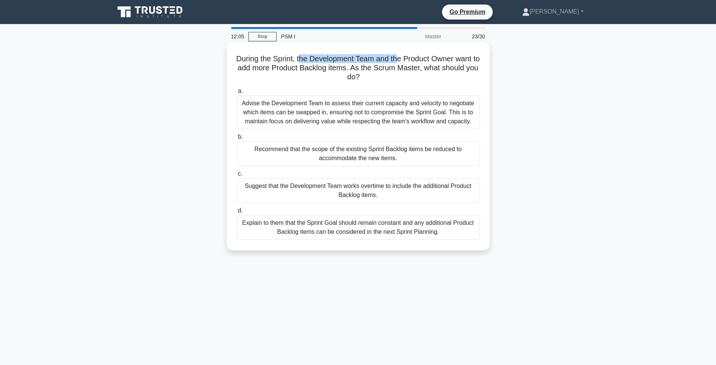
drag, startPoint x: 304, startPoint y: 62, endPoint x: 402, endPoint y: 60, distance: 98.5
click at [400, 59] on h5 "During the Sprint, the Development Team and the Product Owner want to add more …" at bounding box center [358, 68] width 245 height 28
click at [411, 62] on h5 "During the Sprint, the Development Team and the Product Owner want to add more …" at bounding box center [358, 68] width 245 height 28
drag, startPoint x: 454, startPoint y: 58, endPoint x: 267, endPoint y: 58, distance: 187.2
click at [267, 58] on h5 "During the Sprint, the Development Team and the Product Owner want to add more …" at bounding box center [358, 68] width 245 height 28
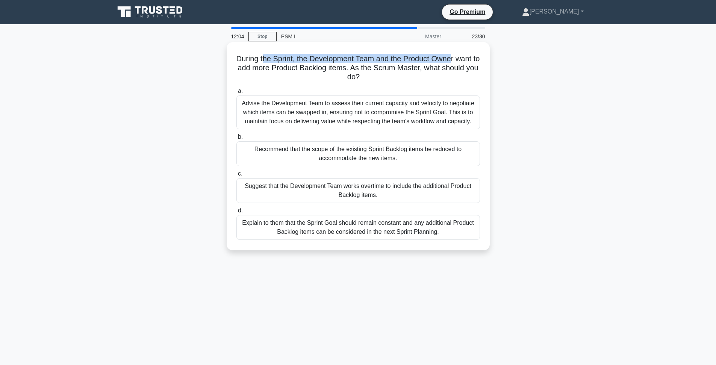
click at [267, 58] on h5 "During the Sprint, the Development Team and the Product Owner want to add more …" at bounding box center [358, 68] width 245 height 28
drag, startPoint x: 278, startPoint y: 70, endPoint x: 442, endPoint y: 67, distance: 163.9
click at [441, 67] on h5 "During the Sprint, the Development Team and the Product Owner want to add more …" at bounding box center [358, 68] width 245 height 28
click at [442, 67] on h5 "During the Sprint, the Development Team and the Product Owner want to add more …" at bounding box center [358, 68] width 245 height 28
drag, startPoint x: 454, startPoint y: 68, endPoint x: 262, endPoint y: 67, distance: 192.0
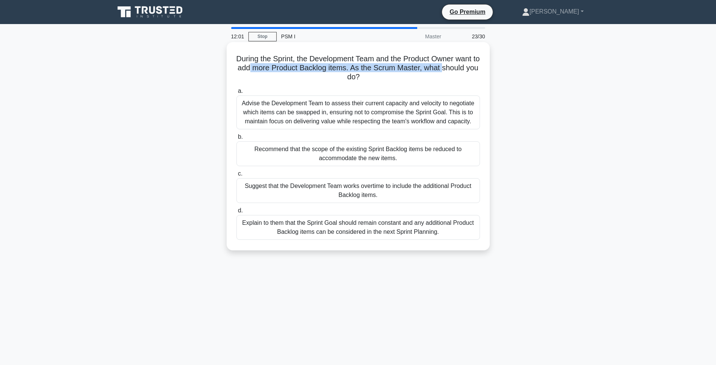
click at [262, 67] on h5 "During the Sprint, the Development Team and the Product Owner want to add more …" at bounding box center [358, 68] width 245 height 28
drag, startPoint x: 267, startPoint y: 66, endPoint x: 434, endPoint y: 70, distance: 166.9
click at [434, 70] on h5 "During the Sprint, the Development Team and the Product Owner want to add more …" at bounding box center [358, 68] width 245 height 28
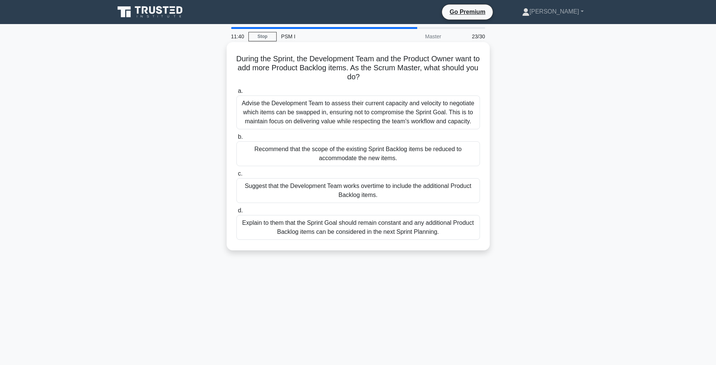
click at [355, 235] on div "Explain to them that the Sprint Goal should remain constant and any additional …" at bounding box center [358, 227] width 244 height 25
click at [236, 213] on input "d. Explain to them that the Sprint Goal should remain constant and any addition…" at bounding box center [236, 210] width 0 height 5
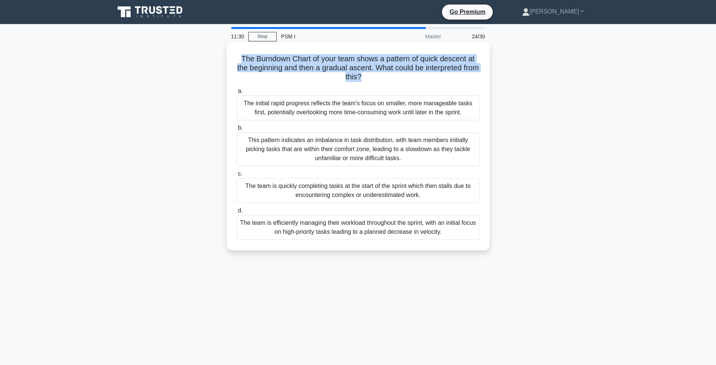
drag, startPoint x: 377, startPoint y: 76, endPoint x: 236, endPoint y: 57, distance: 142.2
click at [236, 57] on h5 "The Burndown Chart of your team shows a pattern of quick descent at the beginni…" at bounding box center [358, 68] width 245 height 28
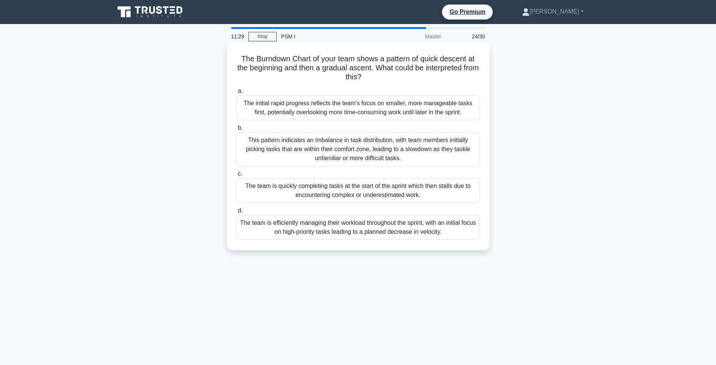
drag, startPoint x: 236, startPoint y: 57, endPoint x: 391, endPoint y: 76, distance: 156.4
click at [391, 76] on h5 "The Burndown Chart of your team shows a pattern of quick descent at the beginni…" at bounding box center [358, 68] width 245 height 28
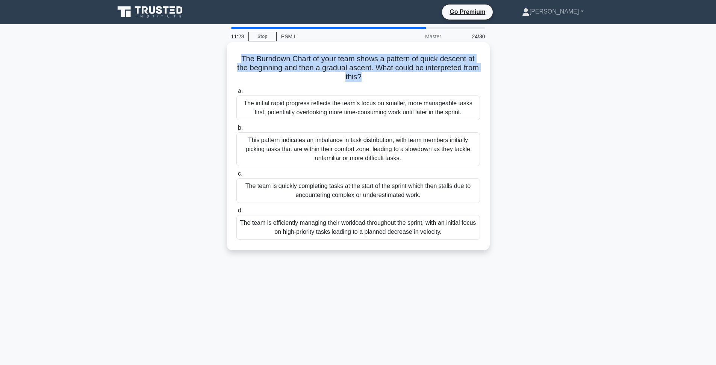
drag, startPoint x: 391, startPoint y: 76, endPoint x: 243, endPoint y: 58, distance: 149.6
click at [243, 58] on h5 "The Burndown Chart of your team shows a pattern of quick descent at the beginni…" at bounding box center [358, 68] width 245 height 28
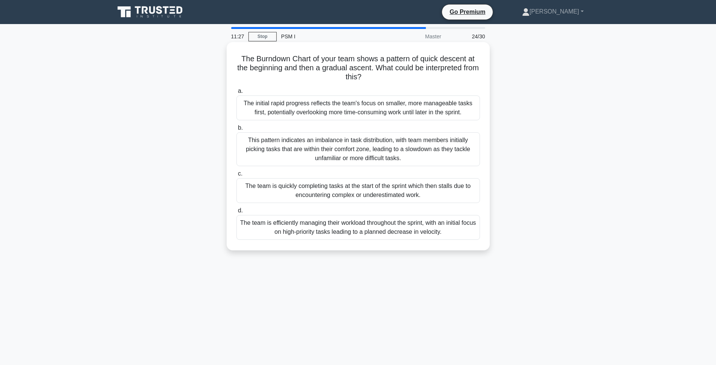
click at [243, 57] on h5 "The Burndown Chart of your team shows a pattern of quick descent at the beginni…" at bounding box center [358, 68] width 245 height 28
drag, startPoint x: 241, startPoint y: 57, endPoint x: 414, endPoint y: 75, distance: 174.5
click at [414, 75] on h5 "The Burndown Chart of your team shows a pattern of quick descent at the beginni…" at bounding box center [358, 68] width 245 height 28
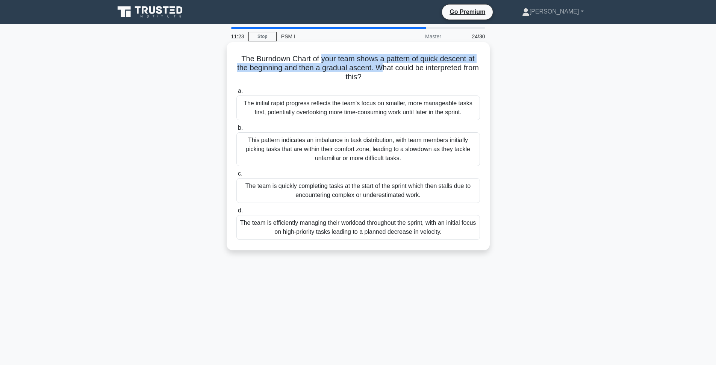
drag, startPoint x: 322, startPoint y: 57, endPoint x: 380, endPoint y: 64, distance: 57.9
click at [380, 64] on h5 "The Burndown Chart of your team shows a pattern of quick descent at the beginni…" at bounding box center [358, 68] width 245 height 28
click at [384, 60] on h5 "The Burndown Chart of your team shows a pattern of quick descent at the beginni…" at bounding box center [358, 68] width 245 height 28
drag, startPoint x: 387, startPoint y: 56, endPoint x: 459, endPoint y: 59, distance: 72.6
click at [459, 59] on h5 "The Burndown Chart of your team shows a pattern of quick descent at the beginni…" at bounding box center [358, 68] width 245 height 28
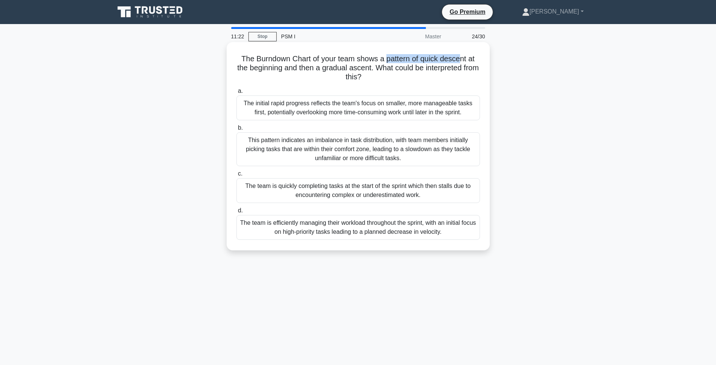
click at [459, 59] on h5 "The Burndown Chart of your team shows a pattern of quick descent at the beginni…" at bounding box center [358, 68] width 245 height 28
click at [404, 62] on h5 "The Burndown Chart of your team shows a pattern of quick descent at the beginni…" at bounding box center [358, 68] width 245 height 28
drag, startPoint x: 418, startPoint y: 60, endPoint x: 424, endPoint y: 59, distance: 5.7
click at [423, 59] on h5 "The Burndown Chart of your team shows a pattern of quick descent at the beginni…" at bounding box center [358, 68] width 245 height 28
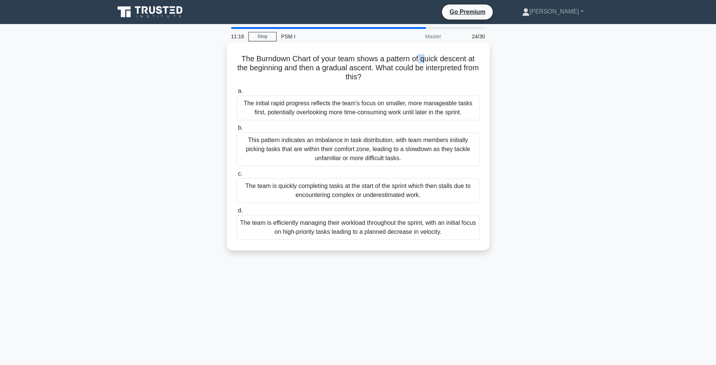
click at [424, 59] on h5 "The Burndown Chart of your team shows a pattern of quick descent at the beginni…" at bounding box center [358, 68] width 245 height 28
click at [339, 67] on h5 "The Burndown Chart of your team shows a pattern of quick descent at the beginni…" at bounding box center [358, 68] width 245 height 28
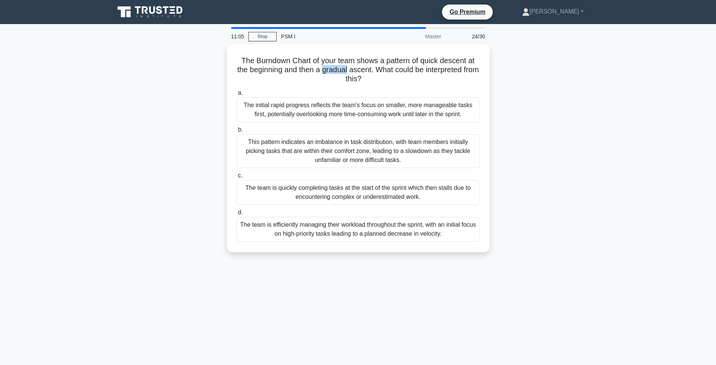
click at [566, 60] on div "The Burndown Chart of your team shows a pattern of quick descent at the beginni…" at bounding box center [358, 152] width 496 height 217
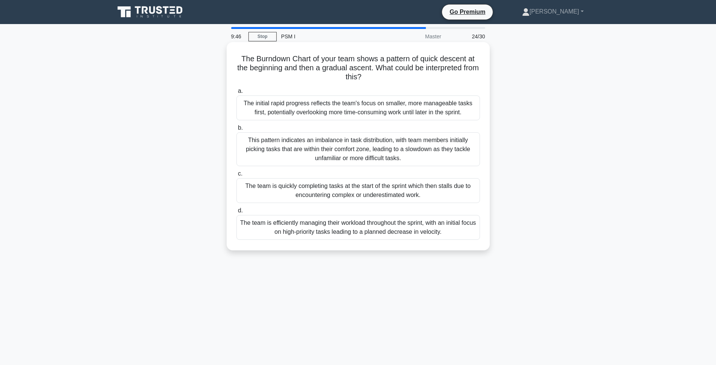
click at [338, 152] on div "This pattern indicates an imbalance in task distribution, with team members ini…" at bounding box center [358, 149] width 244 height 34
click at [236, 130] on input "b. This pattern indicates an imbalance in task distribution, with team members …" at bounding box center [236, 128] width 0 height 5
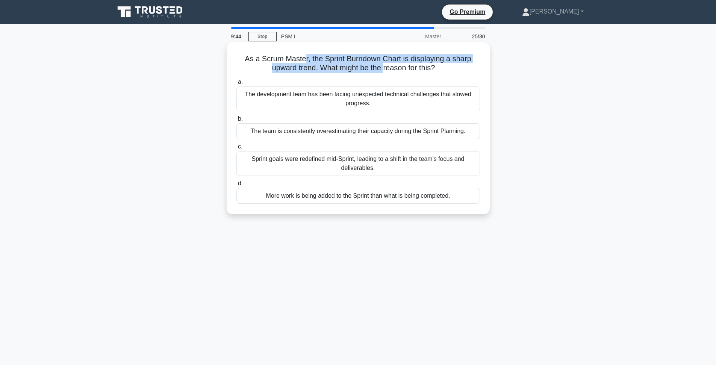
drag, startPoint x: 305, startPoint y: 62, endPoint x: 384, endPoint y: 64, distance: 79.0
click at [384, 64] on h5 "As a Scrum Master, the Sprint Burndown Chart is displaying a sharp upward trend…" at bounding box center [358, 63] width 245 height 19
click at [399, 64] on h5 "As a Scrum Master, the Sprint Burndown Chart is displaying a sharp upward trend…" at bounding box center [358, 63] width 245 height 19
drag, startPoint x: 409, startPoint y: 69, endPoint x: 327, endPoint y: 62, distance: 82.5
click at [327, 62] on h5 "As a Scrum Master, the Sprint Burndown Chart is displaying a sharp upward trend…" at bounding box center [358, 63] width 245 height 19
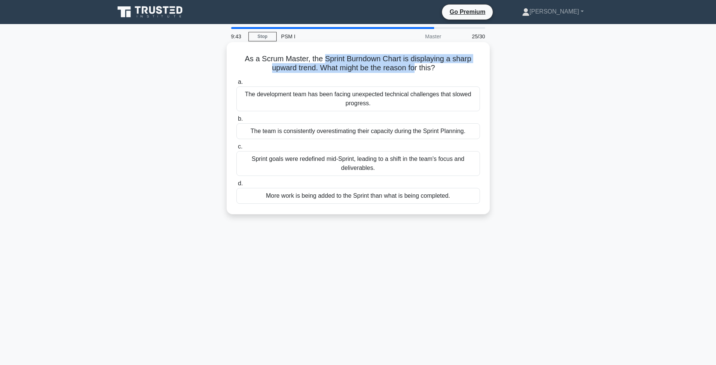
click at [327, 62] on h5 "As a Scrum Master, the Sprint Burndown Chart is displaying a sharp upward trend…" at bounding box center [358, 63] width 245 height 19
drag, startPoint x: 313, startPoint y: 62, endPoint x: 392, endPoint y: 68, distance: 79.1
click at [392, 69] on h5 "As a Scrum Master, the Sprint Burndown Chart is displaying a sharp upward trend…" at bounding box center [358, 63] width 245 height 19
click at [393, 68] on h5 "As a Scrum Master, the Sprint Burndown Chart is displaying a sharp upward trend…" at bounding box center [358, 63] width 245 height 19
click at [373, 163] on div "Sprint goals were redefined mid-Sprint, leading to a shift in the team's focus …" at bounding box center [358, 163] width 244 height 25
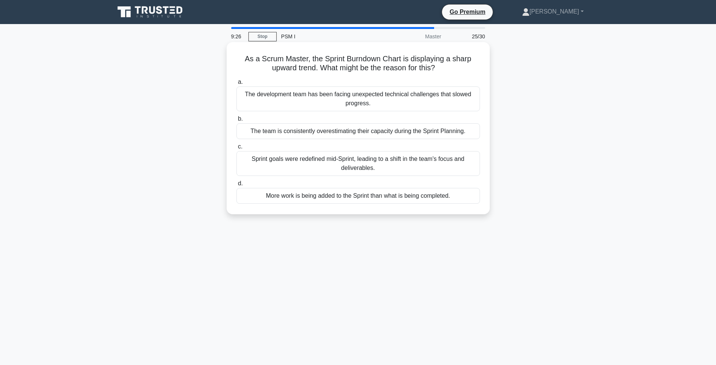
click at [236, 149] on input "c. Sprint goals were redefined mid-Sprint, leading to a shift in the team's foc…" at bounding box center [236, 146] width 0 height 5
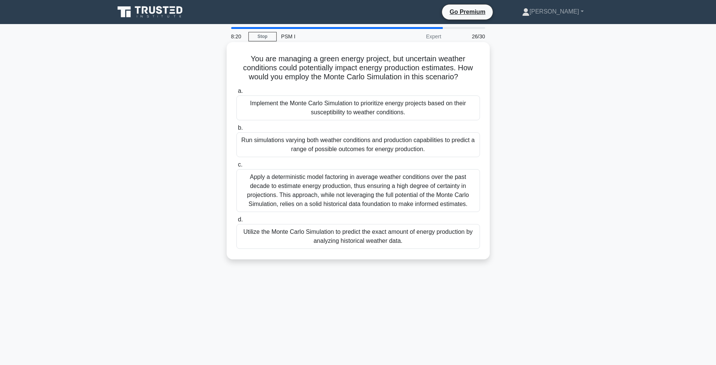
click at [419, 105] on div "Implement the Monte Carlo Simulation to prioritize energy projects based on the…" at bounding box center [358, 107] width 244 height 25
click at [236, 94] on input "a. Implement the Monte Carlo Simulation to prioritize energy projects based on …" at bounding box center [236, 91] width 0 height 5
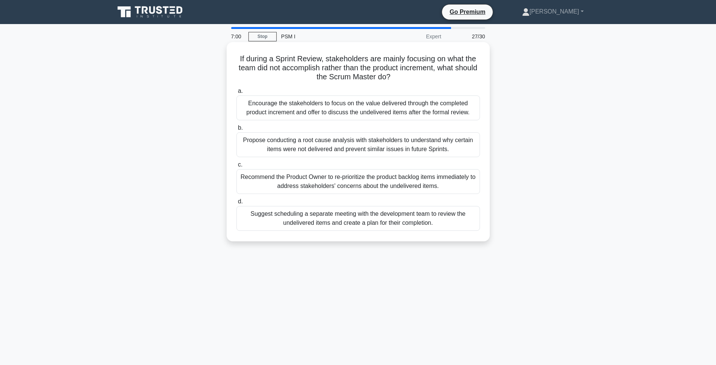
click at [407, 151] on div "Propose conducting a root cause analysis with stakeholders to understand why ce…" at bounding box center [358, 144] width 244 height 25
click at [236, 130] on input "b. Propose conducting a root cause analysis with stakeholders to understand why…" at bounding box center [236, 128] width 0 height 5
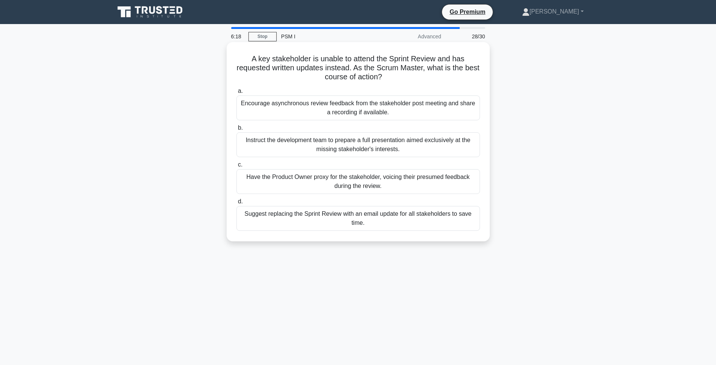
click at [422, 114] on div "Encourage asynchronous review feedback from the stakeholder post meeting and sh…" at bounding box center [358, 107] width 244 height 25
click at [236, 94] on input "a. Encourage asynchronous review feedback from the stakeholder post meeting and…" at bounding box center [236, 91] width 0 height 5
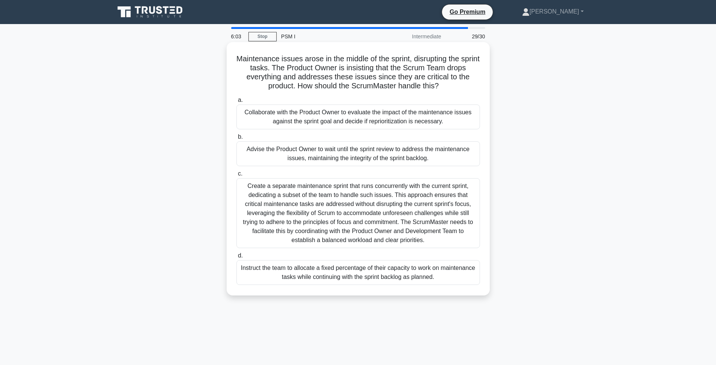
drag, startPoint x: 304, startPoint y: 59, endPoint x: 444, endPoint y: 91, distance: 144.3
click at [444, 91] on h5 "Maintenance issues arose in the middle of the sprint, disrupting the sprint tas…" at bounding box center [358, 72] width 245 height 37
click at [446, 88] on icon ".spinner_0XTQ{transform-origin:center;animation:spinner_y6GP .75s linear infini…" at bounding box center [443, 86] width 9 height 9
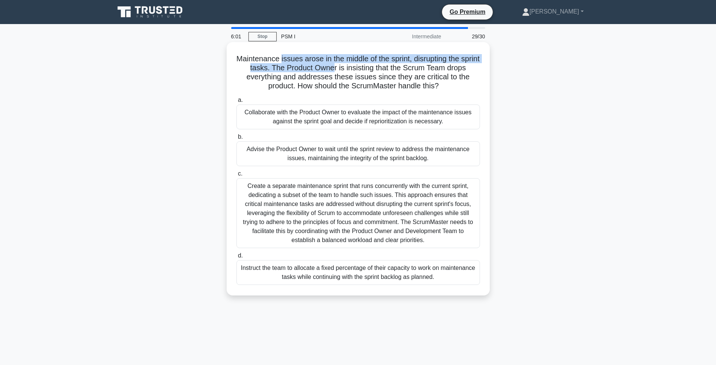
drag, startPoint x: 280, startPoint y: 59, endPoint x: 351, endPoint y: 69, distance: 71.4
click at [350, 69] on h5 "Maintenance issues arose in the middle of the sprint, disrupting the sprint tas…" at bounding box center [358, 72] width 245 height 37
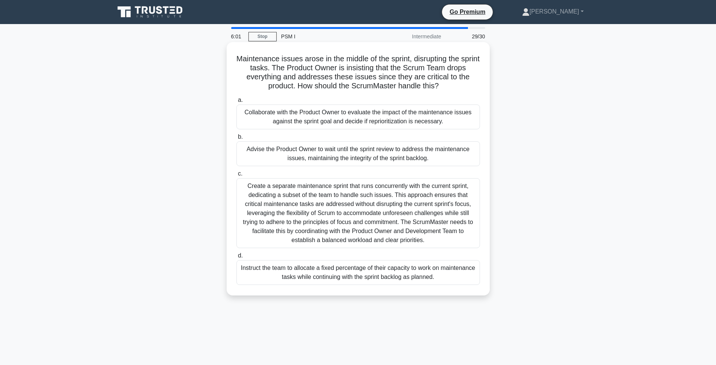
click at [362, 75] on h5 "Maintenance issues arose in the middle of the sprint, disrupting the sprint tas…" at bounding box center [358, 72] width 245 height 37
click at [409, 80] on h5 "Maintenance issues arose in the middle of the sprint, disrupting the sprint tas…" at bounding box center [358, 72] width 245 height 37
click at [416, 80] on h5 "Maintenance issues arose in the middle of the sprint, disrupting the sprint tas…" at bounding box center [358, 72] width 245 height 37
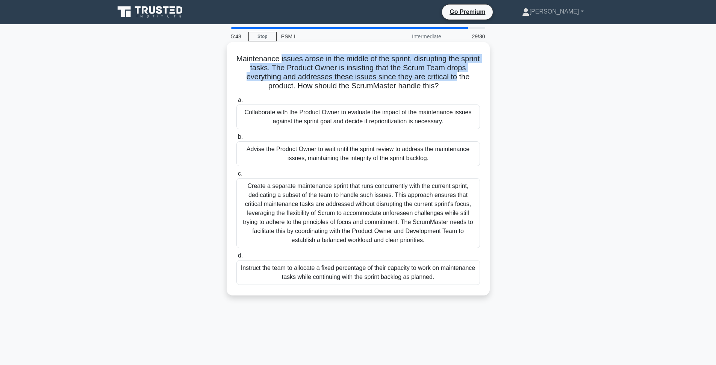
drag, startPoint x: 280, startPoint y: 60, endPoint x: 455, endPoint y: 80, distance: 177.0
click at [455, 80] on h5 "Maintenance issues arose in the middle of the sprint, disrupting the sprint tas…" at bounding box center [358, 72] width 245 height 37
click at [453, 84] on h5 "Maintenance issues arose in the middle of the sprint, disrupting the sprint tas…" at bounding box center [358, 72] width 245 height 37
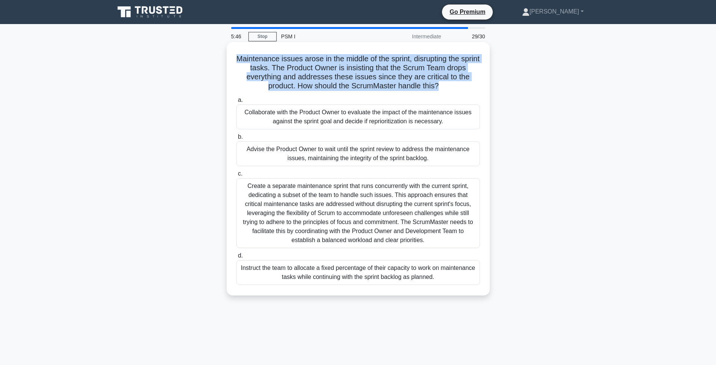
drag, startPoint x: 452, startPoint y: 84, endPoint x: 235, endPoint y: 55, distance: 219.1
click at [235, 55] on div "Maintenance issues arose in the middle of the sprint, disrupting the sprint tas…" at bounding box center [358, 168] width 257 height 247
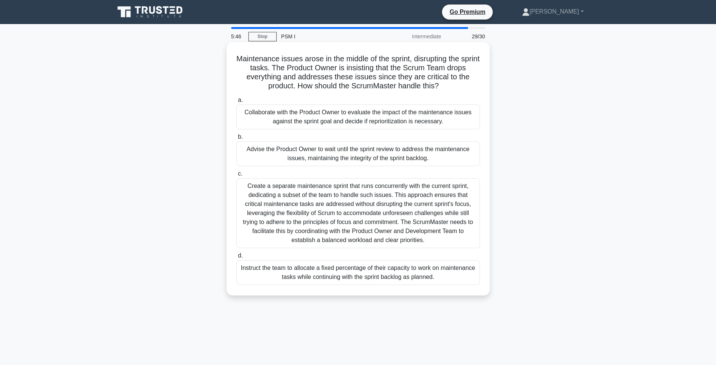
click at [235, 55] on div "Maintenance issues arose in the middle of the sprint, disrupting the sprint tas…" at bounding box center [358, 168] width 257 height 247
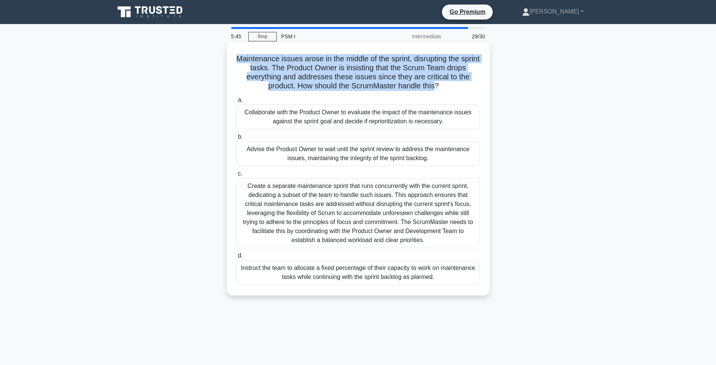
drag, startPoint x: 238, startPoint y: 56, endPoint x: 437, endPoint y: 88, distance: 201.8
click at [434, 89] on h5 "Maintenance issues arose in the middle of the sprint, disrupting the sprint tas…" at bounding box center [358, 72] width 245 height 37
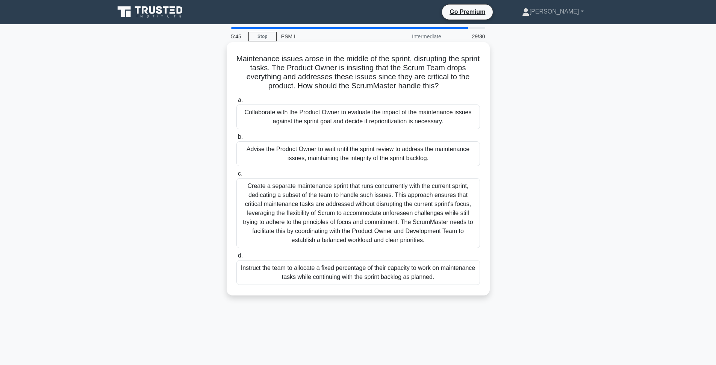
click at [454, 86] on h5 "Maintenance issues arose in the middle of the sprint, disrupting the sprint tas…" at bounding box center [358, 72] width 245 height 37
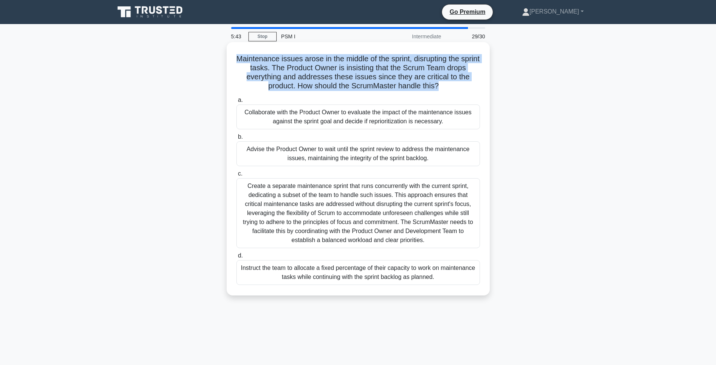
drag, startPoint x: 448, startPoint y: 88, endPoint x: 236, endPoint y: 59, distance: 213.4
click at [236, 59] on h5 "Maintenance issues arose in the middle of the sprint, disrupting the sprint tas…" at bounding box center [358, 72] width 245 height 37
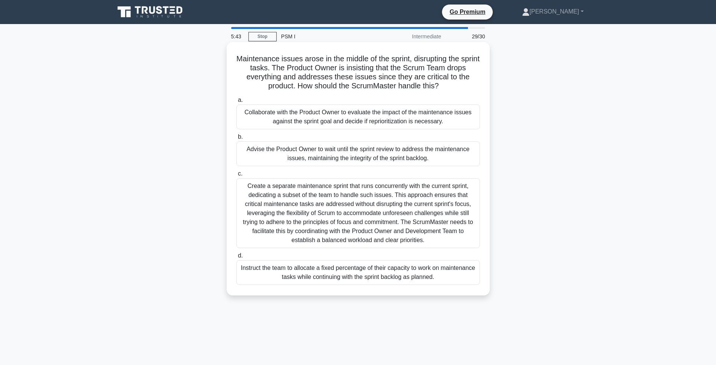
click at [236, 59] on h5 "Maintenance issues arose in the middle of the sprint, disrupting the sprint tas…" at bounding box center [358, 72] width 245 height 37
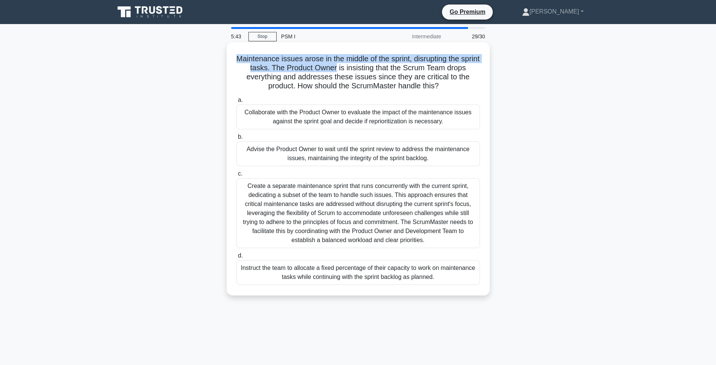
drag, startPoint x: 236, startPoint y: 59, endPoint x: 327, endPoint y: 67, distance: 91.6
click at [327, 67] on h5 "Maintenance issues arose in the middle of the sprint, disrupting the sprint tas…" at bounding box center [358, 72] width 245 height 37
click at [328, 67] on h5 "Maintenance issues arose in the middle of the sprint, disrupting the sprint tas…" at bounding box center [358, 72] width 245 height 37
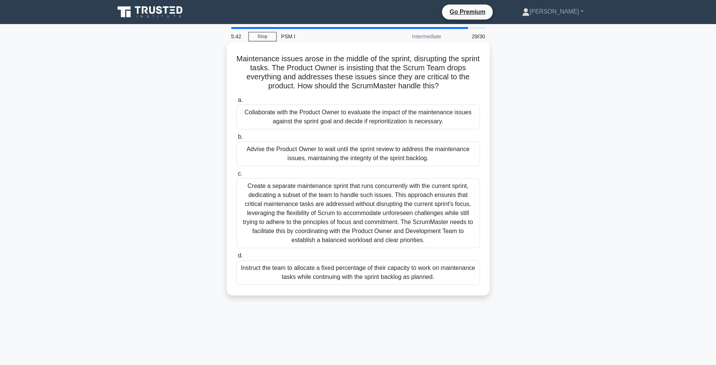
click at [336, 60] on h5 "Maintenance issues arose in the middle of the sprint, disrupting the sprint tas…" at bounding box center [358, 72] width 245 height 37
click at [345, 67] on h5 "Maintenance issues arose in the middle of the sprint, disrupting the sprint tas…" at bounding box center [358, 72] width 245 height 37
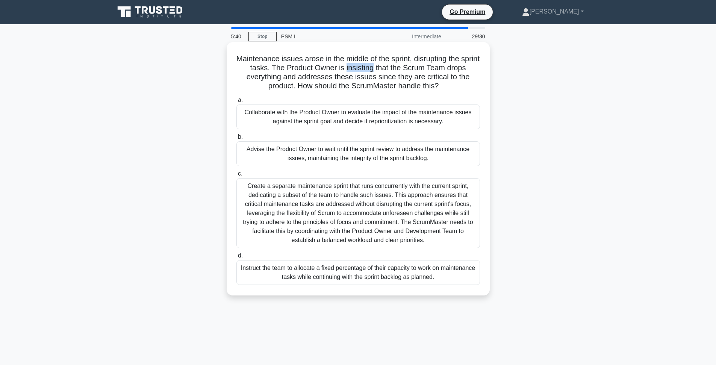
click at [359, 67] on h5 "Maintenance issues arose in the middle of the sprint, disrupting the sprint tas…" at bounding box center [358, 72] width 245 height 37
click at [360, 67] on h5 "Maintenance issues arose in the middle of the sprint, disrupting the sprint tas…" at bounding box center [358, 72] width 245 height 37
drag, startPoint x: 271, startPoint y: 67, endPoint x: 442, endPoint y: 68, distance: 170.6
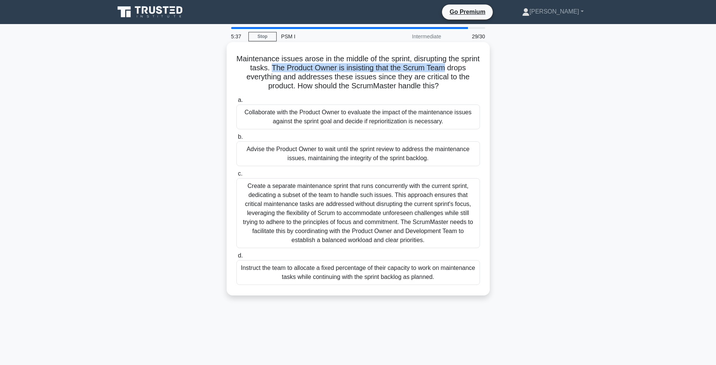
click at [442, 68] on h5 "Maintenance issues arose in the middle of the sprint, disrupting the sprint tas…" at bounding box center [358, 72] width 245 height 37
drag, startPoint x: 280, startPoint y: 59, endPoint x: 409, endPoint y: 59, distance: 128.5
click at [409, 59] on h5 "Maintenance issues arose in the middle of the sprint, disrupting the sprint tas…" at bounding box center [358, 72] width 245 height 37
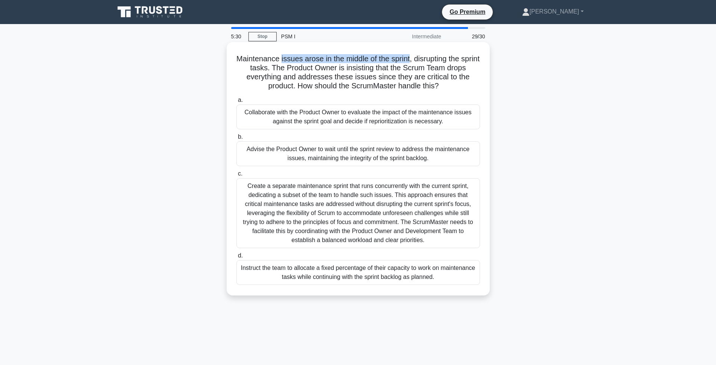
drag, startPoint x: 280, startPoint y: 60, endPoint x: 409, endPoint y: 58, distance: 128.5
click at [409, 58] on h5 "Maintenance issues arose in the middle of the sprint, disrupting the sprint tas…" at bounding box center [358, 72] width 245 height 37
drag, startPoint x: 409, startPoint y: 58, endPoint x: 284, endPoint y: 59, distance: 125.1
click at [284, 59] on h5 "Maintenance issues arose in the middle of the sprint, disrupting the sprint tas…" at bounding box center [358, 72] width 245 height 37
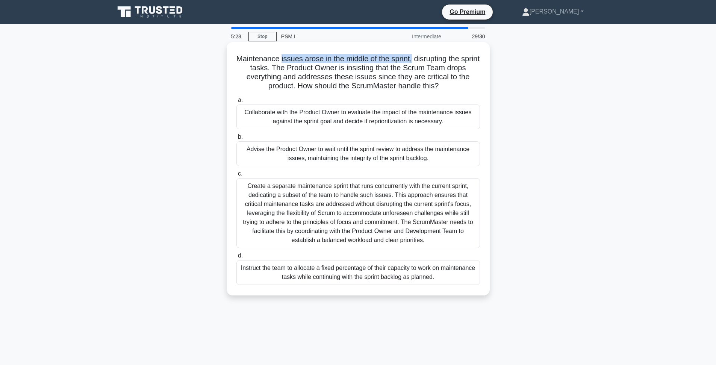
click at [284, 59] on h5 "Maintenance issues arose in the middle of the sprint, disrupting the sprint tas…" at bounding box center [358, 72] width 245 height 37
click at [421, 57] on h5 "Maintenance issues arose in the middle of the sprint, disrupting the sprint tas…" at bounding box center [358, 72] width 245 height 37
click at [387, 73] on h5 "Maintenance issues arose in the middle of the sprint, disrupting the sprint tas…" at bounding box center [358, 72] width 245 height 37
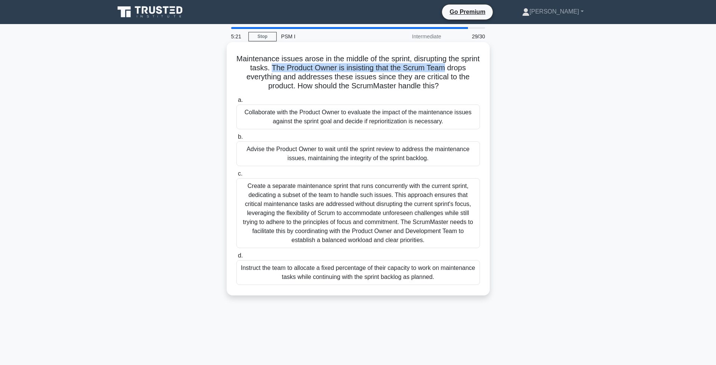
drag, startPoint x: 273, startPoint y: 66, endPoint x: 445, endPoint y: 68, distance: 172.1
click at [445, 68] on h5 "Maintenance issues arose in the middle of the sprint, disrupting the sprint tas…" at bounding box center [358, 72] width 245 height 37
drag, startPoint x: 445, startPoint y: 68, endPoint x: 272, endPoint y: 68, distance: 173.2
click at [272, 68] on h5 "Maintenance issues arose in the middle of the sprint, disrupting the sprint tas…" at bounding box center [358, 72] width 245 height 37
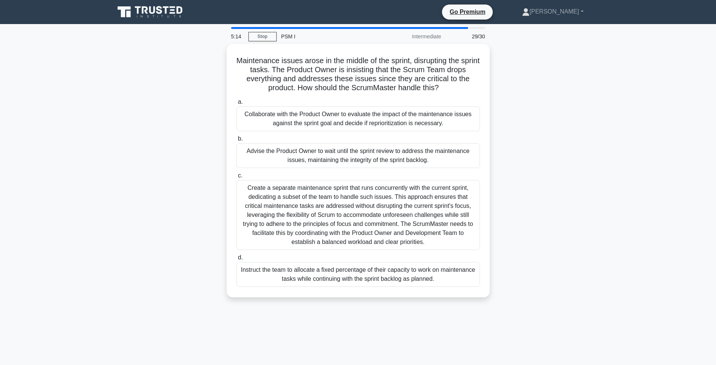
click at [535, 123] on div "Maintenance issues arose in the middle of the sprint, disrupting the sprint tas…" at bounding box center [358, 175] width 496 height 262
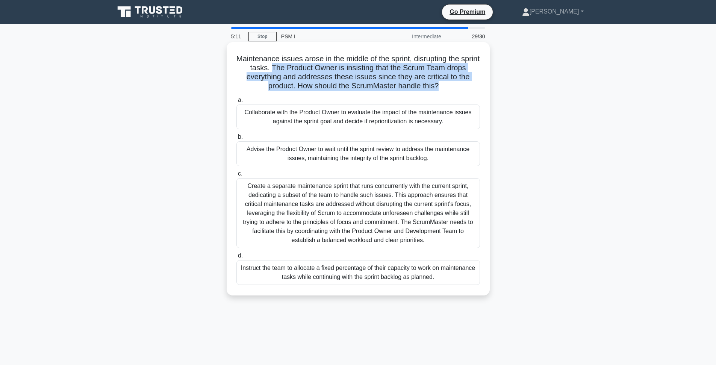
drag, startPoint x: 448, startPoint y: 85, endPoint x: 271, endPoint y: 66, distance: 178.0
click at [271, 66] on h5 "Maintenance issues arose in the middle of the sprint, disrupting the sprint tas…" at bounding box center [358, 72] width 245 height 37
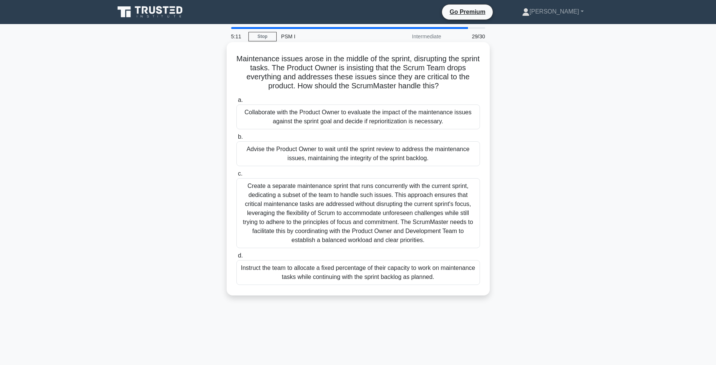
click at [271, 66] on h5 "Maintenance issues arose in the middle of the sprint, disrupting the sprint tas…" at bounding box center [358, 72] width 245 height 37
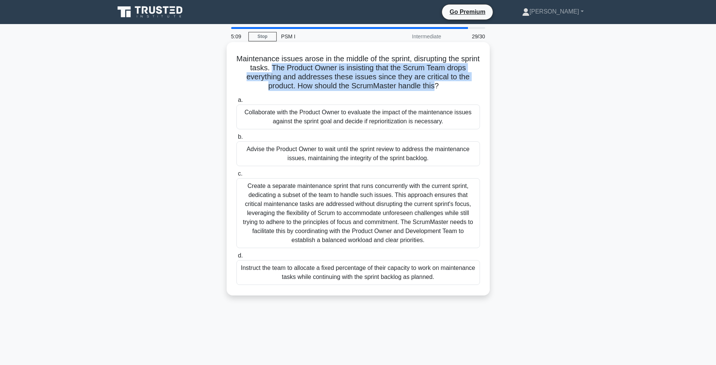
drag, startPoint x: 271, startPoint y: 66, endPoint x: 431, endPoint y: 85, distance: 161.2
click at [431, 85] on h5 "Maintenance issues arose in the middle of the sprint, disrupting the sprint tas…" at bounding box center [358, 72] width 245 height 37
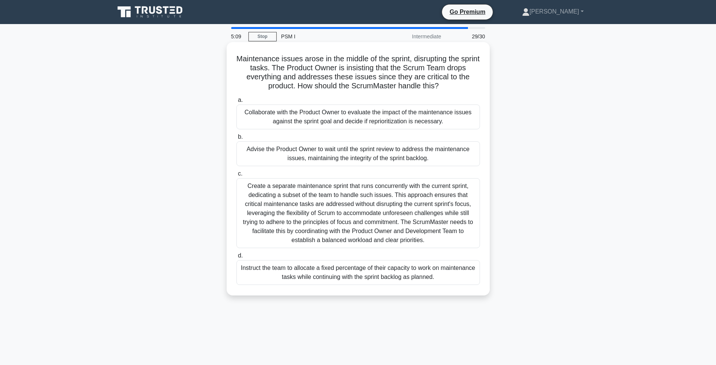
click at [445, 84] on icon ".spinner_0XTQ{transform-origin:center;animation:spinner_y6GP .75s linear infini…" at bounding box center [443, 86] width 9 height 9
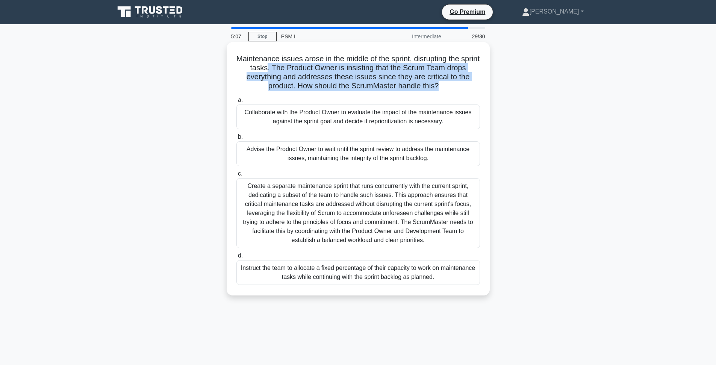
drag, startPoint x: 445, startPoint y: 84, endPoint x: 270, endPoint y: 70, distance: 175.4
click at [270, 70] on h5 "Maintenance issues arose in the middle of the sprint, disrupting the sprint tas…" at bounding box center [358, 72] width 245 height 37
click at [269, 67] on h5 "Maintenance issues arose in the middle of the sprint, disrupting the sprint tas…" at bounding box center [358, 72] width 245 height 37
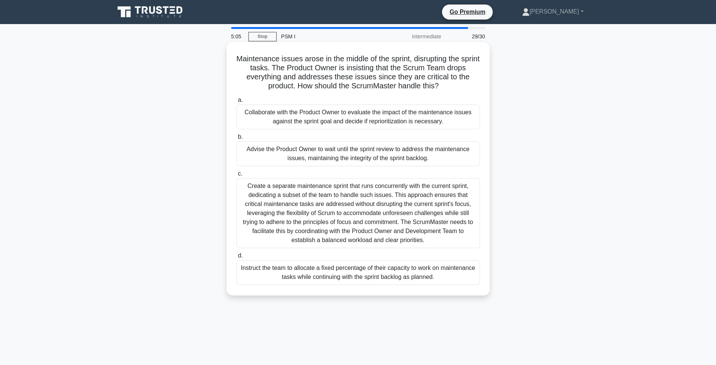
drag, startPoint x: 272, startPoint y: 66, endPoint x: 450, endPoint y: 83, distance: 178.6
click at [450, 83] on h5 "Maintenance issues arose in the middle of the sprint, disrupting the sprint tas…" at bounding box center [358, 72] width 245 height 37
click at [450, 84] on h5 "Maintenance issues arose in the middle of the sprint, disrupting the sprint tas…" at bounding box center [358, 72] width 245 height 37
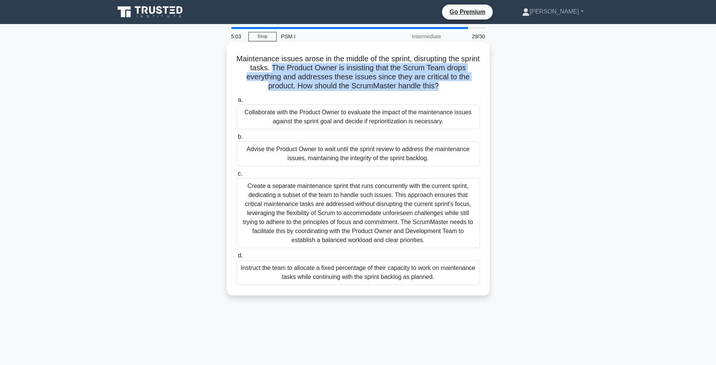
drag, startPoint x: 450, startPoint y: 84, endPoint x: 273, endPoint y: 66, distance: 177.9
click at [273, 66] on h5 "Maintenance issues arose in the middle of the sprint, disrupting the sprint tas…" at bounding box center [358, 72] width 245 height 37
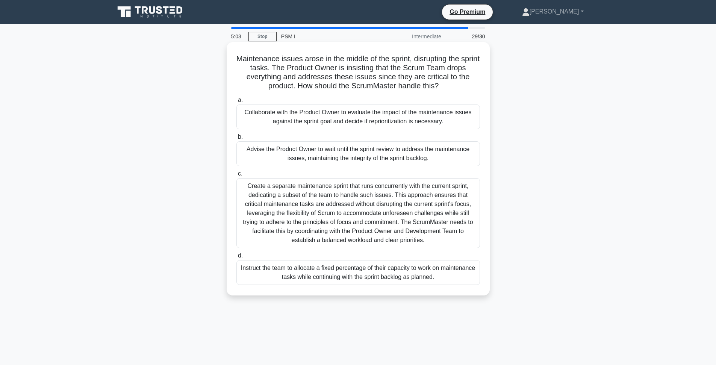
click at [273, 66] on h5 "Maintenance issues arose in the middle of the sprint, disrupting the sprint tas…" at bounding box center [358, 72] width 245 height 37
drag, startPoint x: 272, startPoint y: 67, endPoint x: 444, endPoint y: 83, distance: 172.1
click at [444, 83] on h5 "Maintenance issues arose in the middle of the sprint, disrupting the sprint tas…" at bounding box center [358, 72] width 245 height 37
click at [443, 83] on icon at bounding box center [441, 86] width 4 height 8
click at [444, 83] on icon ".spinner_0XTQ{transform-origin:center;animation:spinner_y6GP .75s linear infini…" at bounding box center [443, 86] width 9 height 9
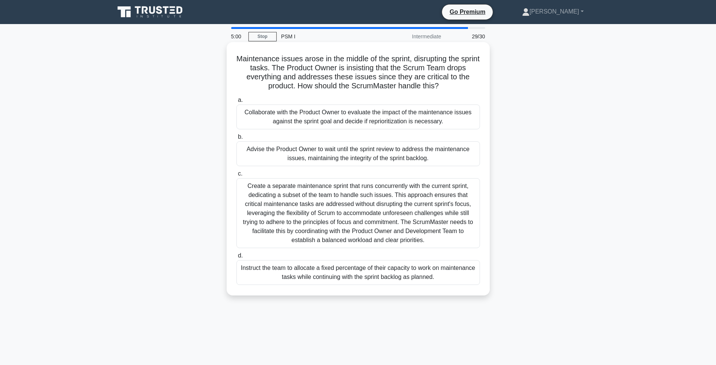
click at [444, 83] on icon ".spinner_0XTQ{transform-origin:center;animation:spinner_y6GP .75s linear infini…" at bounding box center [443, 86] width 9 height 9
drag, startPoint x: 439, startPoint y: 89, endPoint x: 273, endPoint y: 65, distance: 167.1
click at [273, 65] on h5 "Maintenance issues arose in the middle of the sprint, disrupting the sprint tas…" at bounding box center [358, 72] width 245 height 37
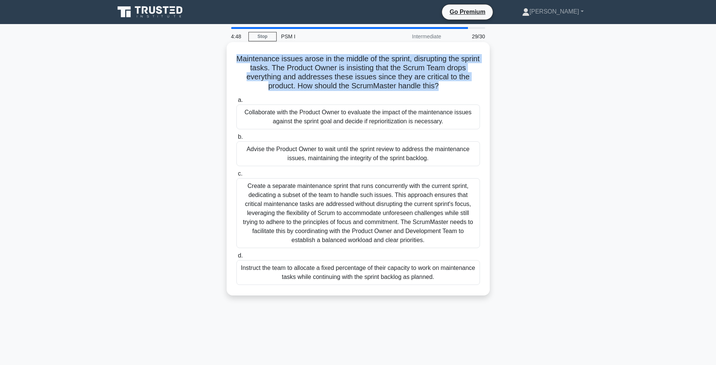
drag, startPoint x: 446, startPoint y: 86, endPoint x: 230, endPoint y: 60, distance: 217.7
click at [230, 60] on div "Maintenance issues arose in the middle of the sprint, disrupting the sprint tas…" at bounding box center [358, 168] width 257 height 247
click at [243, 61] on h5 "Maintenance issues arose in the middle of the sprint, disrupting the sprint tas…" at bounding box center [358, 72] width 245 height 37
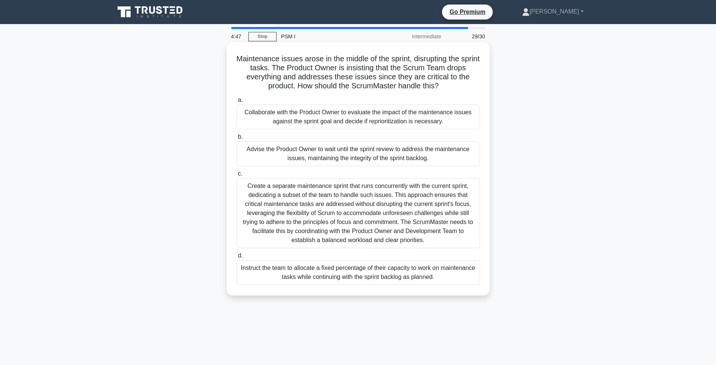
click at [238, 59] on h5 "Maintenance issues arose in the middle of the sprint, disrupting the sprint tas…" at bounding box center [358, 72] width 245 height 37
click at [284, 65] on h5 "Maintenance issues arose in the middle of the sprint, disrupting the sprint tas…" at bounding box center [358, 72] width 245 height 37
drag, startPoint x: 303, startPoint y: 57, endPoint x: 326, endPoint y: 62, distance: 23.4
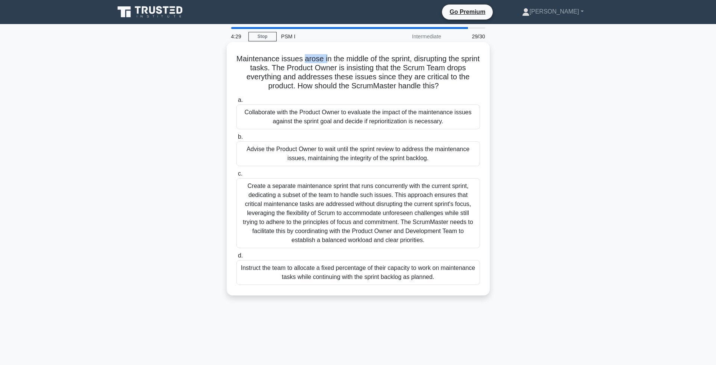
click at [326, 62] on h5 "Maintenance issues arose in the middle of the sprint, disrupting the sprint tas…" at bounding box center [358, 72] width 245 height 37
click at [364, 62] on h5 "Maintenance issues arose in the middle of the sprint, disrupting the sprint tas…" at bounding box center [358, 72] width 245 height 37
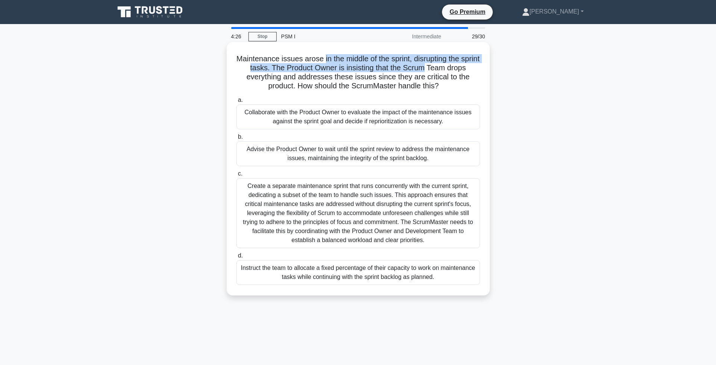
drag, startPoint x: 322, startPoint y: 60, endPoint x: 430, endPoint y: 68, distance: 108.5
click at [430, 68] on h5 "Maintenance issues arose in the middle of the sprint, disrupting the sprint tas…" at bounding box center [358, 72] width 245 height 37
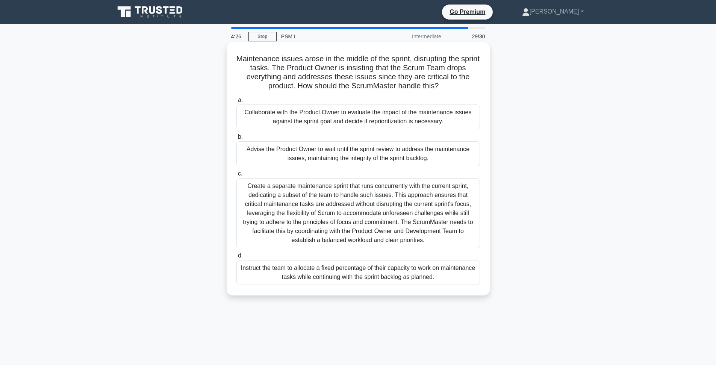
click at [454, 77] on h5 "Maintenance issues arose in the middle of the sprint, disrupting the sprint tas…" at bounding box center [358, 72] width 245 height 37
drag, startPoint x: 397, startPoint y: 76, endPoint x: 315, endPoint y: 77, distance: 81.9
click at [315, 77] on h5 "Maintenance issues arose in the middle of the sprint, disrupting the sprint tas…" at bounding box center [358, 72] width 245 height 37
click at [315, 76] on h5 "Maintenance issues arose in the middle of the sprint, disrupting the sprint tas…" at bounding box center [358, 72] width 245 height 37
drag, startPoint x: 336, startPoint y: 67, endPoint x: 370, endPoint y: 66, distance: 34.6
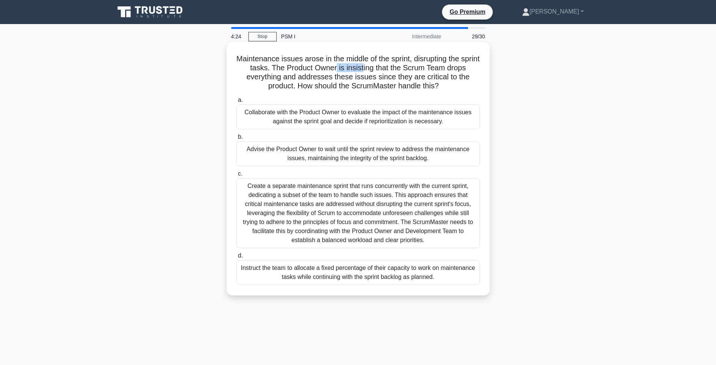
click at [367, 66] on h5 "Maintenance issues arose in the middle of the sprint, disrupting the sprint tas…" at bounding box center [358, 72] width 245 height 37
click at [375, 66] on h5 "Maintenance issues arose in the middle of the sprint, disrupting the sprint tas…" at bounding box center [358, 72] width 245 height 37
click at [348, 67] on h5 "Maintenance issues arose in the middle of the sprint, disrupting the sprint tas…" at bounding box center [358, 72] width 245 height 37
click at [377, 72] on h5 "Maintenance issues arose in the middle of the sprint, disrupting the sprint tas…" at bounding box center [358, 72] width 245 height 37
click at [272, 76] on h5 "Maintenance issues arose in the middle of the sprint, disrupting the sprint tas…" at bounding box center [358, 72] width 245 height 37
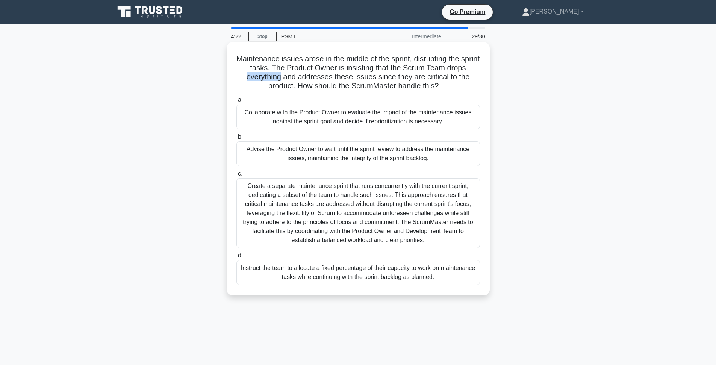
click at [272, 76] on h5 "Maintenance issues arose in the middle of the sprint, disrupting the sprint tas…" at bounding box center [358, 72] width 245 height 37
click at [327, 76] on h5 "Maintenance issues arose in the middle of the sprint, disrupting the sprint tas…" at bounding box center [358, 72] width 245 height 37
click at [371, 77] on h5 "Maintenance issues arose in the middle of the sprint, disrupting the sprint tas…" at bounding box center [358, 72] width 245 height 37
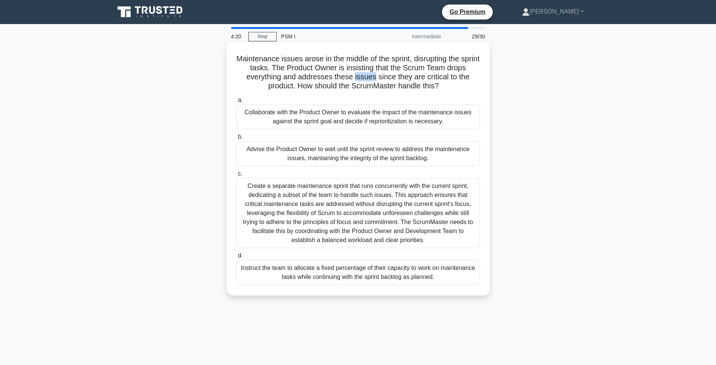
click at [371, 77] on h5 "Maintenance issues arose in the middle of the sprint, disrupting the sprint tas…" at bounding box center [358, 72] width 245 height 37
click at [389, 76] on h5 "Maintenance issues arose in the middle of the sprint, disrupting the sprint tas…" at bounding box center [358, 72] width 245 height 37
click at [334, 74] on h5 "Maintenance issues arose in the middle of the sprint, disrupting the sprint tas…" at bounding box center [358, 72] width 245 height 37
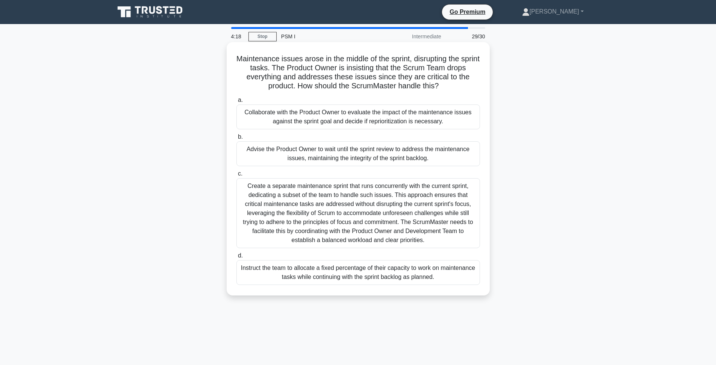
click at [354, 75] on h5 "Maintenance issues arose in the middle of the sprint, disrupting the sprint tas…" at bounding box center [358, 72] width 245 height 37
click at [292, 54] on div "Maintenance issues arose in the middle of the sprint, disrupting the sprint tas…" at bounding box center [358, 168] width 257 height 247
click at [290, 58] on h5 "Maintenance issues arose in the middle of the sprint, disrupting the sprint tas…" at bounding box center [358, 72] width 245 height 37
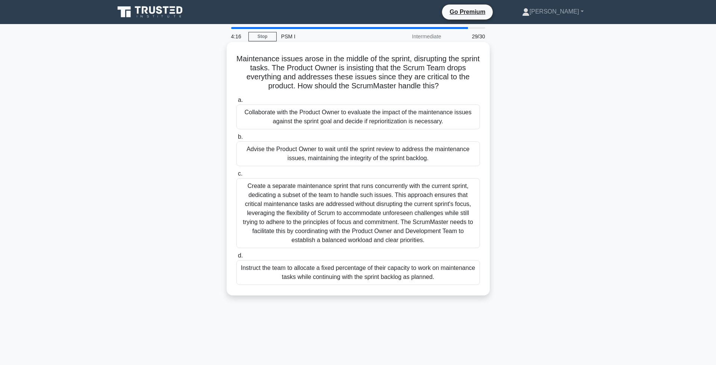
click at [259, 60] on h5 "Maintenance issues arose in the middle of the sprint, disrupting the sprint tas…" at bounding box center [358, 72] width 245 height 37
click at [298, 61] on h5 "Maintenance issues arose in the middle of the sprint, disrupting the sprint tas…" at bounding box center [358, 72] width 245 height 37
click at [318, 60] on h5 "Maintenance issues arose in the middle of the sprint, disrupting the sprint tas…" at bounding box center [358, 72] width 245 height 37
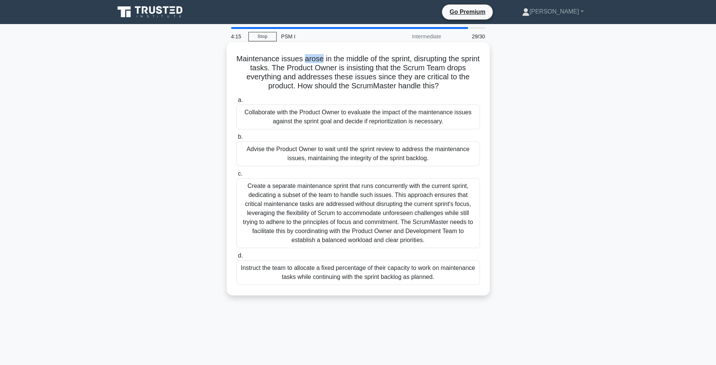
click at [318, 60] on h5 "Maintenance issues arose in the middle of the sprint, disrupting the sprint tas…" at bounding box center [358, 72] width 245 height 37
click at [343, 59] on h5 "Maintenance issues arose in the middle of the sprint, disrupting the sprint tas…" at bounding box center [358, 72] width 245 height 37
click at [351, 59] on h5 "Maintenance issues arose in the middle of the sprint, disrupting the sprint tas…" at bounding box center [358, 72] width 245 height 37
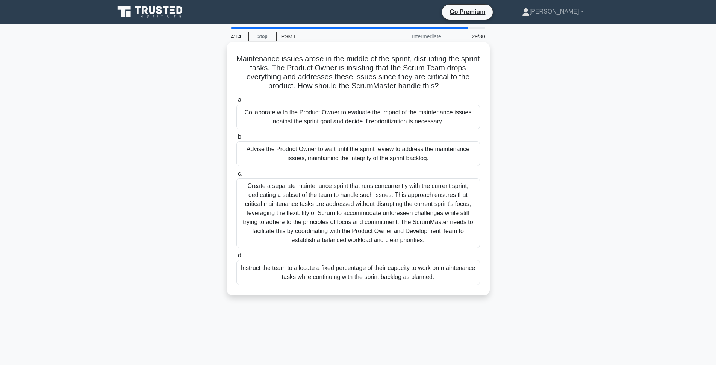
click at [377, 57] on h5 "Maintenance issues arose in the middle of the sprint, disrupting the sprint tas…" at bounding box center [358, 72] width 245 height 37
click at [393, 58] on h5 "Maintenance issues arose in the middle of the sprint, disrupting the sprint tas…" at bounding box center [358, 72] width 245 height 37
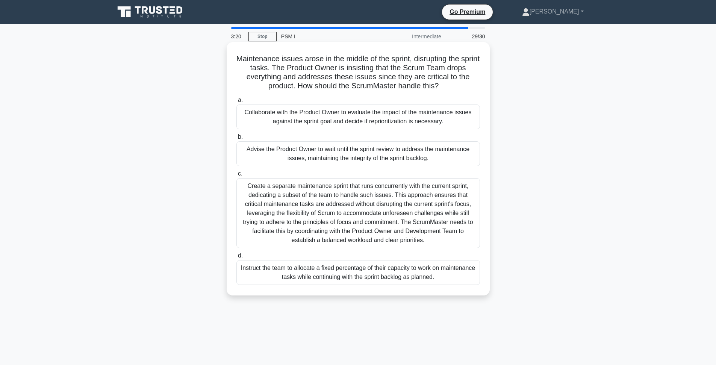
click at [366, 115] on div "Collaborate with the Product Owner to evaluate the impact of the maintenance is…" at bounding box center [358, 116] width 244 height 25
click at [236, 103] on input "a. Collaborate with the Product Owner to evaluate the impact of the maintenance…" at bounding box center [236, 100] width 0 height 5
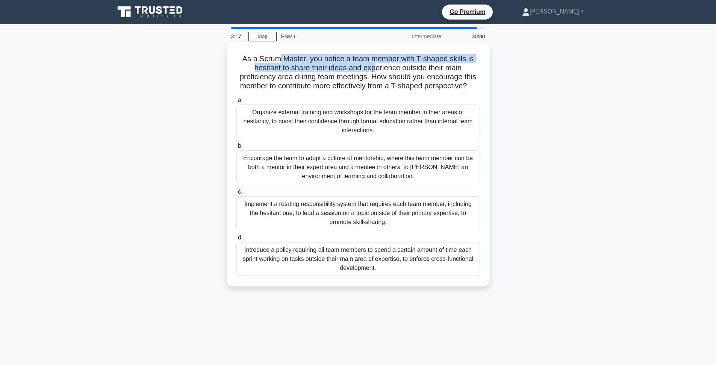
drag, startPoint x: 284, startPoint y: 61, endPoint x: 386, endPoint y: 70, distance: 101.8
click at [375, 69] on h5 "As a Scrum Master, you notice a team member with T-shaped skills is hesitant to…" at bounding box center [358, 72] width 245 height 37
click at [386, 70] on h5 "As a Scrum Master, you notice a team member with T-shaped skills is hesitant to…" at bounding box center [358, 72] width 245 height 37
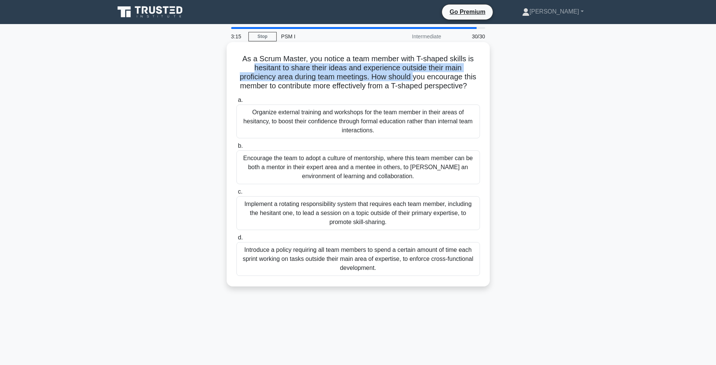
drag, startPoint x: 414, startPoint y: 75, endPoint x: 254, endPoint y: 67, distance: 159.9
click at [254, 67] on h5 "As a Scrum Master, you notice a team member with T-shaped skills is hesitant to…" at bounding box center [358, 72] width 245 height 37
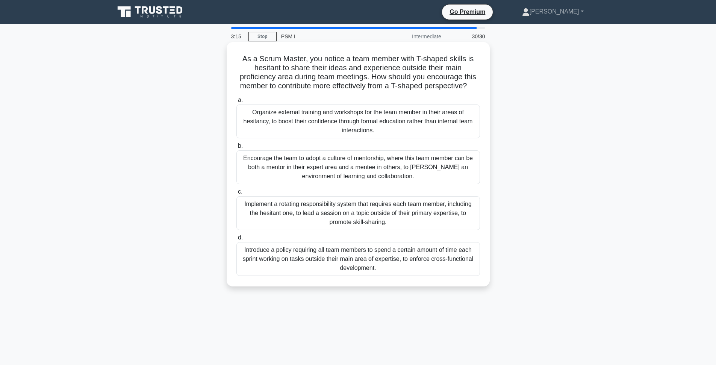
click at [254, 67] on h5 "As a Scrum Master, you notice a team member with T-shaped skills is hesitant to…" at bounding box center [358, 72] width 245 height 37
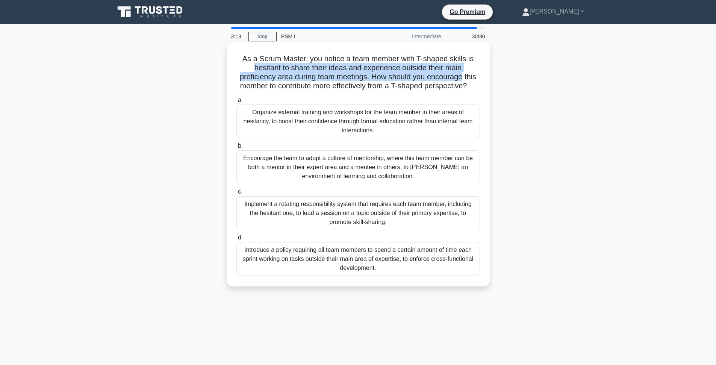
drag, startPoint x: 254, startPoint y: 68, endPoint x: 439, endPoint y: 77, distance: 184.4
click at [438, 78] on h5 "As a Scrum Master, you notice a team member with T-shaped skills is hesitant to…" at bounding box center [358, 72] width 245 height 37
click at [439, 77] on h5 "As a Scrum Master, you notice a team member with T-shaped skills is hesitant to…" at bounding box center [358, 72] width 245 height 37
drag, startPoint x: 462, startPoint y: 77, endPoint x: 253, endPoint y: 71, distance: 208.6
click at [253, 71] on h5 "As a Scrum Master, you notice a team member with T-shaped skills is hesitant to…" at bounding box center [358, 72] width 245 height 37
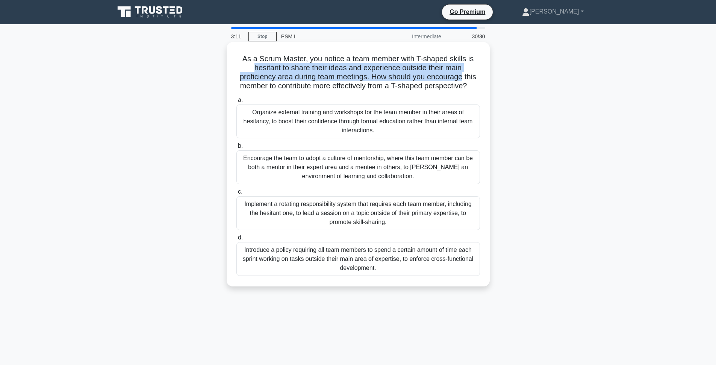
click at [279, 70] on h5 "As a Scrum Master, you notice a team member with T-shaped skills is hesitant to…" at bounding box center [358, 72] width 245 height 37
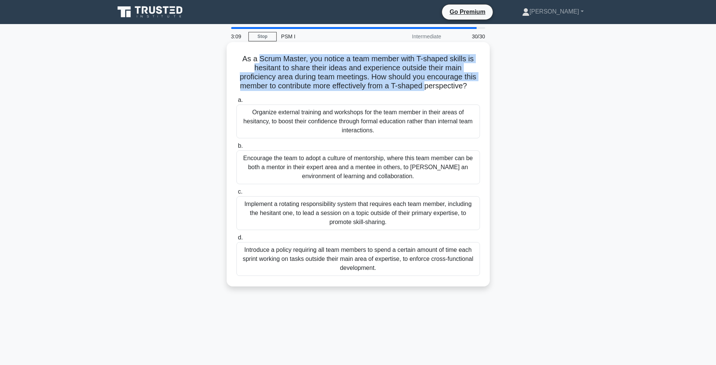
drag, startPoint x: 262, startPoint y: 59, endPoint x: 427, endPoint y: 82, distance: 167.0
click at [427, 82] on h5 "As a Scrum Master, you notice a team member with T-shaped skills is hesitant to…" at bounding box center [358, 72] width 245 height 37
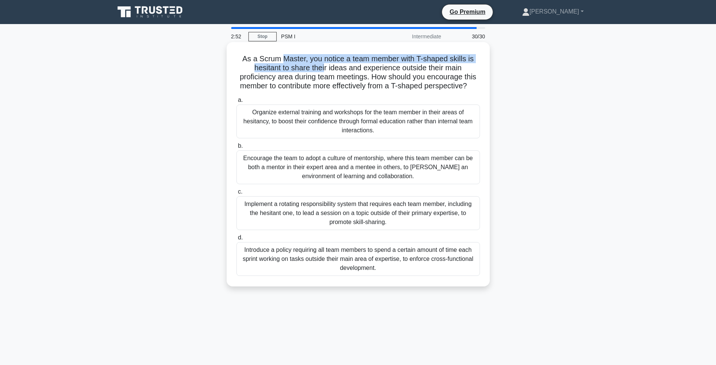
drag, startPoint x: 284, startPoint y: 59, endPoint x: 362, endPoint y: 78, distance: 79.8
click at [324, 64] on h5 "As a Scrum Master, you notice a team member with T-shaped skills is hesitant to…" at bounding box center [358, 72] width 245 height 37
click at [372, 82] on h5 "As a Scrum Master, you notice a team member with T-shaped skills is hesitant to…" at bounding box center [358, 72] width 245 height 37
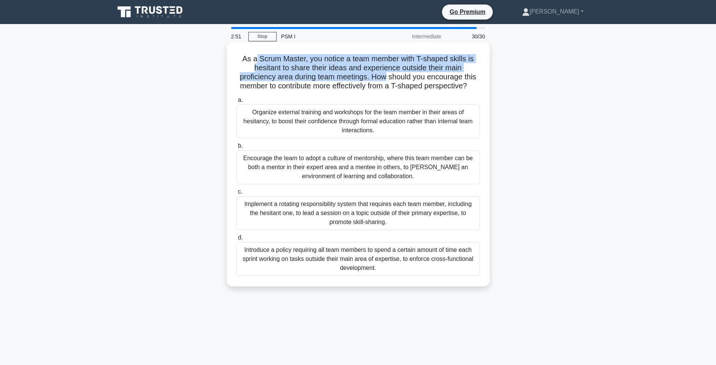
drag, startPoint x: 267, startPoint y: 60, endPoint x: 388, endPoint y: 76, distance: 121.7
click at [388, 76] on h5 "As a Scrum Master, you notice a team member with T-shaped skills is hesitant to…" at bounding box center [358, 72] width 245 height 37
drag, startPoint x: 438, startPoint y: 79, endPoint x: 315, endPoint y: 61, distance: 125.0
click at [315, 61] on h5 "As a Scrum Master, you notice a team member with T-shaped skills is hesitant to…" at bounding box center [358, 72] width 245 height 37
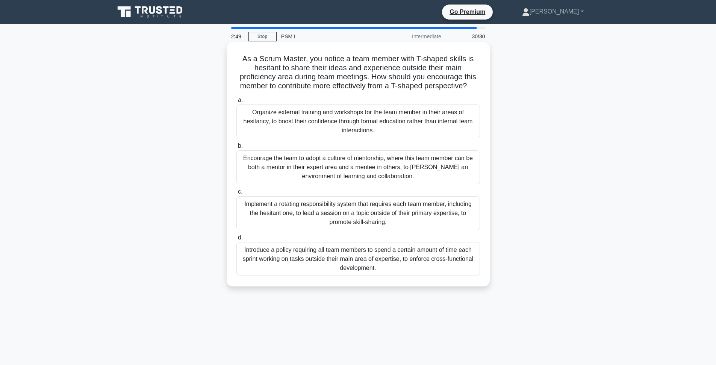
click at [315, 61] on h5 "As a Scrum Master, you notice a team member with T-shaped skills is hesitant to…" at bounding box center [358, 72] width 245 height 37
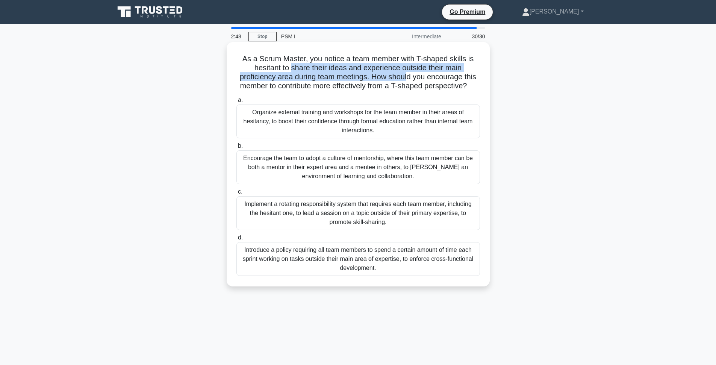
drag, startPoint x: 292, startPoint y: 70, endPoint x: 418, endPoint y: 79, distance: 127.0
click at [413, 78] on h5 "As a Scrum Master, you notice a team member with T-shaped skills is hesitant to…" at bounding box center [358, 72] width 245 height 37
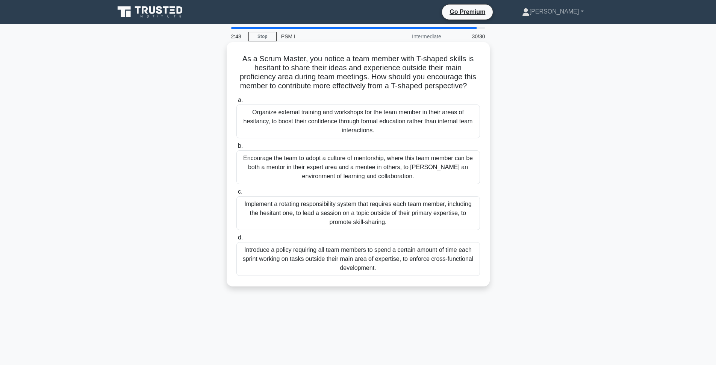
click at [418, 79] on h5 "As a Scrum Master, you notice a team member with T-shaped skills is hesitant to…" at bounding box center [358, 72] width 245 height 37
drag, startPoint x: 418, startPoint y: 79, endPoint x: 275, endPoint y: 74, distance: 143.6
click at [275, 74] on h5 "As a Scrum Master, you notice a team member with T-shaped skills is hesitant to…" at bounding box center [358, 72] width 245 height 37
click at [334, 65] on h5 "As a Scrum Master, you notice a team member with T-shaped skills is hesitant to…" at bounding box center [358, 72] width 245 height 37
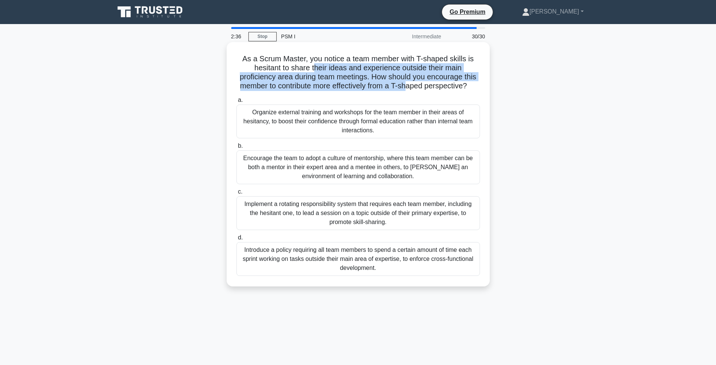
drag, startPoint x: 315, startPoint y: 65, endPoint x: 405, endPoint y: 82, distance: 92.1
click at [405, 82] on h5 "As a Scrum Master, you notice a team member with T-shaped skills is hesitant to…" at bounding box center [358, 72] width 245 height 37
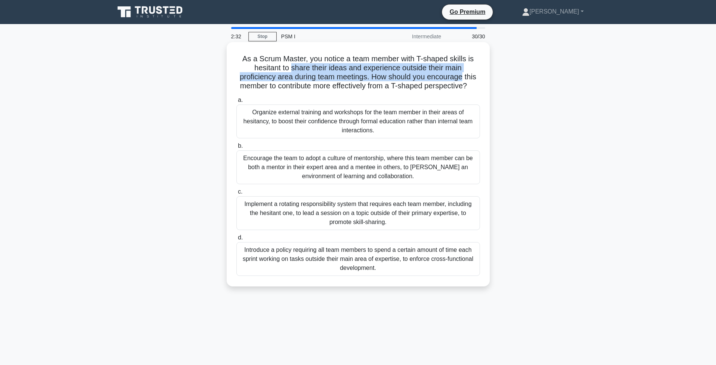
drag, startPoint x: 292, startPoint y: 67, endPoint x: 463, endPoint y: 76, distance: 170.5
click at [463, 76] on h5 "As a Scrum Master, you notice a team member with T-shaped skills is hesitant to…" at bounding box center [358, 72] width 245 height 37
drag, startPoint x: 463, startPoint y: 76, endPoint x: 280, endPoint y: 68, distance: 182.8
click at [280, 68] on h5 "As a Scrum Master, you notice a team member with T-shaped skills is hesitant to…" at bounding box center [358, 72] width 245 height 37
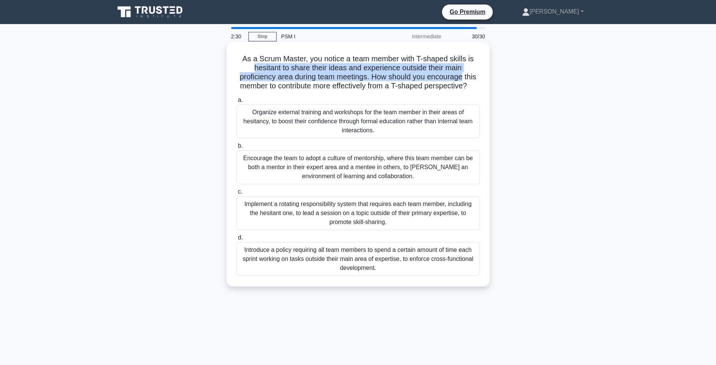
click at [280, 68] on h5 "As a Scrum Master, you notice a team member with T-shaped skills is hesitant to…" at bounding box center [358, 72] width 245 height 37
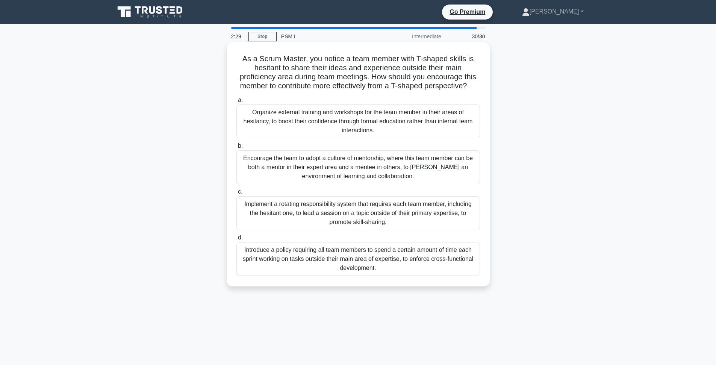
click at [256, 67] on h5 "As a Scrum Master, you notice a team member with T-shaped skills is hesitant to…" at bounding box center [358, 72] width 245 height 37
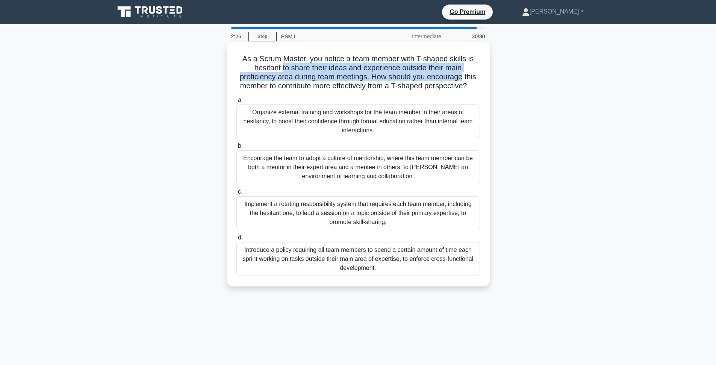
drag, startPoint x: 283, startPoint y: 68, endPoint x: 462, endPoint y: 79, distance: 179.6
click at [462, 79] on h5 "As a Scrum Master, you notice a team member with T-shaped skills is hesitant to…" at bounding box center [358, 72] width 245 height 37
drag, startPoint x: 462, startPoint y: 79, endPoint x: 283, endPoint y: 66, distance: 180.1
click at [283, 66] on h5 "As a Scrum Master, you notice a team member with T-shaped skills is hesitant to…" at bounding box center [358, 72] width 245 height 37
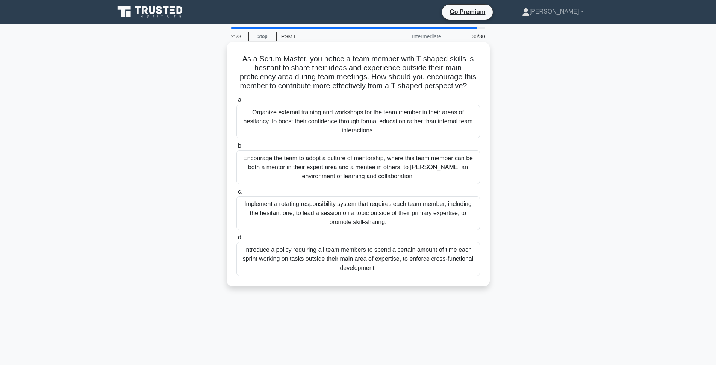
click at [283, 66] on h5 "As a Scrum Master, you notice a team member with T-shaped skills is hesitant to…" at bounding box center [358, 72] width 245 height 37
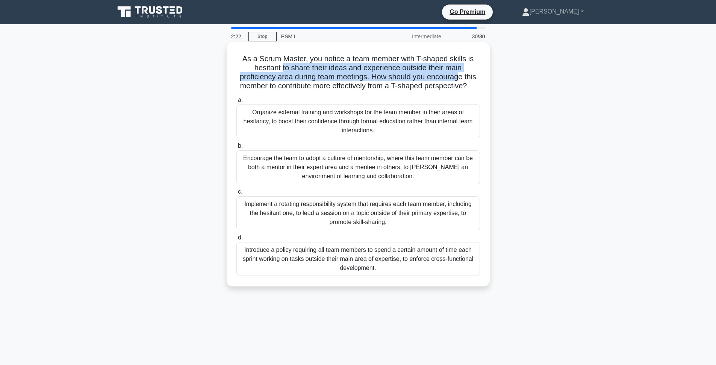
drag, startPoint x: 283, startPoint y: 66, endPoint x: 459, endPoint y: 73, distance: 176.4
click at [459, 73] on h5 "As a Scrum Master, you notice a team member with T-shaped skills is hesitant to…" at bounding box center [358, 72] width 245 height 37
click at [463, 76] on h5 "As a Scrum Master, you notice a team member with T-shaped skills is hesitant to…" at bounding box center [358, 72] width 245 height 37
drag, startPoint x: 286, startPoint y: 69, endPoint x: 413, endPoint y: 75, distance: 126.4
click at [413, 75] on h5 "As a Scrum Master, you notice a team member with T-shaped skills is hesitant to…" at bounding box center [358, 72] width 245 height 37
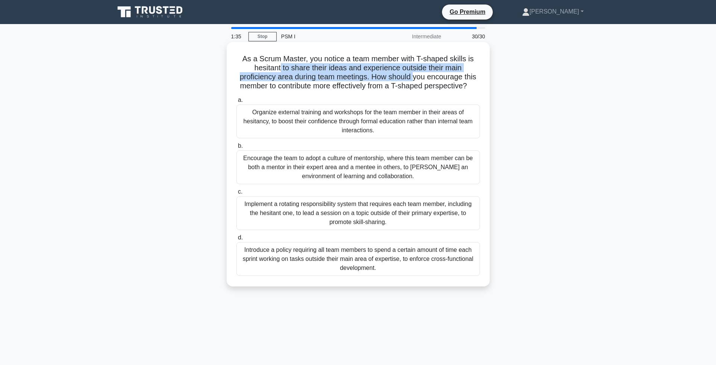
click at [413, 75] on h5 "As a Scrum Master, you notice a team member with T-shaped skills is hesitant to…" at bounding box center [358, 72] width 245 height 37
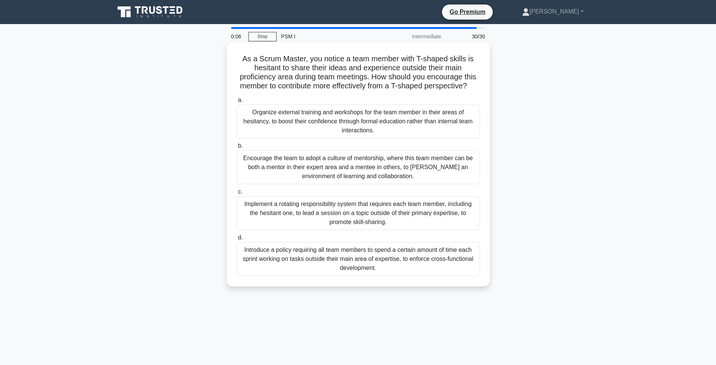
click at [299, 168] on div "Encourage the team to adopt a culture of mentorship, where this team member can…" at bounding box center [358, 167] width 244 height 34
click at [236, 148] on input "b. Encourage the team to adopt a culture of mentorship, where this team member …" at bounding box center [236, 146] width 0 height 5
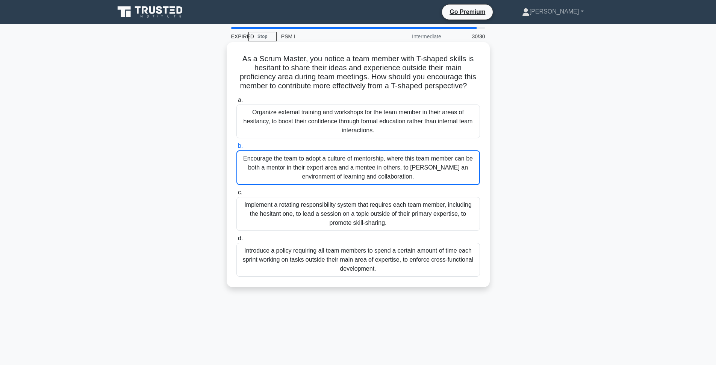
click at [372, 169] on div "Encourage the team to adopt a culture of mentorship, where this team member can…" at bounding box center [358, 167] width 244 height 35
click at [236, 148] on input "b. Encourage the team to adopt a culture of mentorship, where this team member …" at bounding box center [236, 146] width 0 height 5
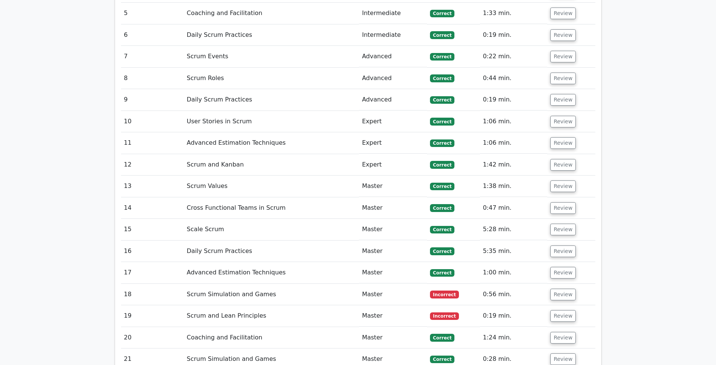
scroll to position [1287, 0]
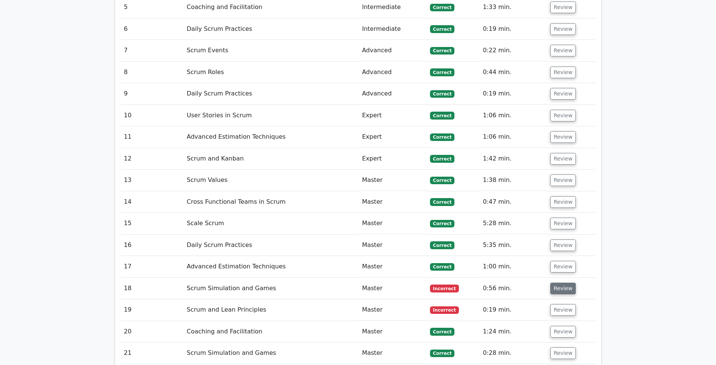
click at [570, 283] on button "Review" at bounding box center [563, 289] width 26 height 12
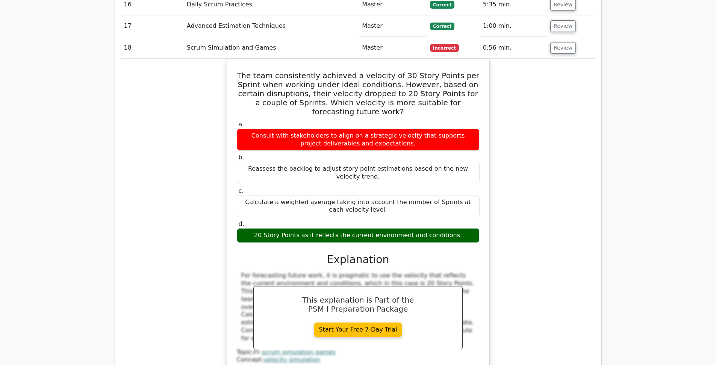
scroll to position [1636, 0]
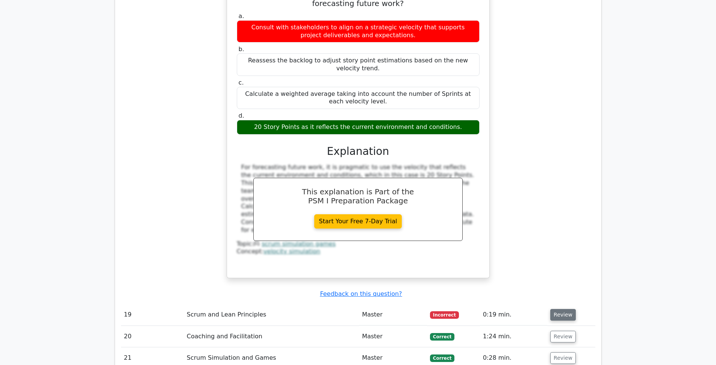
click at [559, 309] on button "Review" at bounding box center [563, 315] width 26 height 12
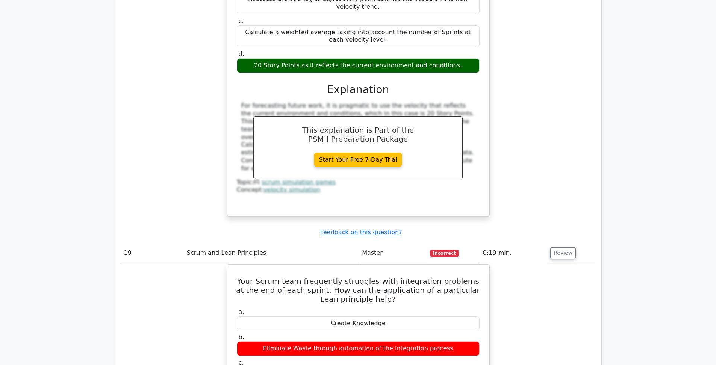
scroll to position [1774, 0]
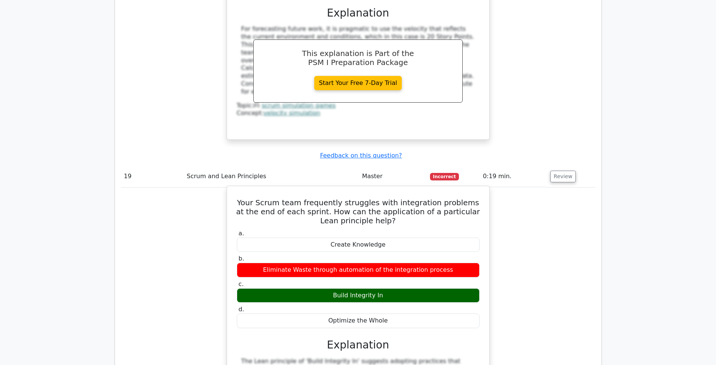
drag, startPoint x: 401, startPoint y: 174, endPoint x: 230, endPoint y: 159, distance: 172.4
click at [230, 186] on div "Your Scrum team frequently struggles with integration problems at the end of ea…" at bounding box center [358, 329] width 263 height 286
click at [241, 198] on h5 "Your Scrum team frequently struggles with integration problems at the end of ea…" at bounding box center [358, 211] width 244 height 27
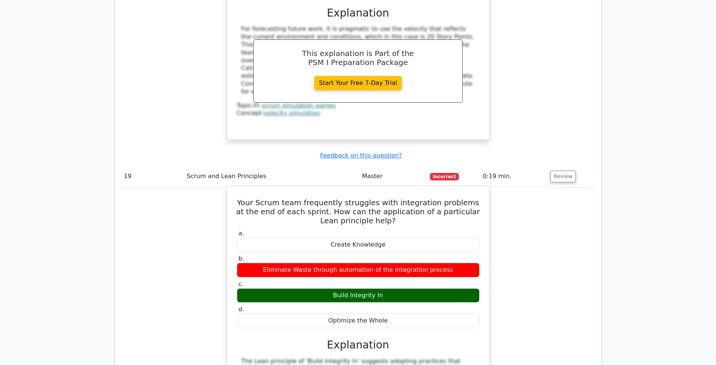
click at [300, 198] on h5 "Your Scrum team frequently struggles with integration problems at the end of ea…" at bounding box center [358, 211] width 244 height 27
click at [393, 189] on div "Your Scrum team frequently struggles with integration problems at the end of ea…" at bounding box center [358, 329] width 256 height 280
click at [393, 198] on h5 "Your Scrum team frequently struggles with integration problems at the end of ea…" at bounding box center [358, 211] width 244 height 27
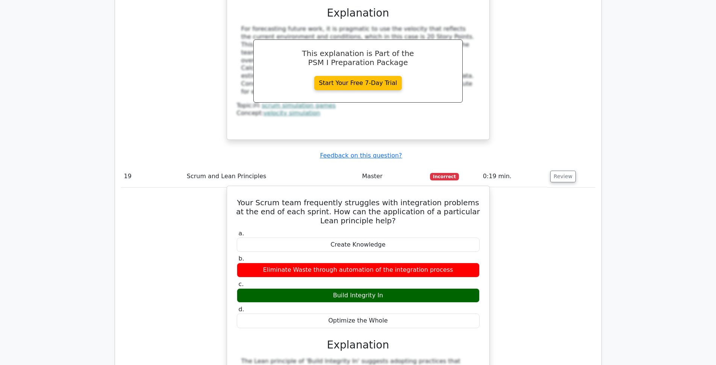
click at [392, 198] on h5 "Your Scrum team frequently struggles with integration problems at the end of ea…" at bounding box center [358, 211] width 244 height 27
drag, startPoint x: 352, startPoint y: 172, endPoint x: 315, endPoint y: 163, distance: 37.6
click at [315, 198] on h5 "Your Scrum team frequently struggles with integration problems at the end of ea…" at bounding box center [358, 211] width 244 height 27
click at [318, 198] on h5 "Your Scrum team frequently struggles with integration problems at the end of ea…" at bounding box center [358, 211] width 244 height 27
drag, startPoint x: 318, startPoint y: 164, endPoint x: 413, endPoint y: 176, distance: 96.2
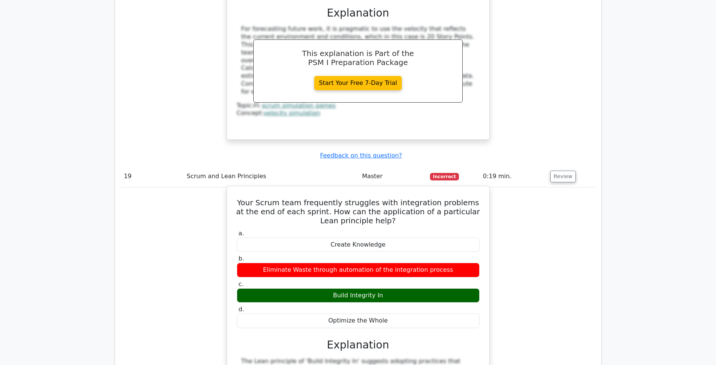
click at [413, 198] on h5 "Your Scrum team frequently struggles with integration problems at the end of ea…" at bounding box center [358, 211] width 244 height 27
drag, startPoint x: 404, startPoint y: 176, endPoint x: 238, endPoint y: 154, distance: 167.5
click at [238, 198] on h5 "Your Scrum team frequently struggles with integration problems at the end of ea…" at bounding box center [358, 211] width 244 height 27
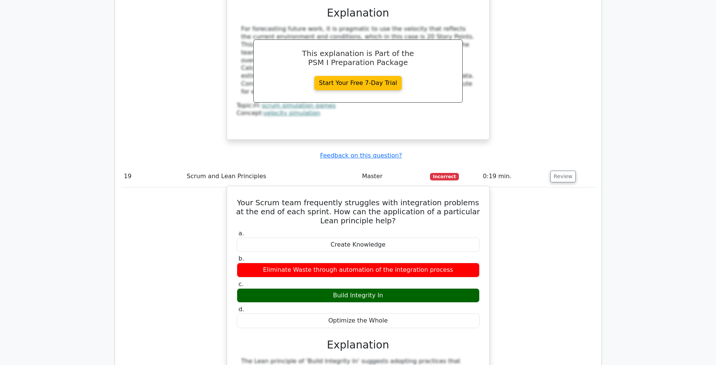
drag, startPoint x: 264, startPoint y: 159, endPoint x: 412, endPoint y: 179, distance: 149.8
click at [412, 189] on div "Your Scrum team frequently struggles with integration problems at the end of ea…" at bounding box center [358, 329] width 256 height 280
click at [412, 198] on h5 "Your Scrum team frequently struggles with integration problems at the end of ea…" at bounding box center [358, 211] width 244 height 27
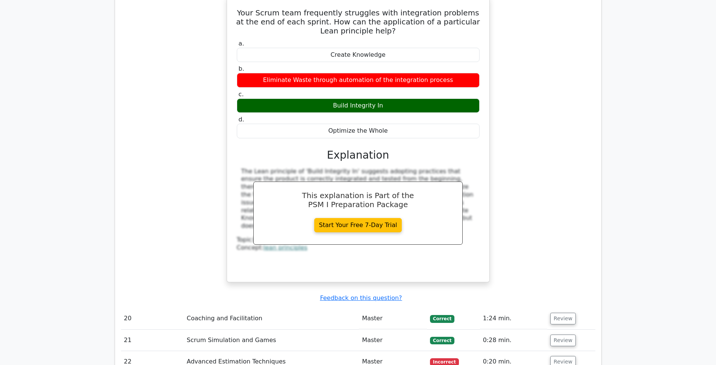
scroll to position [2002, 0]
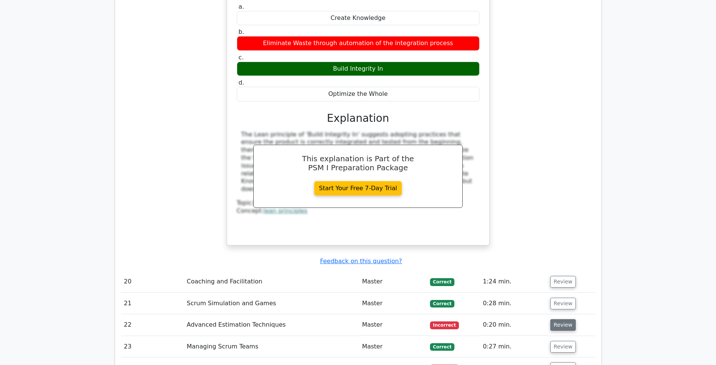
click at [566, 319] on button "Review" at bounding box center [563, 325] width 26 height 12
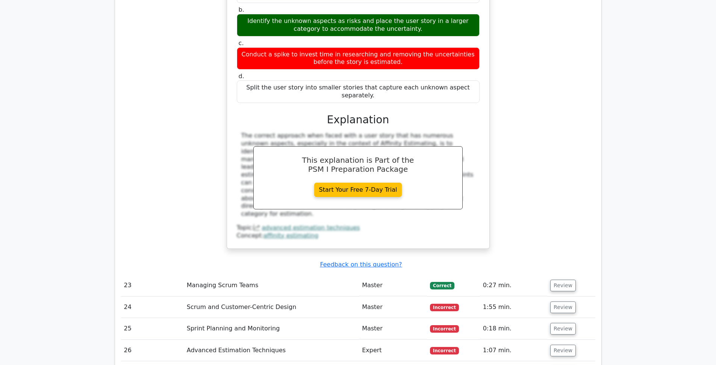
scroll to position [2417, 0]
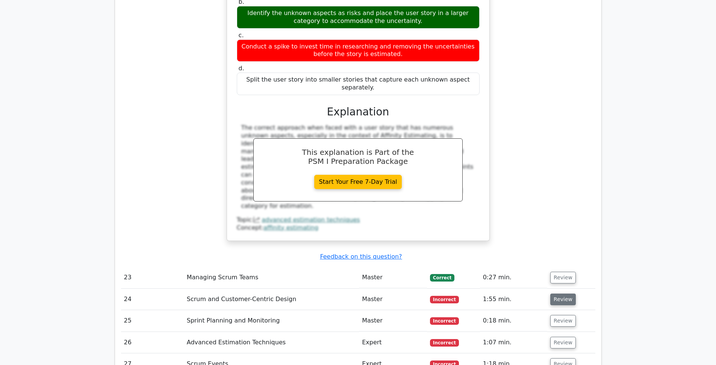
click at [552, 294] on button "Review" at bounding box center [563, 300] width 26 height 12
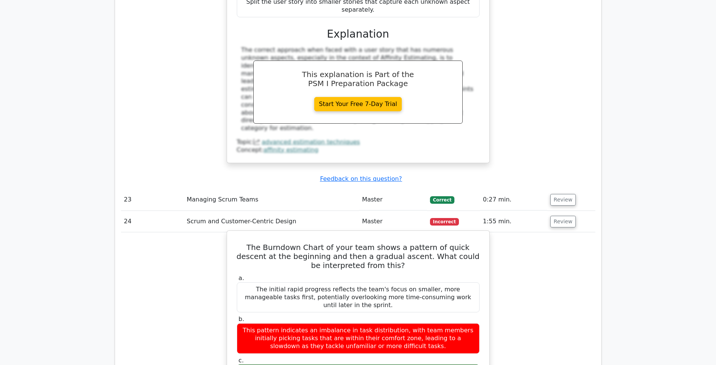
scroll to position [2495, 0]
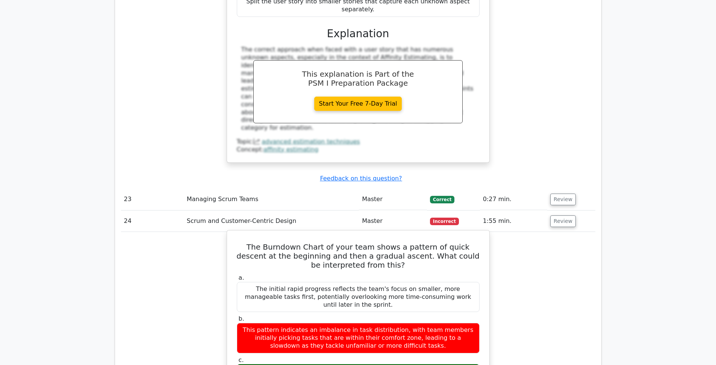
drag, startPoint x: 322, startPoint y: 191, endPoint x: 437, endPoint y: 206, distance: 115.6
click at [437, 242] on h5 "The Burndown Chart of your team shows a pattern of quick descent at the beginni…" at bounding box center [358, 255] width 244 height 27
click at [432, 242] on h5 "The Burndown Chart of your team shows a pattern of quick descent at the beginni…" at bounding box center [358, 255] width 244 height 27
drag, startPoint x: 410, startPoint y: 207, endPoint x: 301, endPoint y: 198, distance: 108.6
click at [301, 242] on h5 "The Burndown Chart of your team shows a pattern of quick descent at the beginni…" at bounding box center [358, 255] width 244 height 27
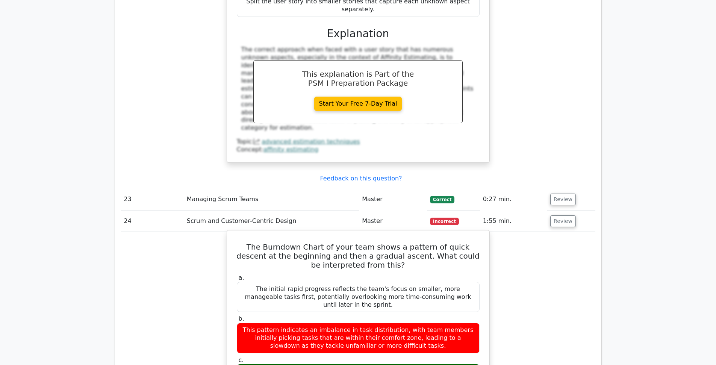
click at [299, 242] on h5 "The Burndown Chart of your team shows a pattern of quick descent at the beginni…" at bounding box center [358, 255] width 244 height 27
drag, startPoint x: 299, startPoint y: 193, endPoint x: 451, endPoint y: 209, distance: 152.6
click at [451, 242] on h5 "The Burndown Chart of your team shows a pattern of quick descent at the beginni…" at bounding box center [358, 255] width 244 height 27
drag, startPoint x: 412, startPoint y: 207, endPoint x: 277, endPoint y: 188, distance: 136.9
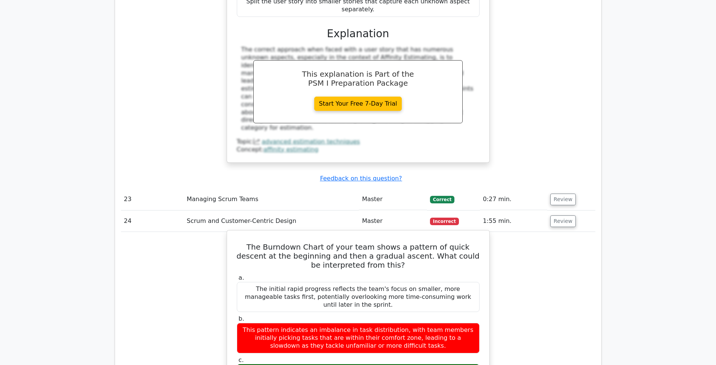
click at [277, 242] on h5 "The Burndown Chart of your team shows a pattern of quick descent at the beginni…" at bounding box center [358, 255] width 244 height 27
drag, startPoint x: 308, startPoint y: 307, endPoint x: 451, endPoint y: 314, distance: 143.3
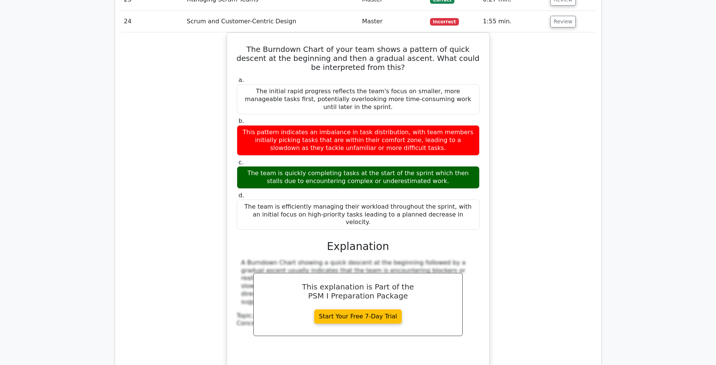
scroll to position [2712, 0]
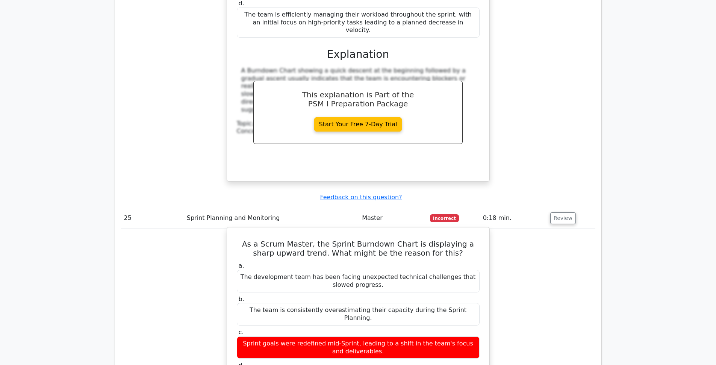
scroll to position [2898, 0]
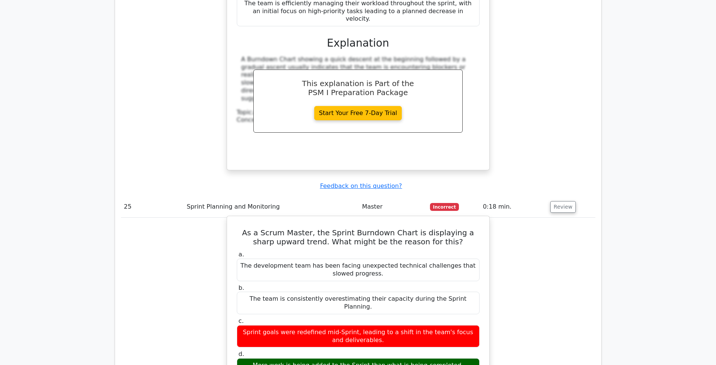
drag, startPoint x: 295, startPoint y: 284, endPoint x: 444, endPoint y: 283, distance: 149.2
click at [444, 358] on div "More work is being added to the Sprint than what is being completed." at bounding box center [358, 365] width 243 height 15
click at [447, 358] on div "More work is being added to the Sprint than what is being completed." at bounding box center [358, 365] width 243 height 15
drag, startPoint x: 464, startPoint y: 284, endPoint x: 266, endPoint y: 285, distance: 198.1
click at [266, 358] on div "More work is being added to the Sprint than what is being completed." at bounding box center [358, 365] width 243 height 15
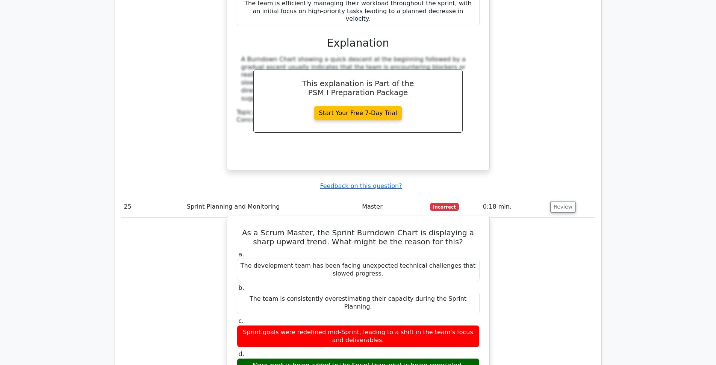
click at [266, 358] on div "More work is being added to the Sprint than what is being completed." at bounding box center [358, 365] width 243 height 15
drag, startPoint x: 259, startPoint y: 284, endPoint x: 465, endPoint y: 281, distance: 206.3
click at [465, 358] on div "More work is being added to the Sprint than what is being completed." at bounding box center [358, 365] width 243 height 15
drag, startPoint x: 465, startPoint y: 281, endPoint x: 254, endPoint y: 281, distance: 210.8
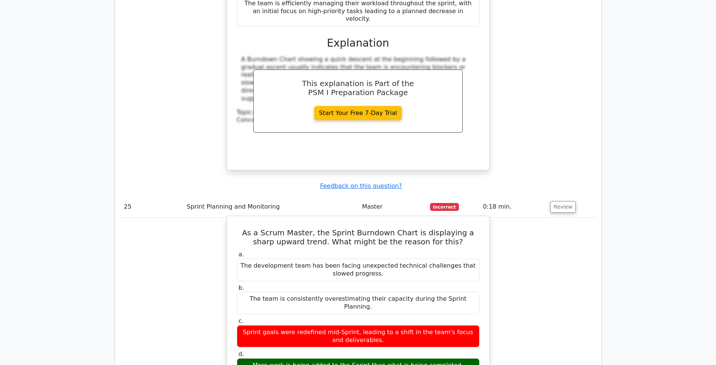
click at [254, 358] on div "More work is being added to the Sprint than what is being completed." at bounding box center [358, 365] width 243 height 15
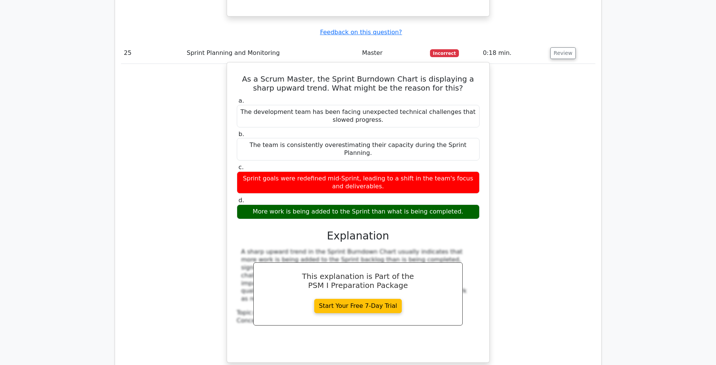
scroll to position [3061, 0]
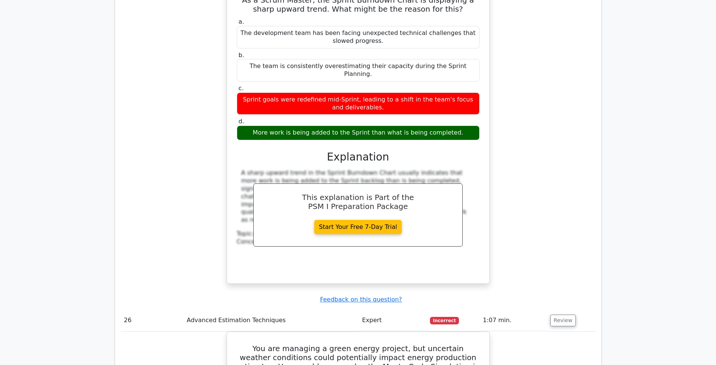
scroll to position [3169, 0]
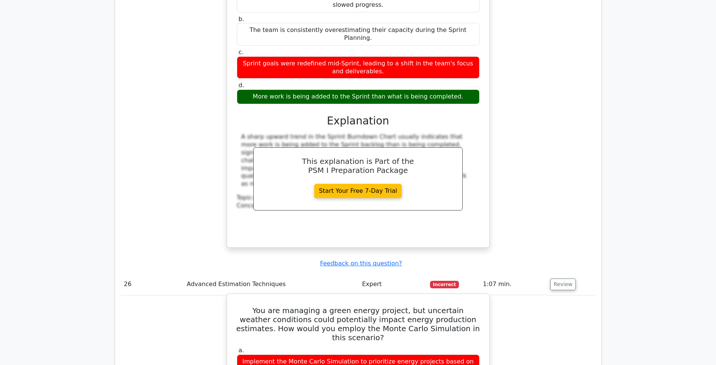
drag, startPoint x: 290, startPoint y: 305, endPoint x: 454, endPoint y: 311, distance: 164.7
drag, startPoint x: 454, startPoint y: 311, endPoint x: 239, endPoint y: 299, distance: 215.7
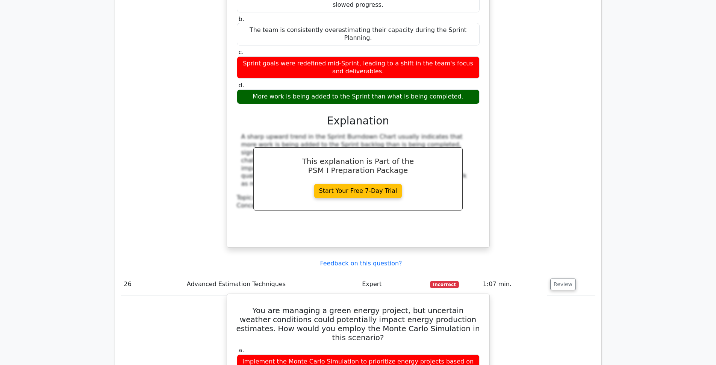
drag, startPoint x: 247, startPoint y: 304, endPoint x: 456, endPoint y: 313, distance: 209.2
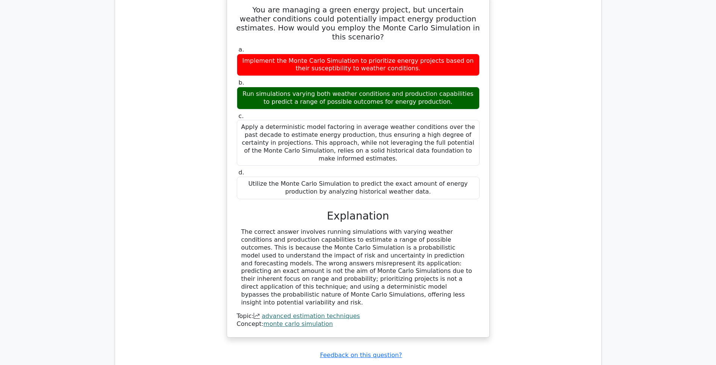
scroll to position [3518, 0]
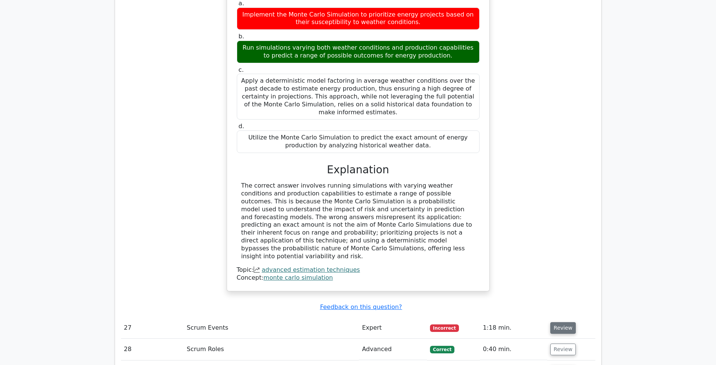
click at [566, 322] on button "Review" at bounding box center [563, 328] width 26 height 12
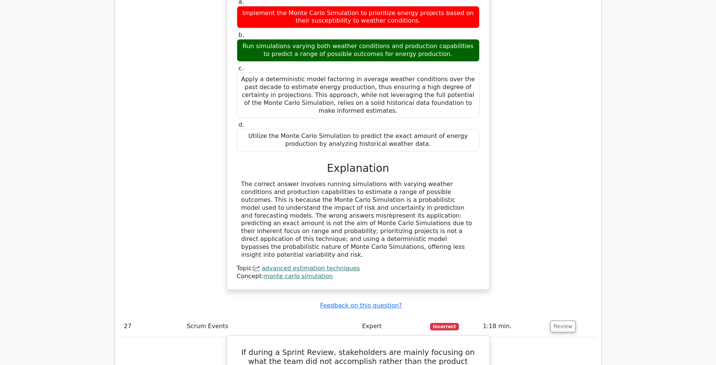
scroll to position [3554, 0]
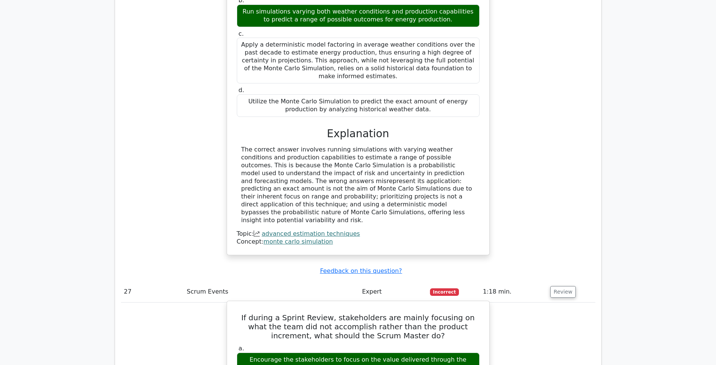
drag, startPoint x: 278, startPoint y: 258, endPoint x: 376, endPoint y: 262, distance: 98.2
click at [376, 353] on div "Encourage the stakeholders to focus on the value delivered through the complete…" at bounding box center [358, 368] width 243 height 30
click at [403, 353] on div "Encourage the stakeholders to focus on the value delivered through the complete…" at bounding box center [358, 368] width 243 height 30
drag, startPoint x: 403, startPoint y: 269, endPoint x: 254, endPoint y: 252, distance: 149.4
click at [254, 353] on div "Encourage the stakeholders to focus on the value delivered through the complete…" at bounding box center [358, 368] width 243 height 30
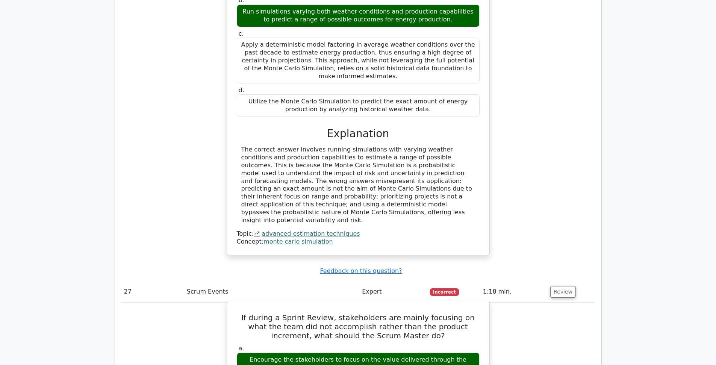
click at [310, 353] on div "Encourage the stakeholders to focus on the value delivered through the complete…" at bounding box center [358, 368] width 243 height 30
drag, startPoint x: 242, startPoint y: 252, endPoint x: 463, endPoint y: 271, distance: 221.0
click at [463, 353] on div "Encourage the stakeholders to focus on the value delivered through the complete…" at bounding box center [358, 368] width 243 height 30
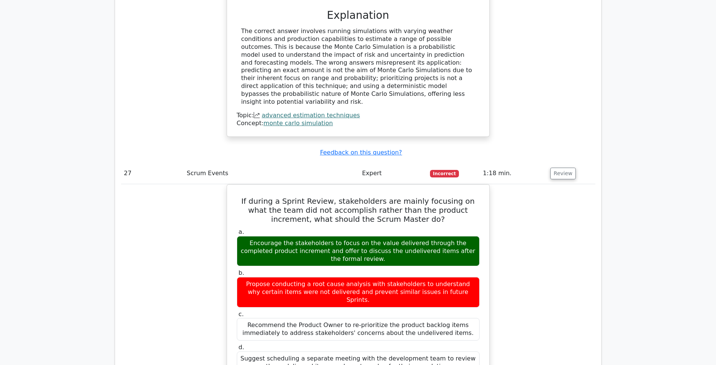
scroll to position [3668, 0]
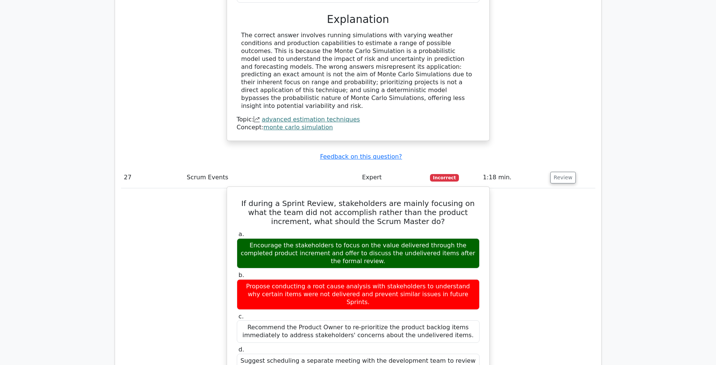
drag, startPoint x: 286, startPoint y: 141, endPoint x: 438, endPoint y: 155, distance: 152.5
click at [438, 238] on div "Encourage the stakeholders to focus on the value delivered through the complete…" at bounding box center [358, 253] width 243 height 30
click at [389, 238] on div "Encourage the stakeholders to focus on the value delivered through the complete…" at bounding box center [358, 253] width 243 height 30
drag, startPoint x: 399, startPoint y: 154, endPoint x: 247, endPoint y: 138, distance: 152.4
click at [247, 238] on div "Encourage the stakeholders to focus on the value delivered through the complete…" at bounding box center [358, 253] width 243 height 30
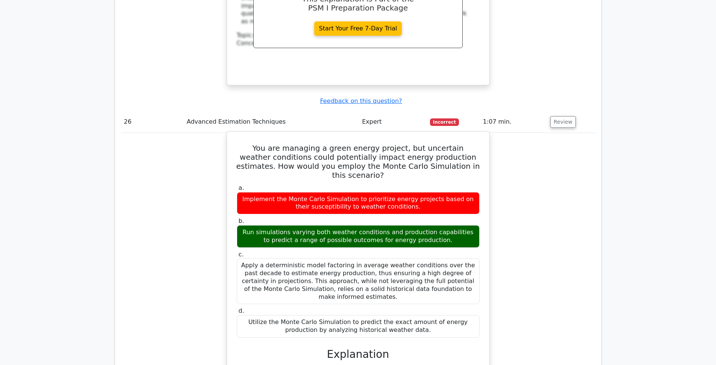
scroll to position [3277, 0]
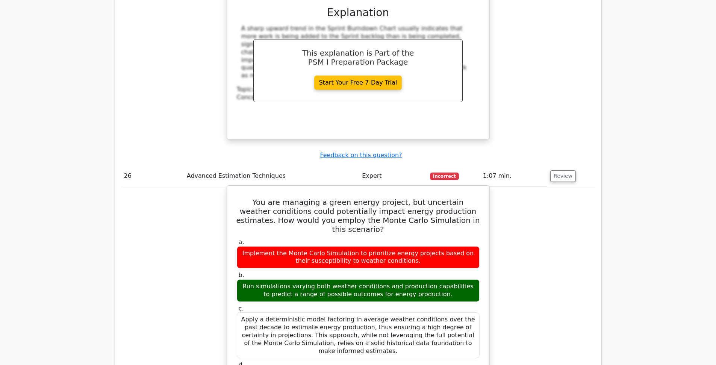
drag, startPoint x: 249, startPoint y: 194, endPoint x: 447, endPoint y: 200, distance: 197.8
click at [447, 279] on div "Run simulations varying both weather conditions and production capabilities to …" at bounding box center [358, 290] width 243 height 23
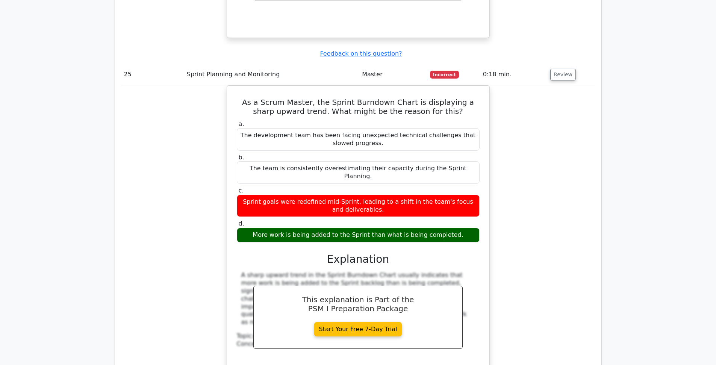
scroll to position [2994, 0]
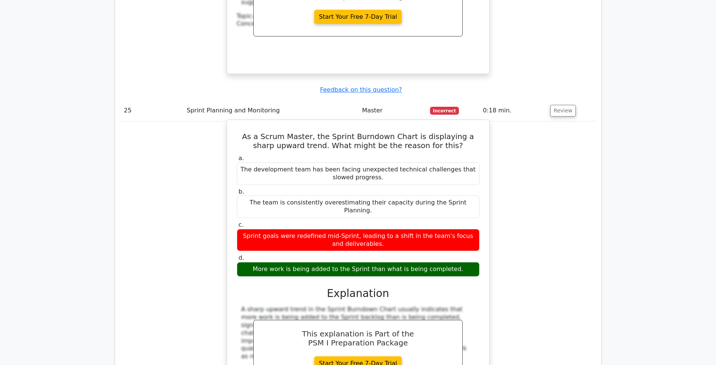
drag, startPoint x: 463, startPoint y: 190, endPoint x: 262, endPoint y: 186, distance: 201.8
click at [262, 262] on div "More work is being added to the Sprint than what is being completed." at bounding box center [358, 269] width 243 height 15
drag, startPoint x: 260, startPoint y: 187, endPoint x: 464, endPoint y: 188, distance: 204.8
click at [464, 262] on div "More work is being added to the Sprint than what is being completed." at bounding box center [358, 269] width 243 height 15
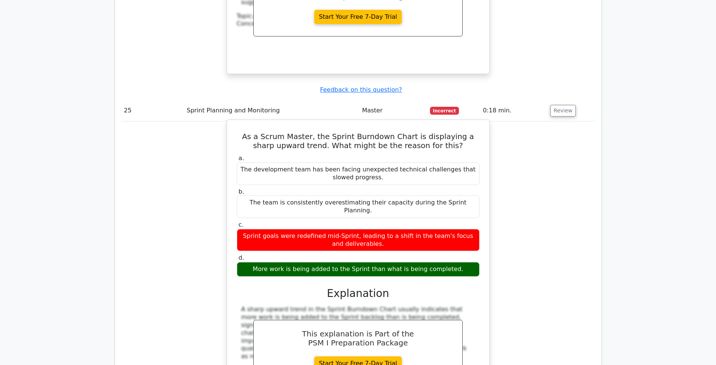
click at [464, 262] on div "More work is being added to the Sprint than what is being completed." at bounding box center [358, 269] width 243 height 15
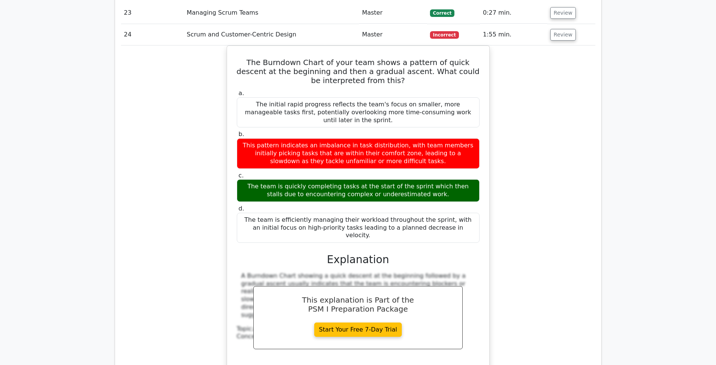
scroll to position [2646, 0]
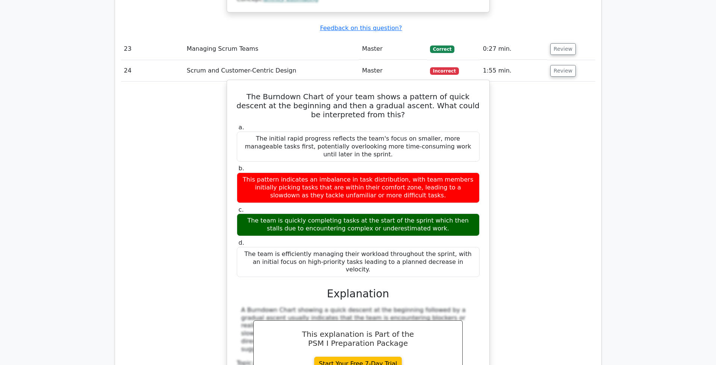
drag, startPoint x: 449, startPoint y: 162, endPoint x: 249, endPoint y: 154, distance: 200.9
click at [249, 213] on div "The team is quickly completing tasks at the start of the sprint which then stal…" at bounding box center [358, 224] width 243 height 23
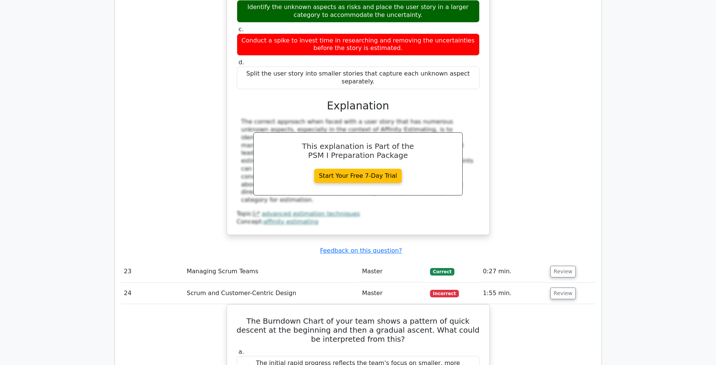
scroll to position [2285, 0]
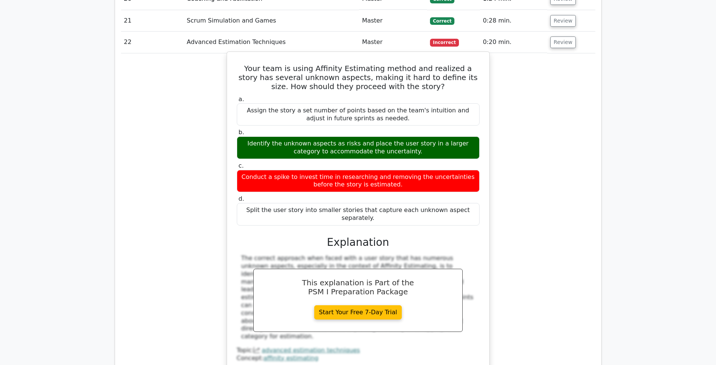
drag, startPoint x: 241, startPoint y: 96, endPoint x: 427, endPoint y: 101, distance: 186.5
click at [427, 136] on div "Identify the unknown aspects as risks and place the user story in a larger cate…" at bounding box center [358, 147] width 243 height 23
drag, startPoint x: 427, startPoint y: 101, endPoint x: 269, endPoint y: 97, distance: 158.6
click at [231, 96] on div "Your team is using Affinity Estimating method and realized a story has several …" at bounding box center [358, 211] width 256 height 313
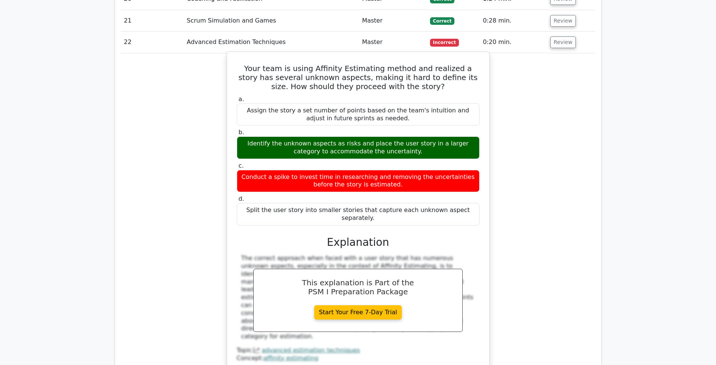
click at [403, 136] on div "Identify the unknown aspects as risks and place the user story in a larger cate…" at bounding box center [358, 147] width 243 height 23
click at [417, 136] on div "Identify the unknown aspects as risks and place the user story in a larger cate…" at bounding box center [358, 147] width 243 height 23
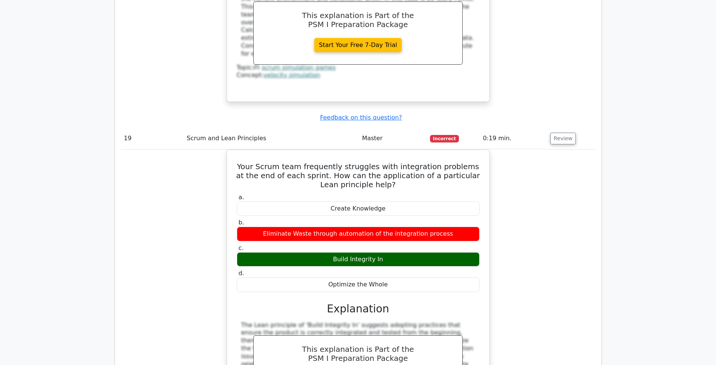
scroll to position [1804, 0]
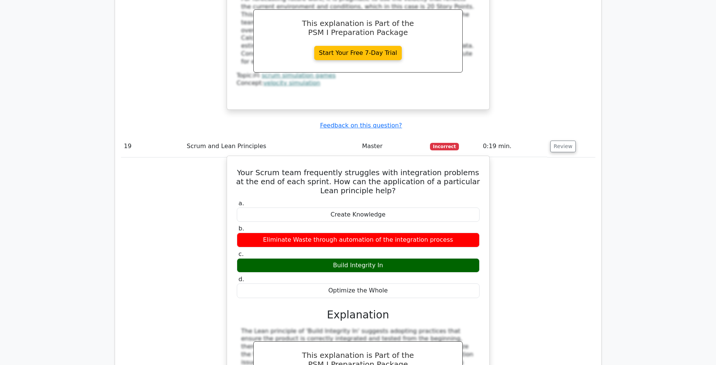
drag, startPoint x: 328, startPoint y: 219, endPoint x: 419, endPoint y: 221, distance: 91.0
click at [419, 258] on div "Build Integrity In" at bounding box center [358, 265] width 243 height 15
click at [393, 168] on h5 "Your Scrum team frequently struggles with integration problems at the end of ea…" at bounding box center [358, 181] width 244 height 27
drag, startPoint x: 300, startPoint y: 124, endPoint x: 431, endPoint y: 128, distance: 131.2
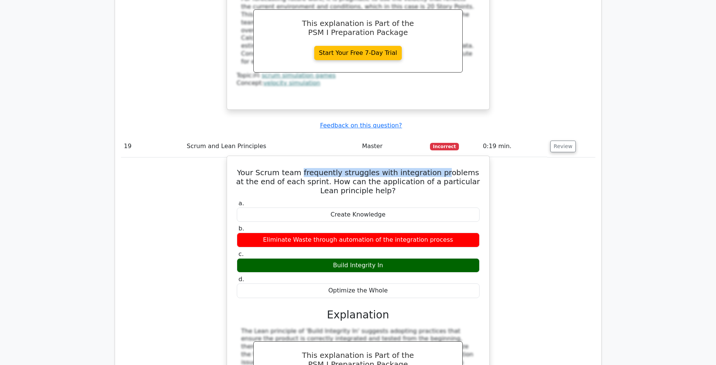
click at [431, 168] on h5 "Your Scrum team frequently struggles with integration problems at the end of ea…" at bounding box center [358, 181] width 244 height 27
click at [433, 168] on h5 "Your Scrum team frequently struggles with integration problems at the end of ea…" at bounding box center [358, 181] width 244 height 27
click at [442, 168] on h5 "Your Scrum team frequently struggles with integration problems at the end of ea…" at bounding box center [358, 181] width 244 height 27
click at [363, 258] on div "Build Integrity In" at bounding box center [358, 265] width 243 height 15
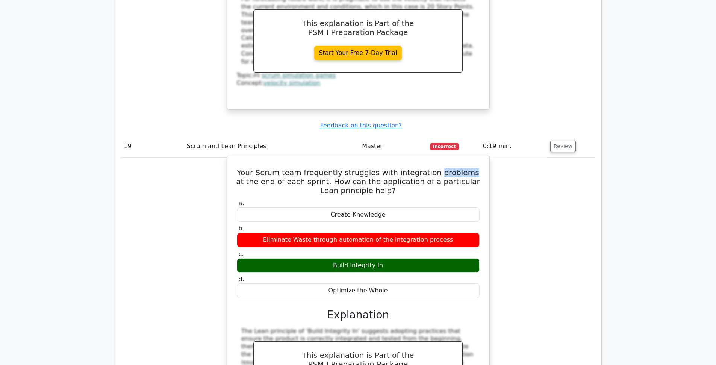
click at [363, 258] on div "Build Integrity In" at bounding box center [358, 265] width 243 height 15
click at [411, 258] on div "Build Integrity In" at bounding box center [358, 265] width 243 height 15
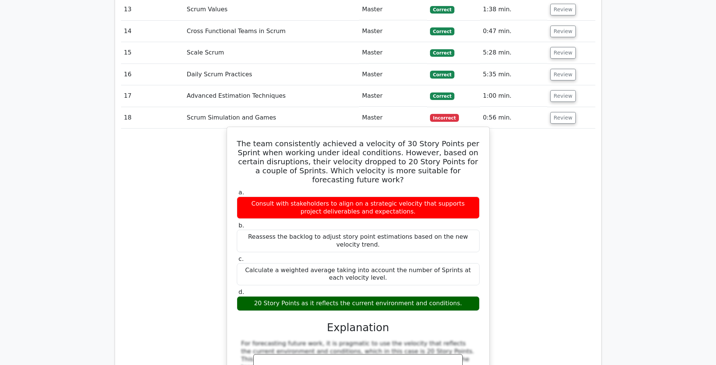
scroll to position [1437, 0]
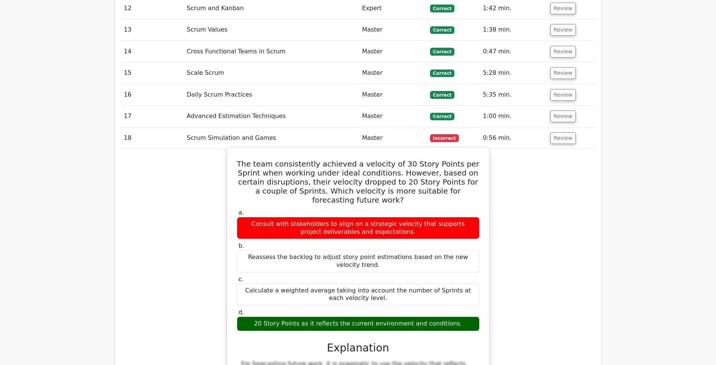
drag, startPoint x: 288, startPoint y: 278, endPoint x: 430, endPoint y: 277, distance: 141.3
click at [430, 316] on div "20 Story Points as it reflects the current environment and conditions." at bounding box center [358, 323] width 243 height 15
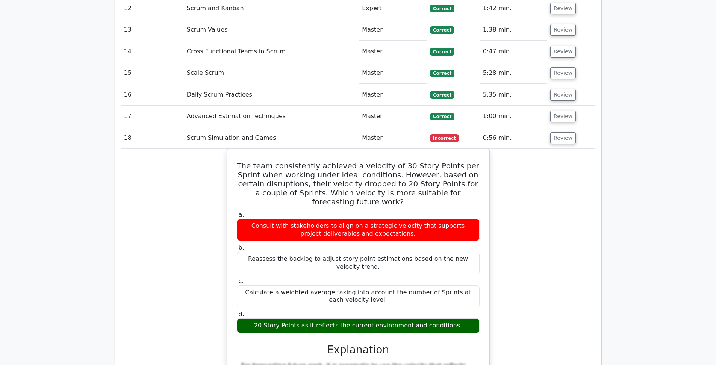
click at [518, 269] on div "The team consistently achieved a velocity of 30 Story Points per Sprint when wo…" at bounding box center [358, 317] width 474 height 337
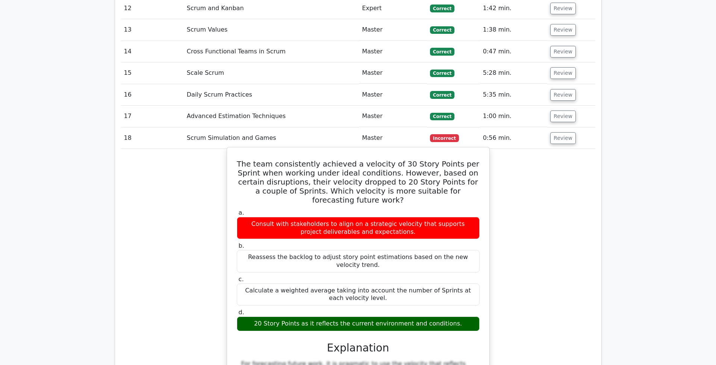
click at [454, 316] on div "20 Story Points as it reflects the current environment and conditions." at bounding box center [358, 323] width 243 height 15
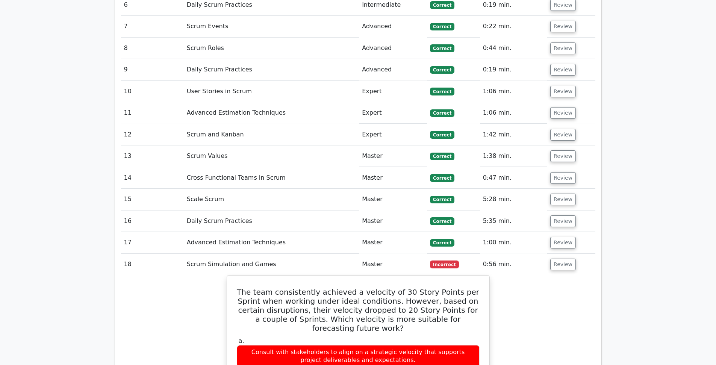
scroll to position [1299, 0]
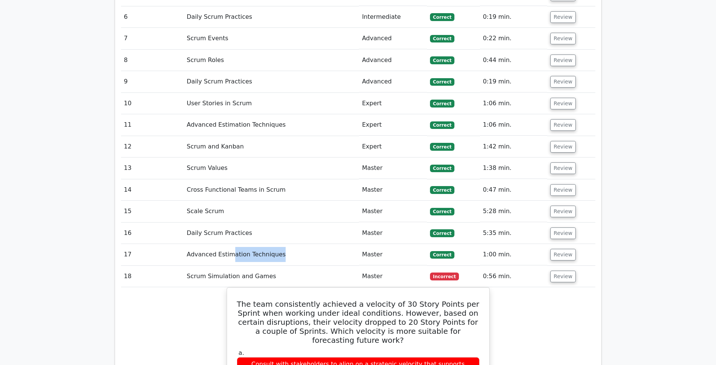
drag, startPoint x: 230, startPoint y: 216, endPoint x: 299, endPoint y: 213, distance: 69.6
click at [282, 244] on td "Advanced Estimation Techniques" at bounding box center [271, 254] width 175 height 21
click at [299, 244] on td "Advanced Estimation Techniques" at bounding box center [271, 254] width 175 height 21
drag, startPoint x: 210, startPoint y: 238, endPoint x: 281, endPoint y: 239, distance: 70.7
click at [281, 266] on td "Scrum Simulation and Games" at bounding box center [271, 276] width 175 height 21
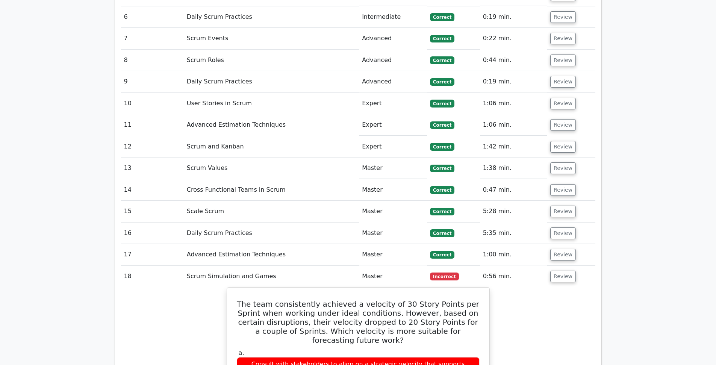
click at [296, 266] on td "Scrum Simulation and Games" at bounding box center [271, 276] width 175 height 21
click at [563, 271] on button "Review" at bounding box center [563, 277] width 26 height 12
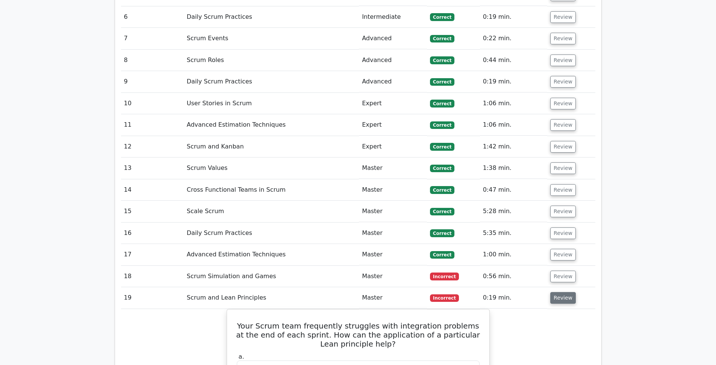
click at [561, 292] on button "Review" at bounding box center [563, 298] width 26 height 12
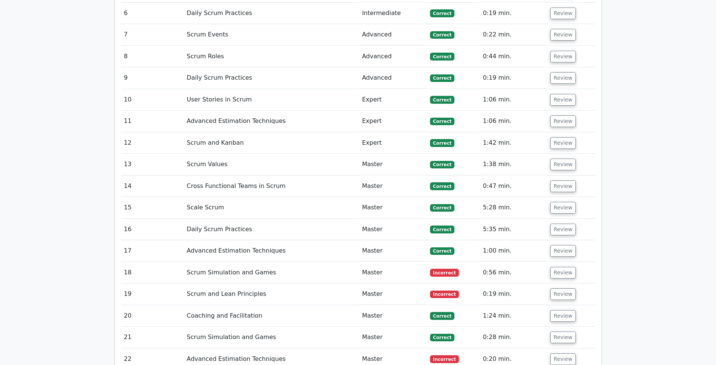
scroll to position [1305, 0]
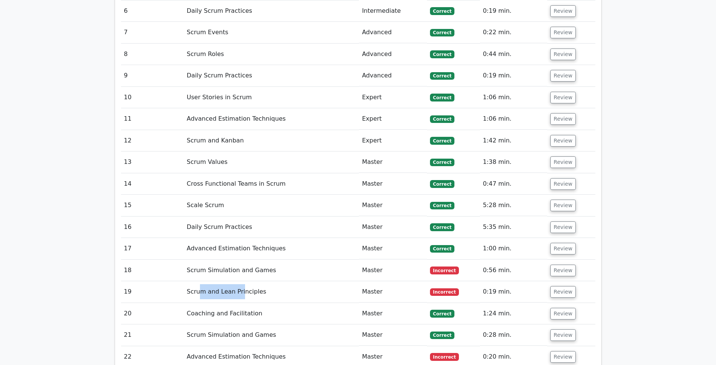
drag, startPoint x: 200, startPoint y: 253, endPoint x: 240, endPoint y: 250, distance: 40.6
click at [240, 281] on td "Scrum and Lean Principles" at bounding box center [271, 291] width 175 height 21
click at [578, 346] on td "Review" at bounding box center [571, 356] width 48 height 21
click at [566, 351] on button "Review" at bounding box center [563, 357] width 26 height 12
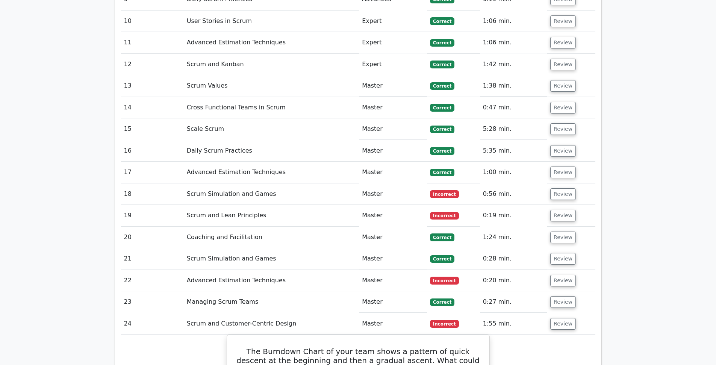
scroll to position [1383, 0]
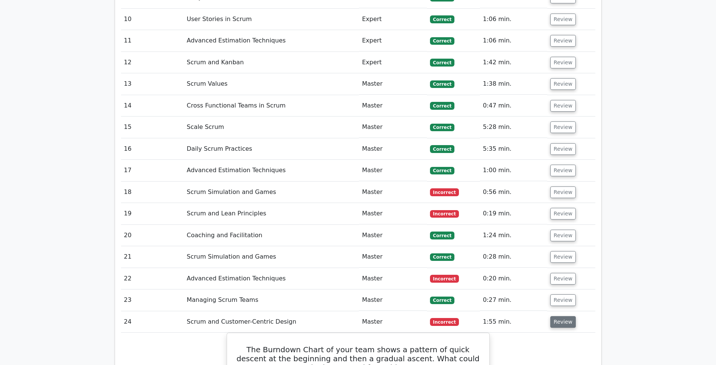
click at [564, 316] on button "Review" at bounding box center [563, 322] width 26 height 12
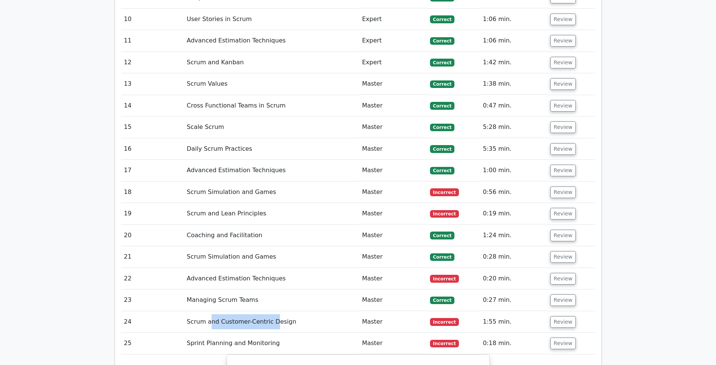
drag, startPoint x: 208, startPoint y: 282, endPoint x: 271, endPoint y: 283, distance: 62.8
click at [271, 311] on td "Scrum and Customer-Centric Design" at bounding box center [271, 321] width 175 height 21
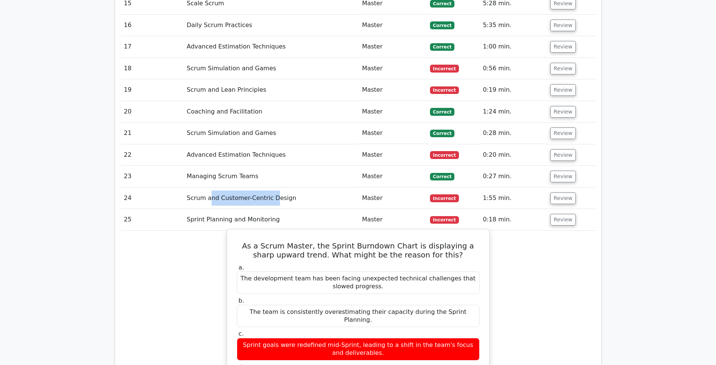
scroll to position [1527, 0]
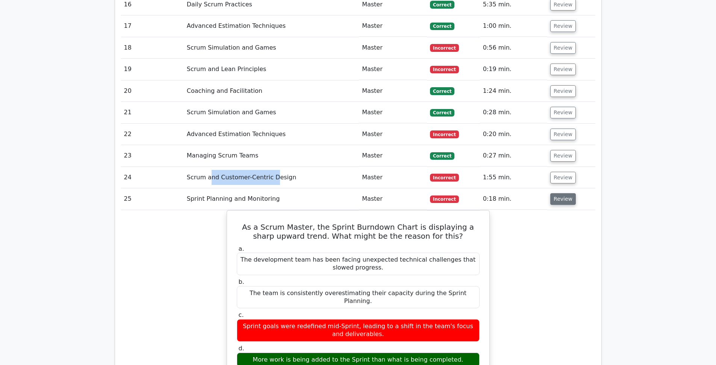
click at [565, 193] on button "Review" at bounding box center [563, 199] width 26 height 12
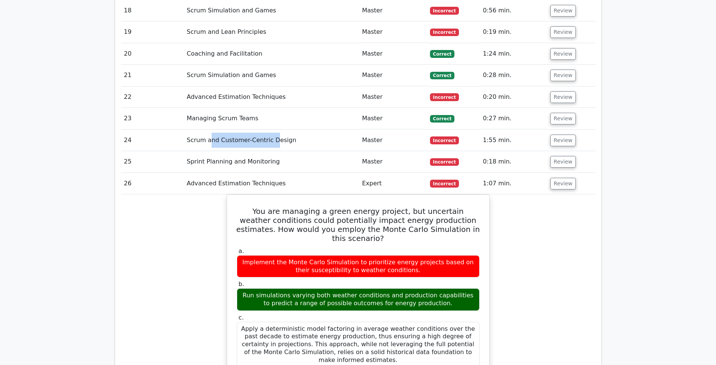
scroll to position [1605, 0]
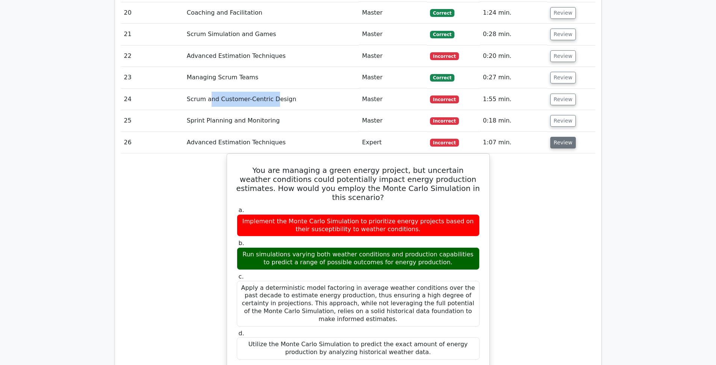
click at [566, 137] on button "Review" at bounding box center [563, 143] width 26 height 12
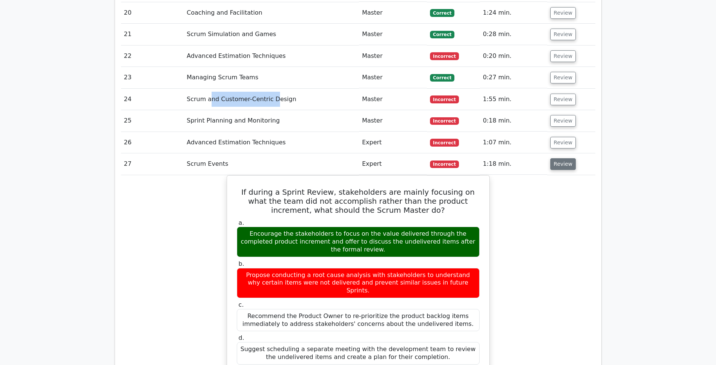
click at [569, 158] on button "Review" at bounding box center [563, 164] width 26 height 12
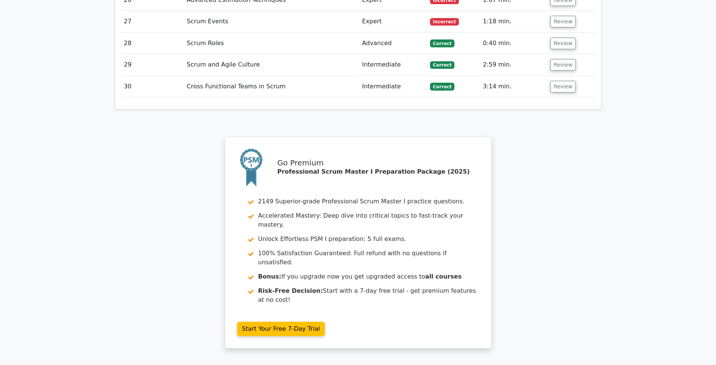
scroll to position [1829, 0]
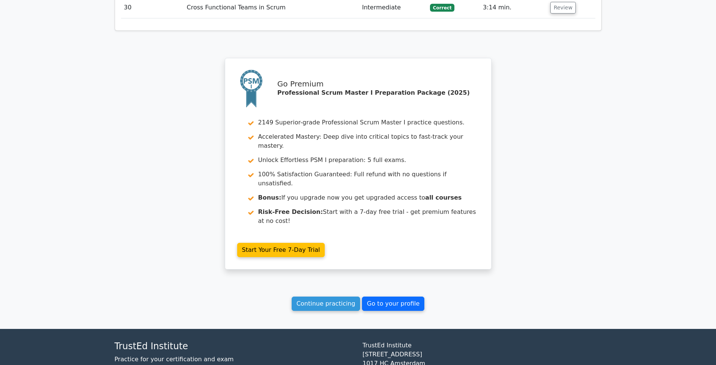
click at [398, 297] on link "Go to your profile" at bounding box center [393, 304] width 62 height 14
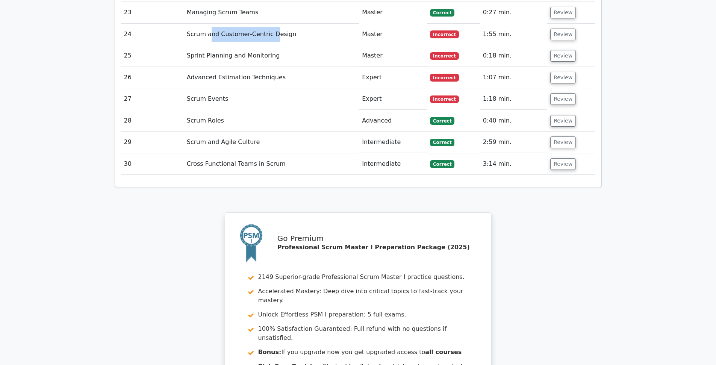
scroll to position [1665, 0]
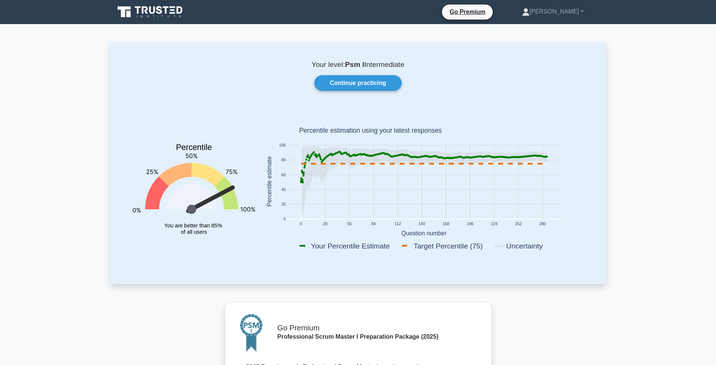
click at [392, 61] on p "Your level: Psm I Intermediate" at bounding box center [358, 64] width 460 height 9
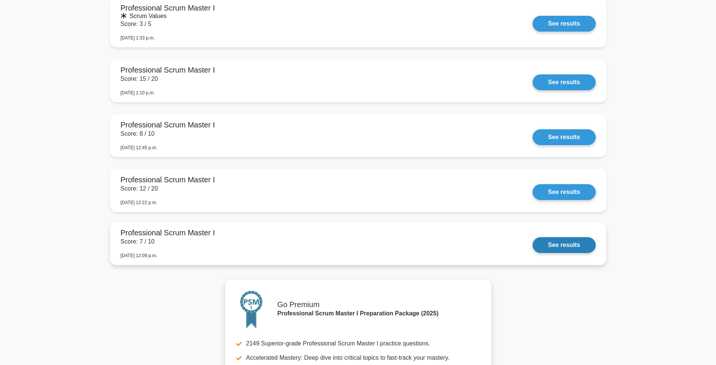
scroll to position [1605, 0]
